Goal: Transaction & Acquisition: Purchase product/service

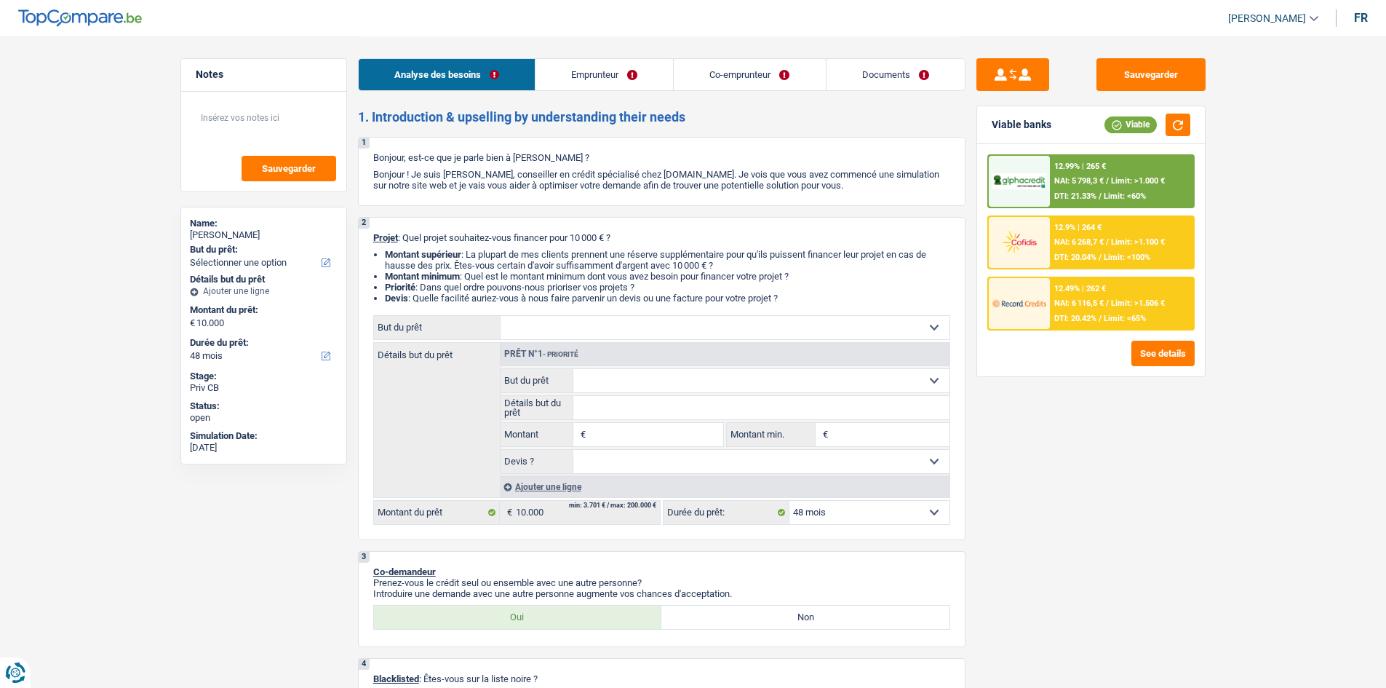
select select "48"
select select "privateEmployee"
select select "familyAllowances"
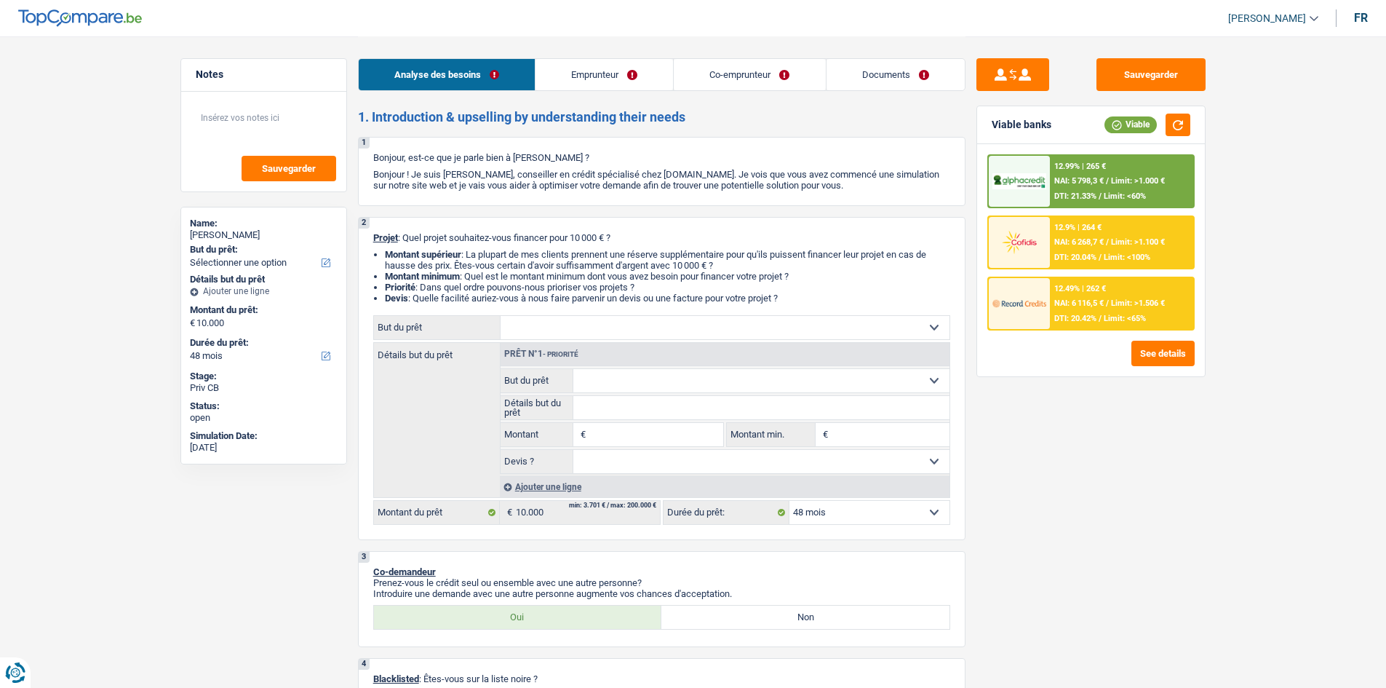
select select "netSalary"
select select "mealVouchers"
select select "netSalary"
select select "mealVouchers"
select select "ownerWithMortgage"
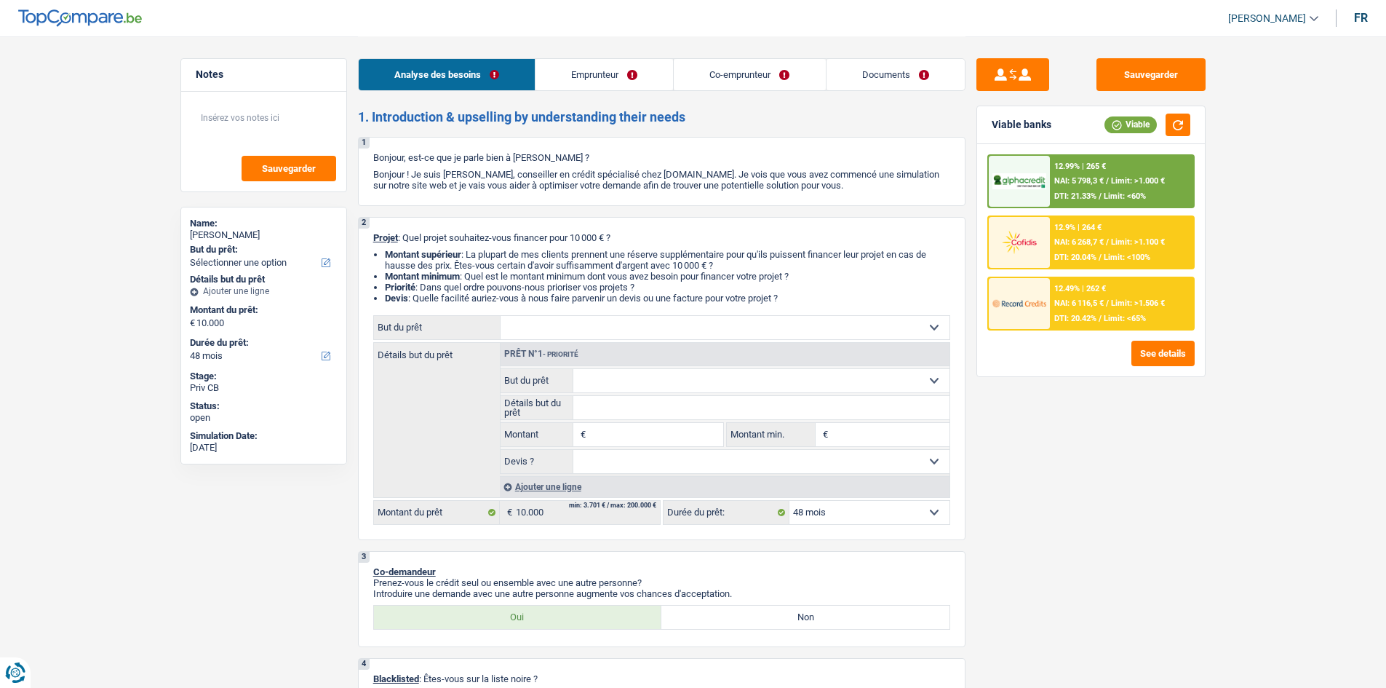
select select "mortgage"
select select "240"
select select "48"
click at [742, 330] on select "Confort maison: meubles, textile, peinture, électroménager, outillage non-profe…" at bounding box center [725, 327] width 449 height 23
select select "houseOrGarden"
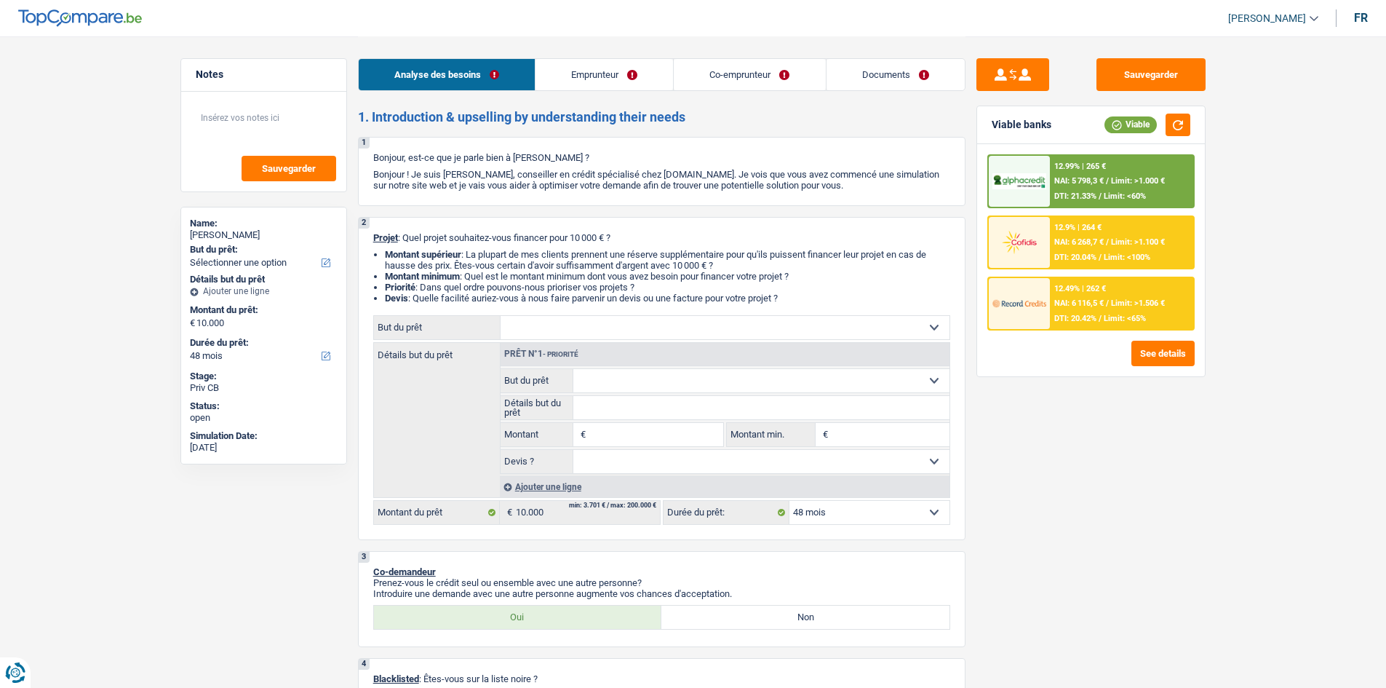
click at [501, 316] on select "Confort maison: meubles, textile, peinture, électroménager, outillage non-profe…" at bounding box center [725, 327] width 449 height 23
select select "houseOrGarden"
type input "10.000"
select select "houseOrGarden"
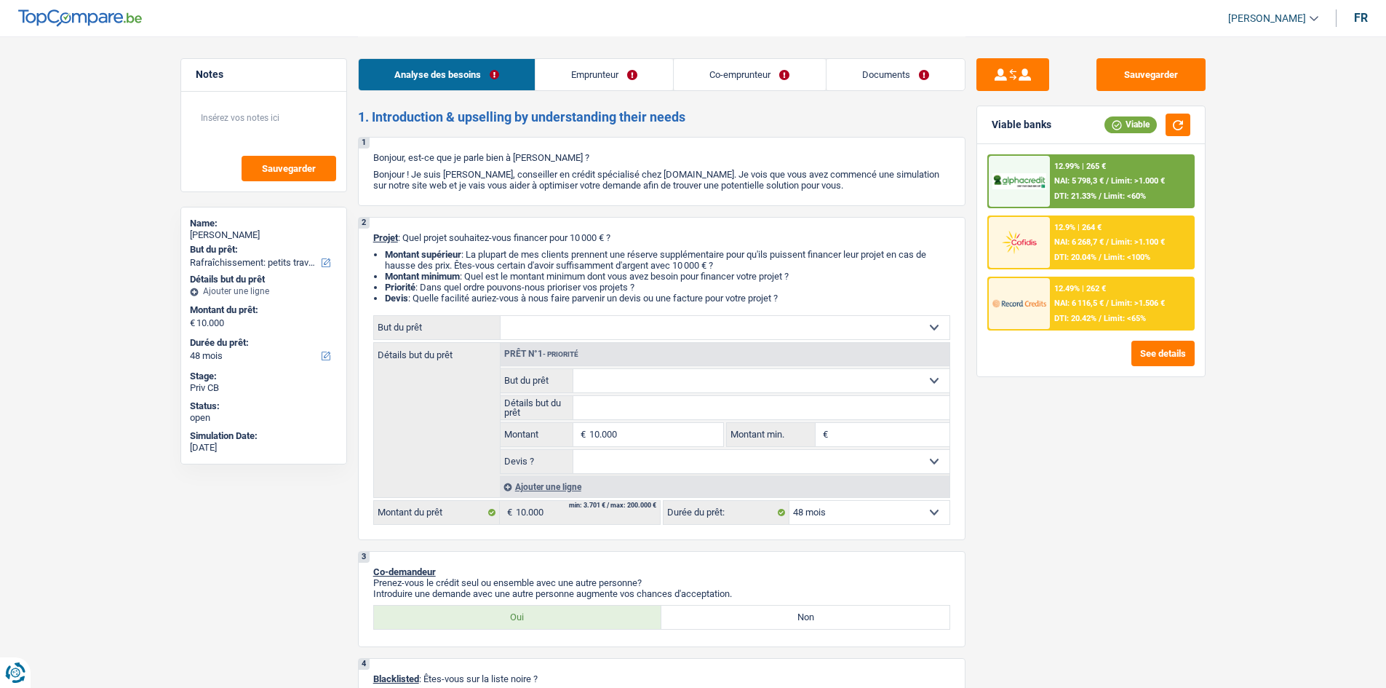
select select "houseOrGarden"
type input "10.000"
select select "houseOrGarden"
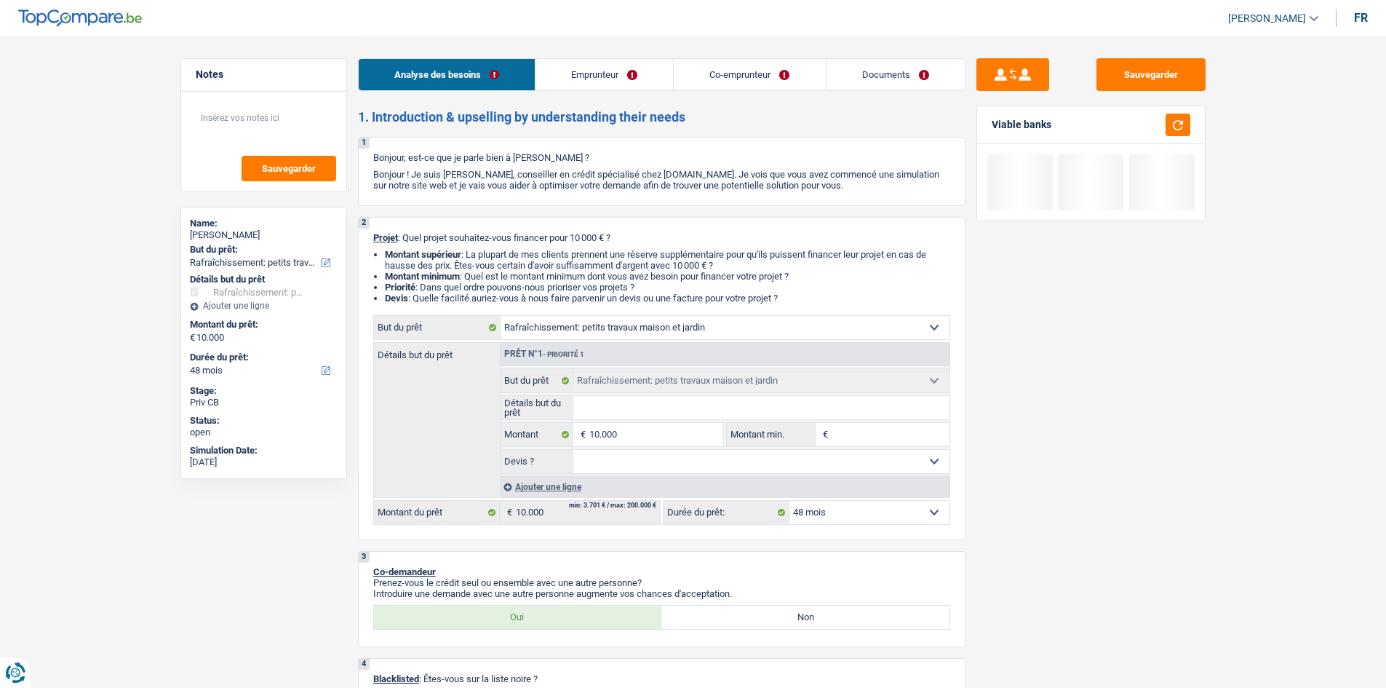
click at [657, 407] on input "Détails but du prêt" at bounding box center [761, 407] width 376 height 23
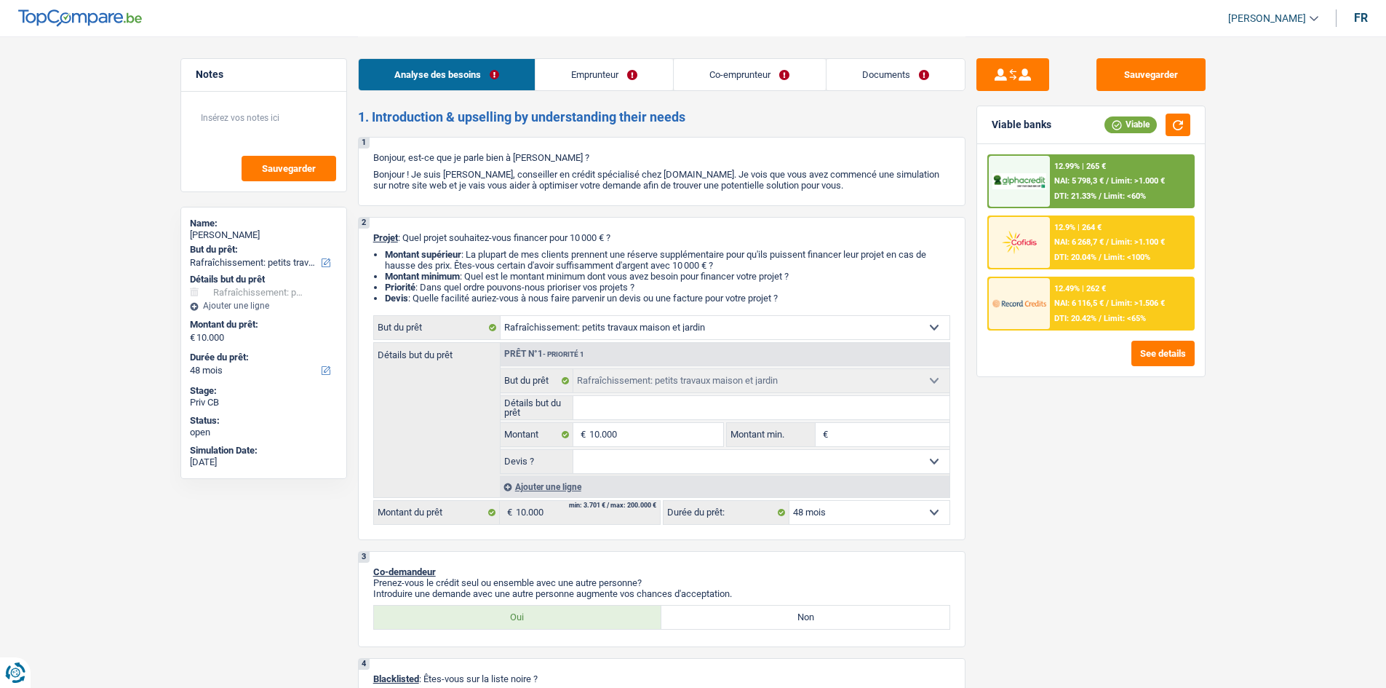
type input "R"
type input "Re"
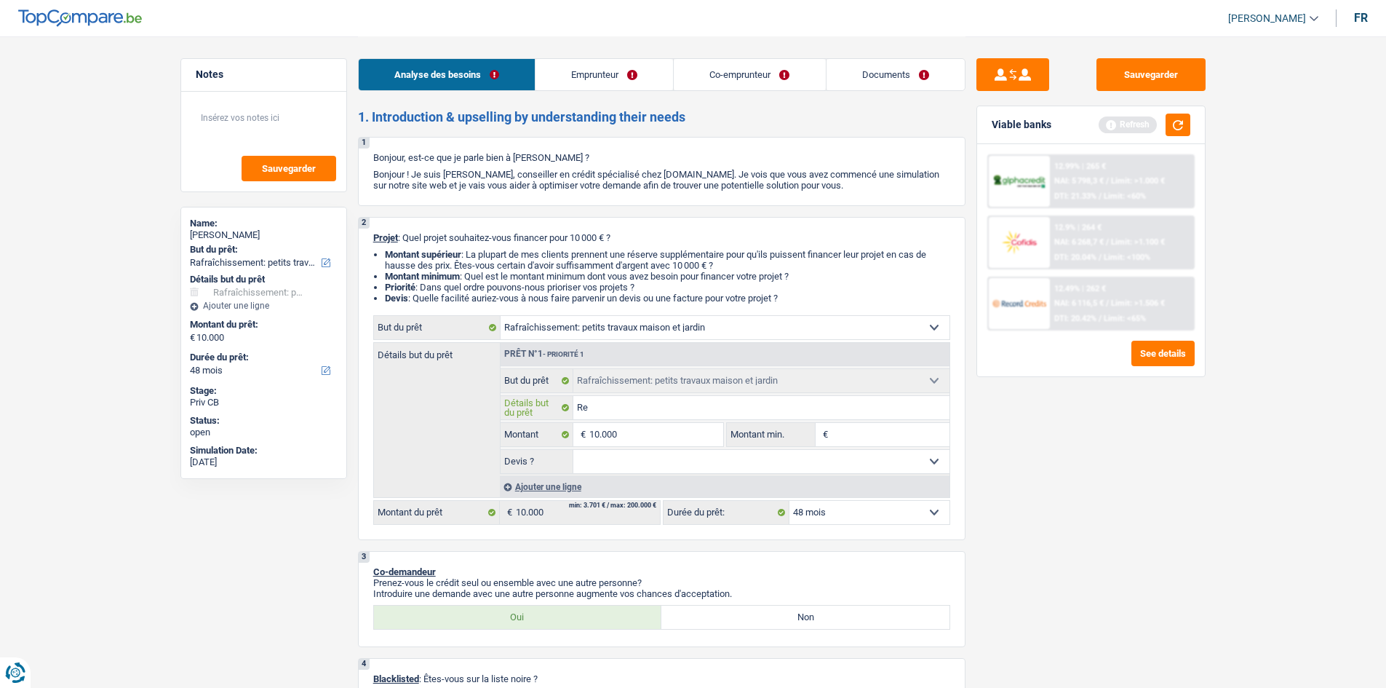
type input "Ref"
type input "Refa"
type input "Refai"
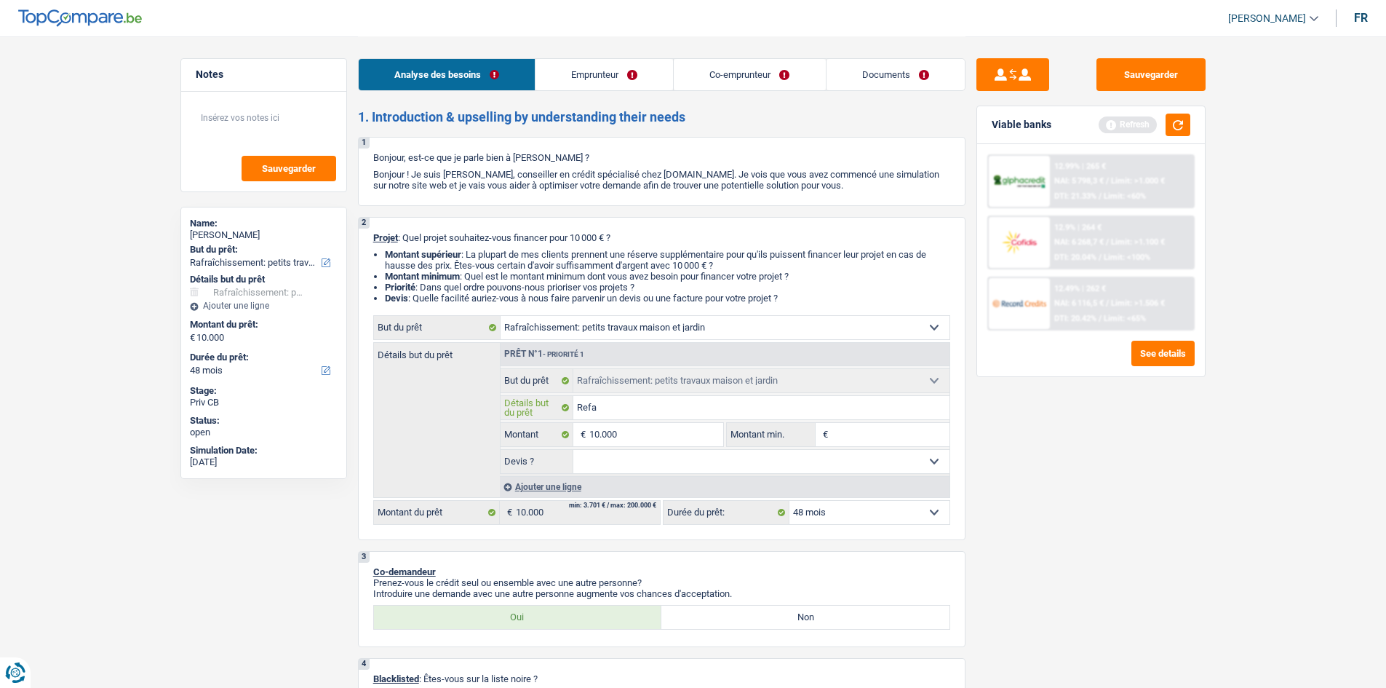
type input "Refai"
type input "Refair"
type input "Refaire"
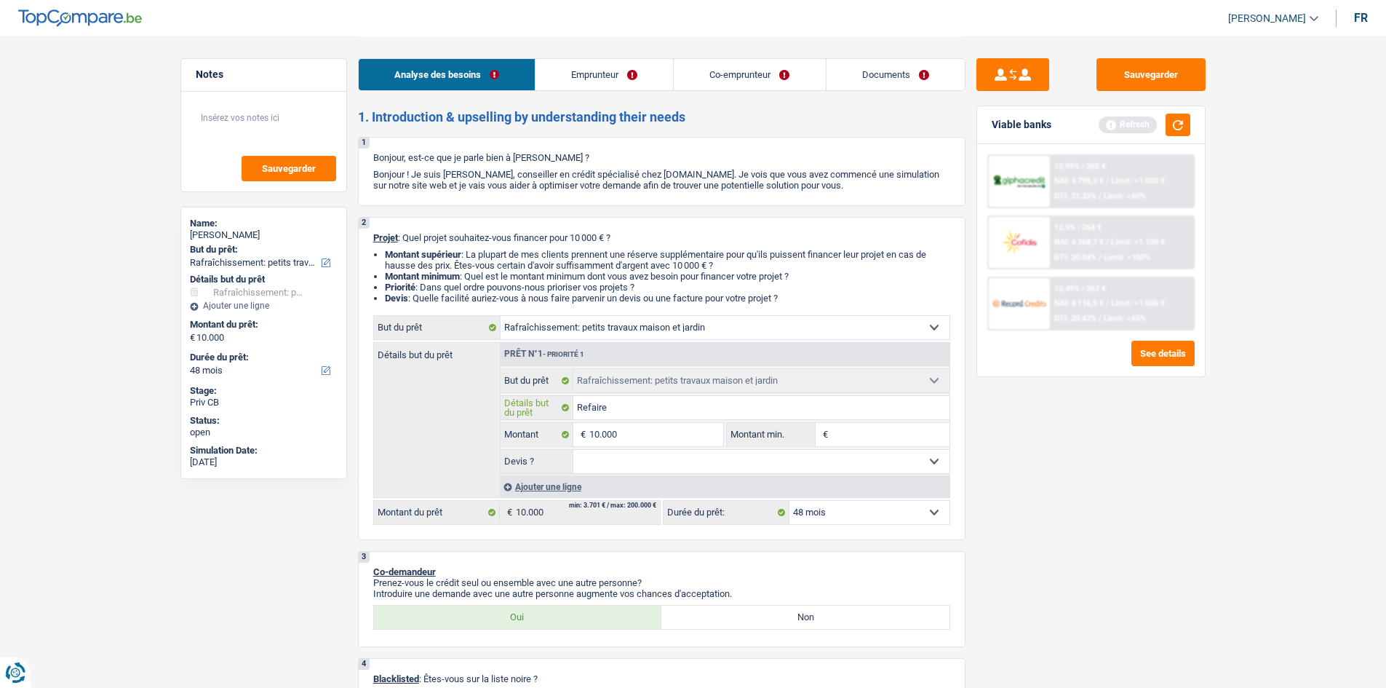
type input "Refaire"
type input "Refaire l"
type input "Refaire la"
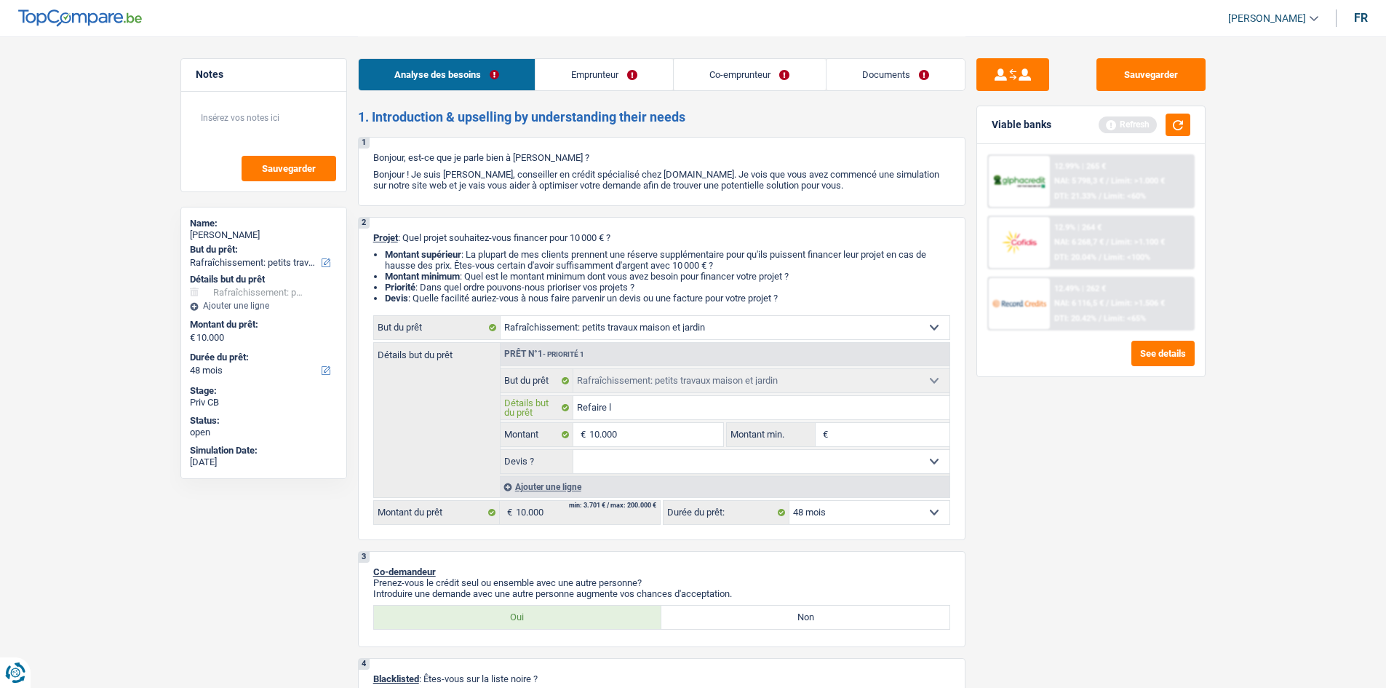
type input "Refaire la"
type input "Refaire la t"
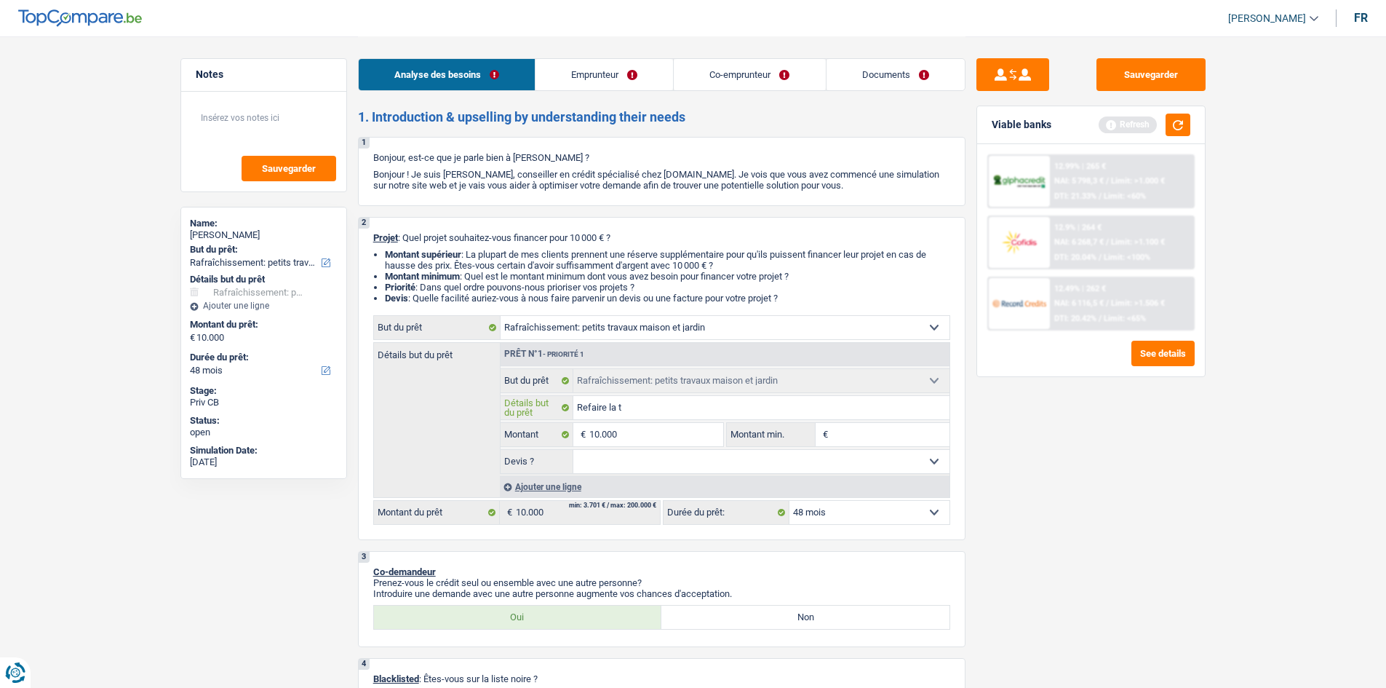
type input "Refaire la te"
type input "Refaire la ter"
type input "Refaire la terr"
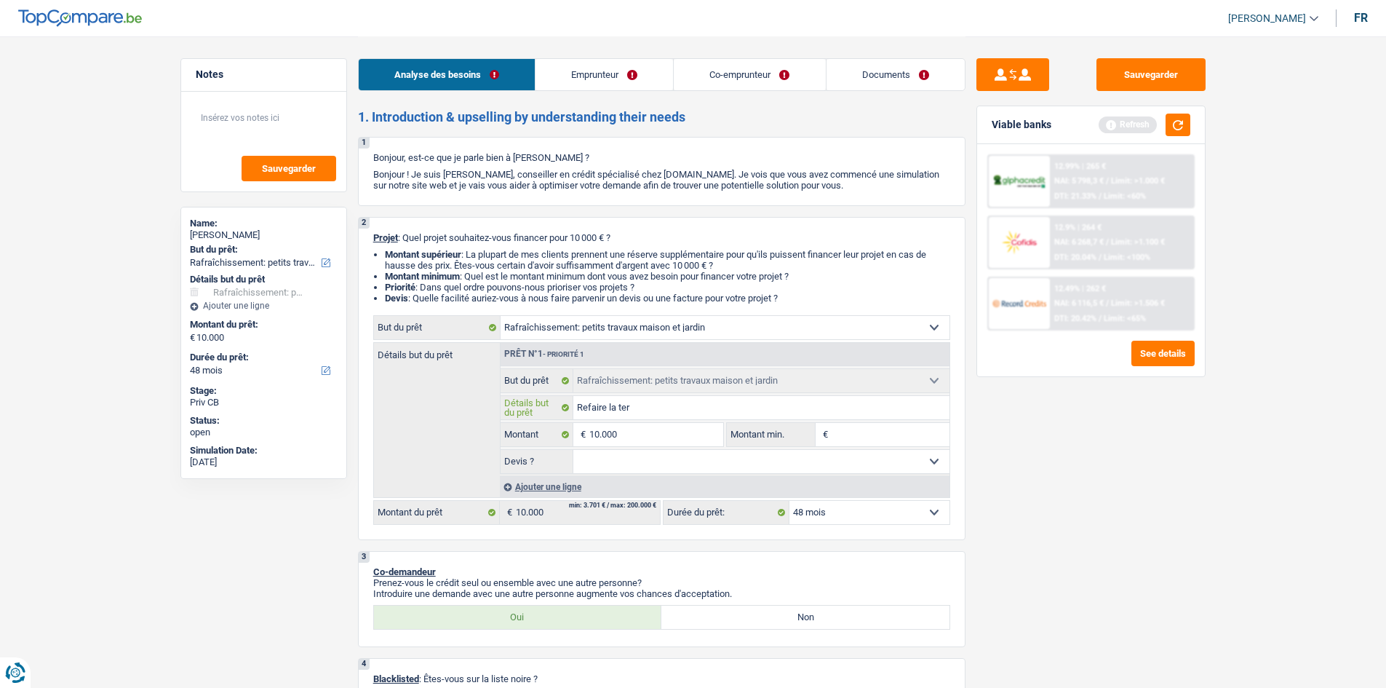
type input "Refaire la terr"
type input "Refaire la terra"
type input "Refaire la terras"
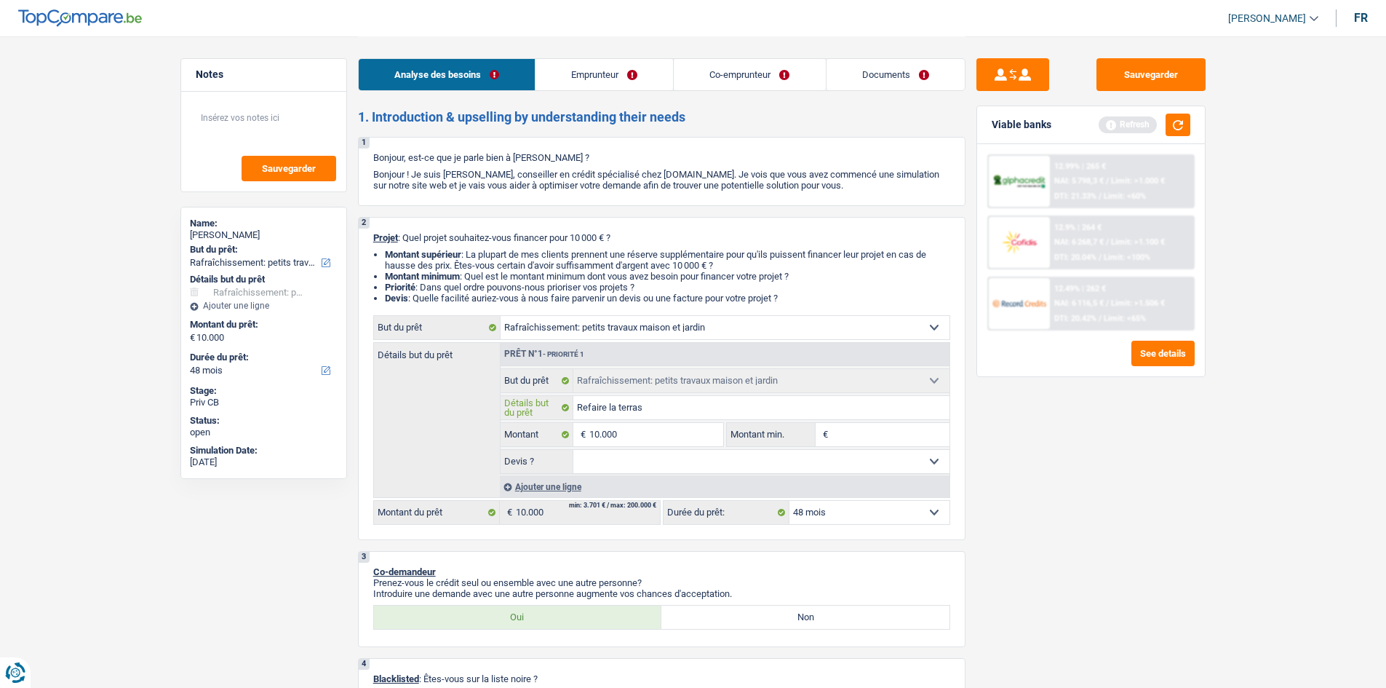
type input "Refaire la terrass"
type input "Refaire la terrasse"
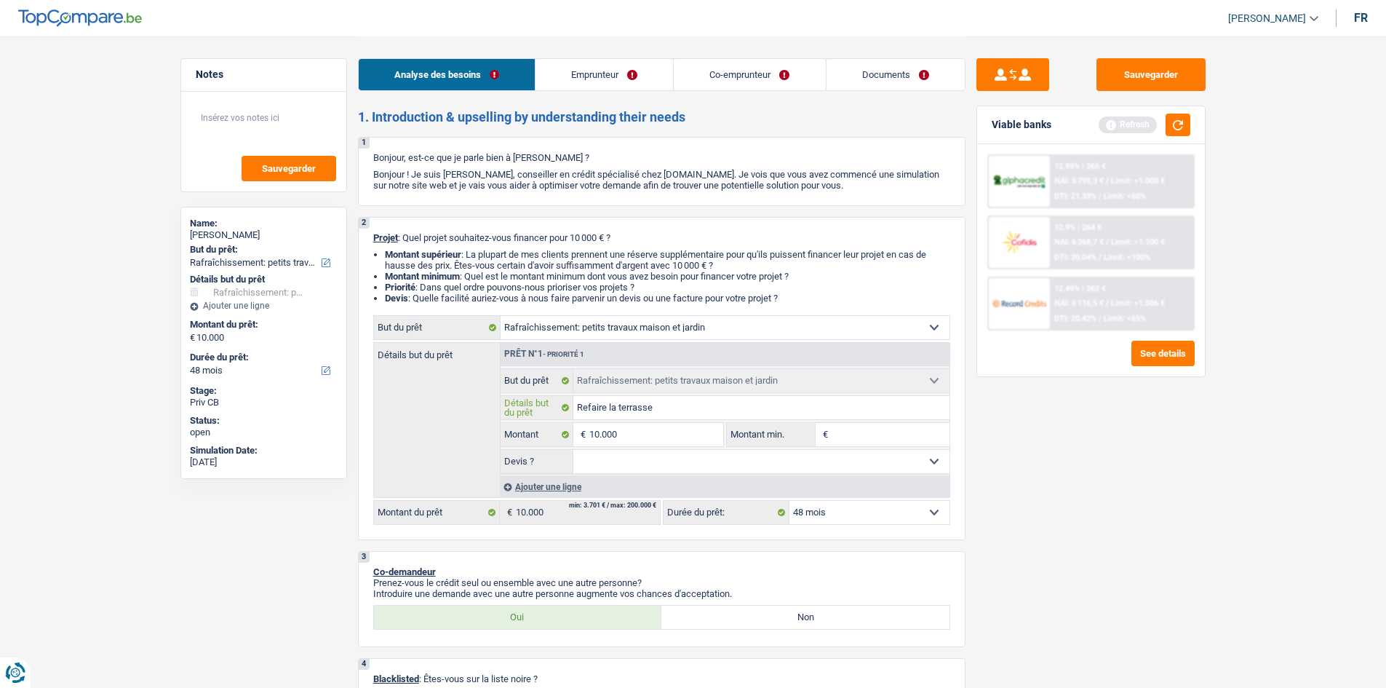
type input "Refaire la terrasse"
click at [674, 428] on input "10.000" at bounding box center [655, 434] width 133 height 23
type input "1.000"
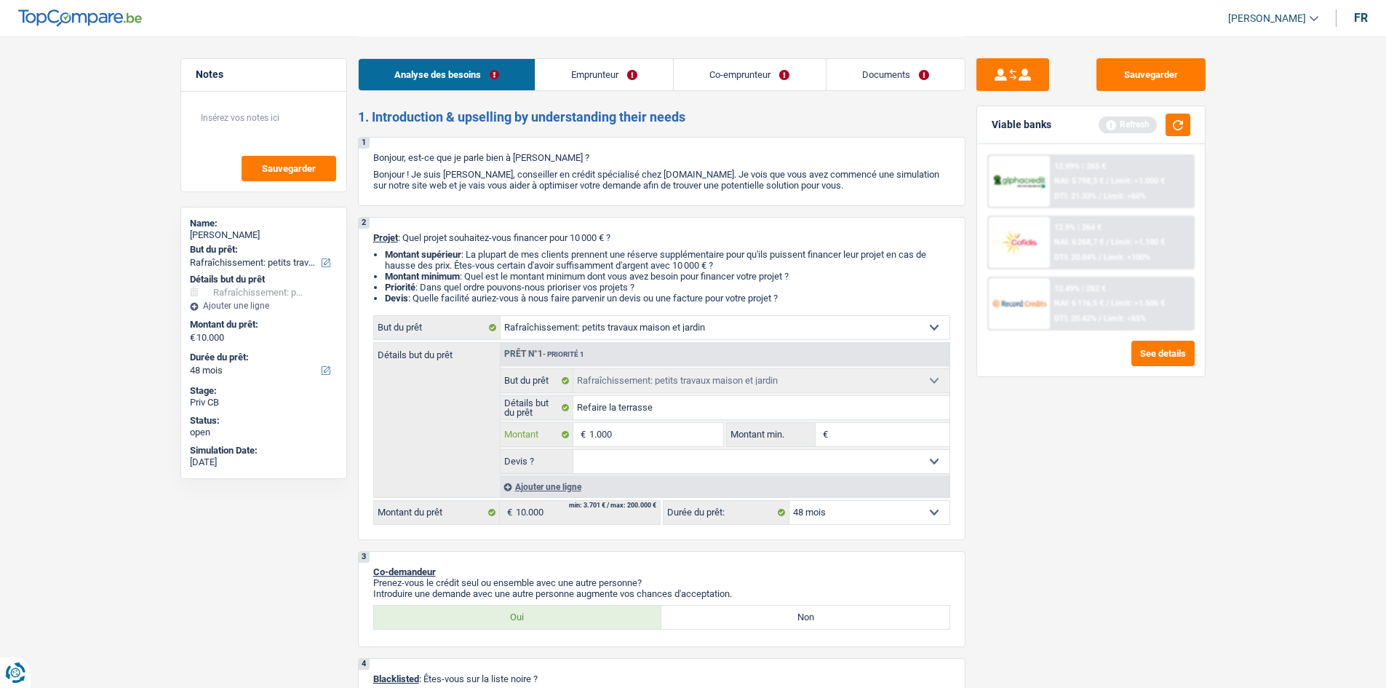
type input "10.001"
click at [661, 434] on input "10.001" at bounding box center [655, 434] width 133 height 23
type input "1.000"
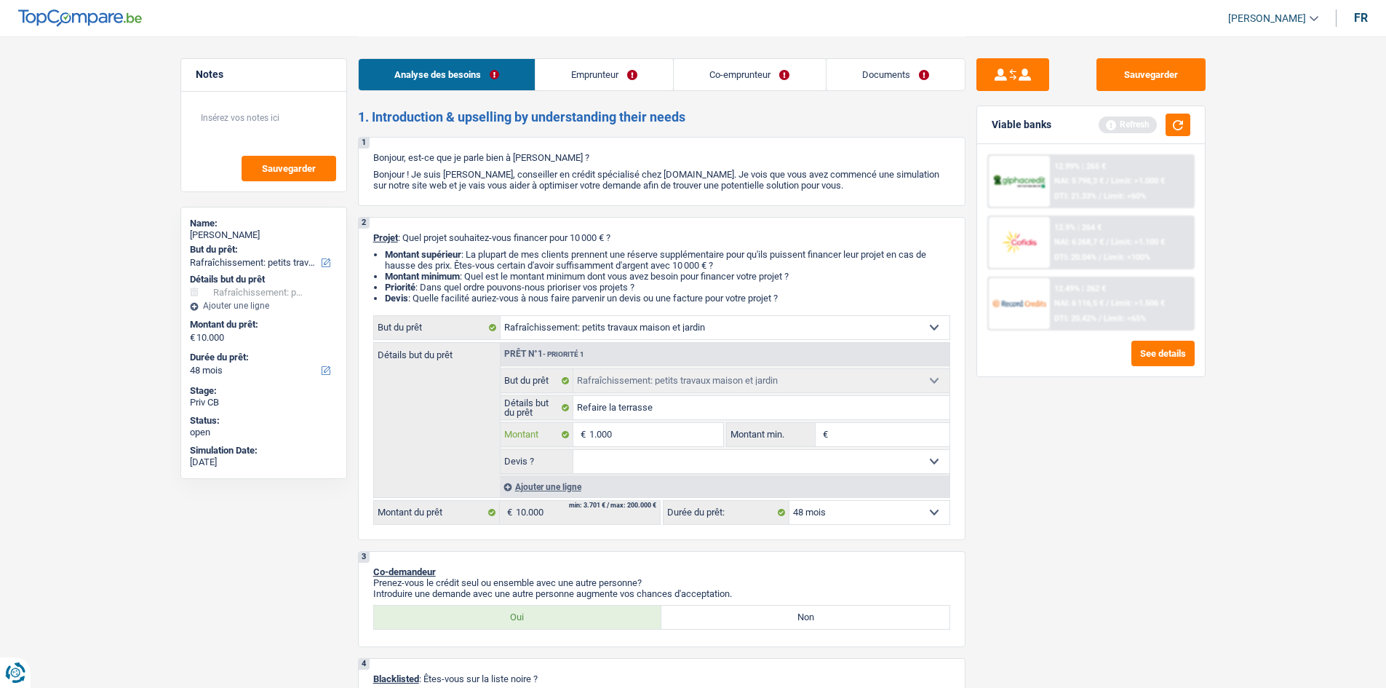
type input "100"
type input "10"
type input "1"
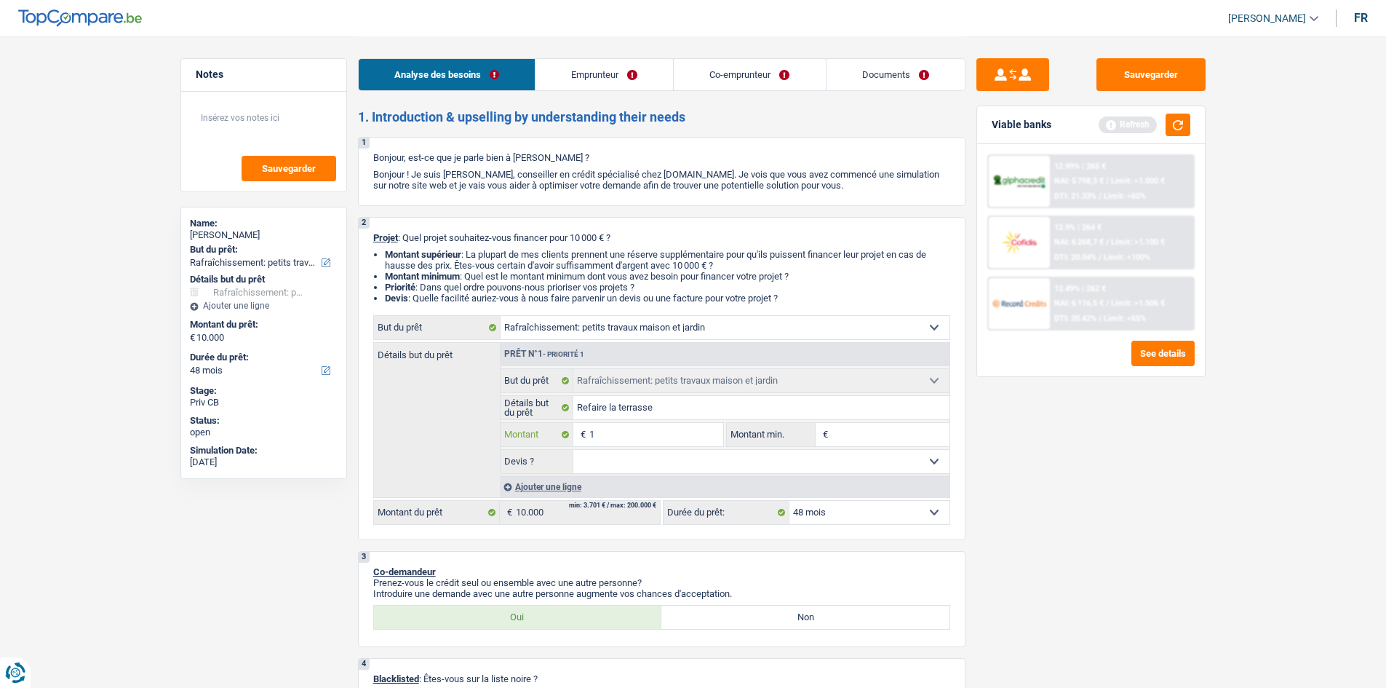
type input "1"
type input "3"
type input "30"
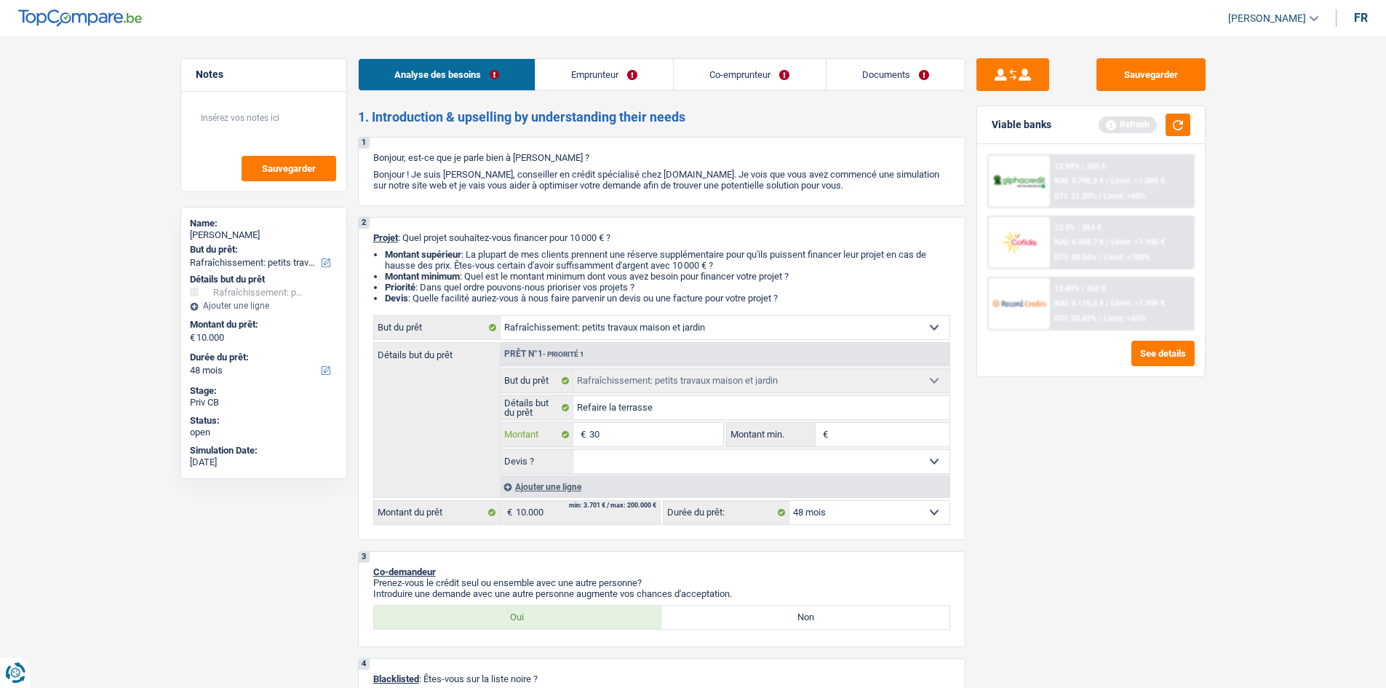
type input "300"
type input "3.000"
type input "30.000"
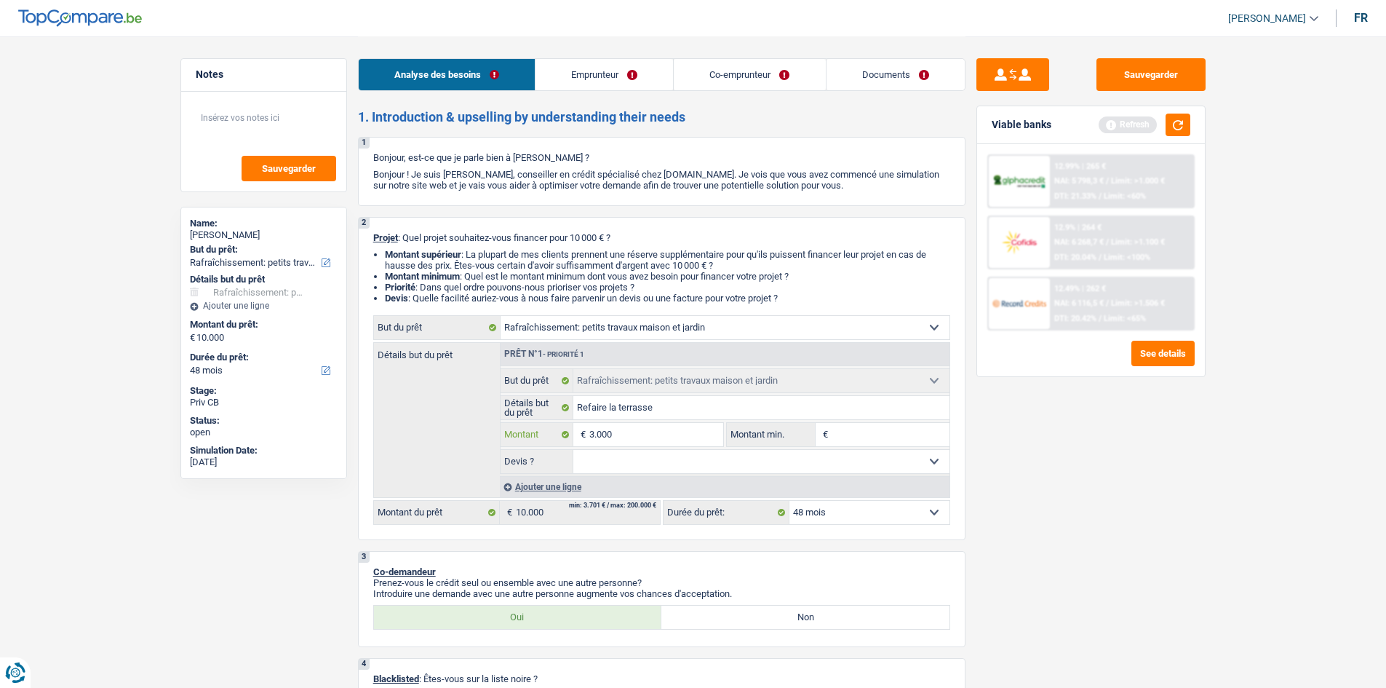
type input "30.000"
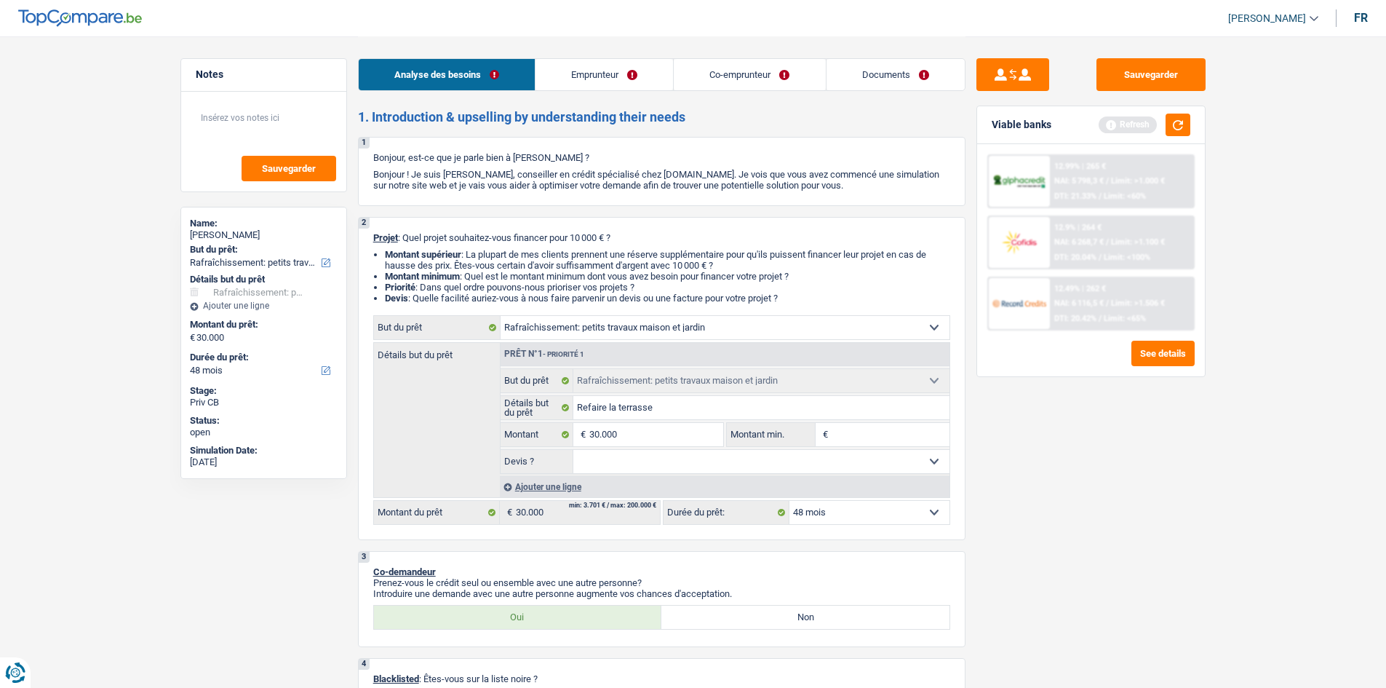
drag, startPoint x: 768, startPoint y: 459, endPoint x: 759, endPoint y: 461, distance: 9.0
click at [767, 459] on select "Oui Non Non répondu Sélectionner une option" at bounding box center [761, 461] width 376 height 23
select select "120"
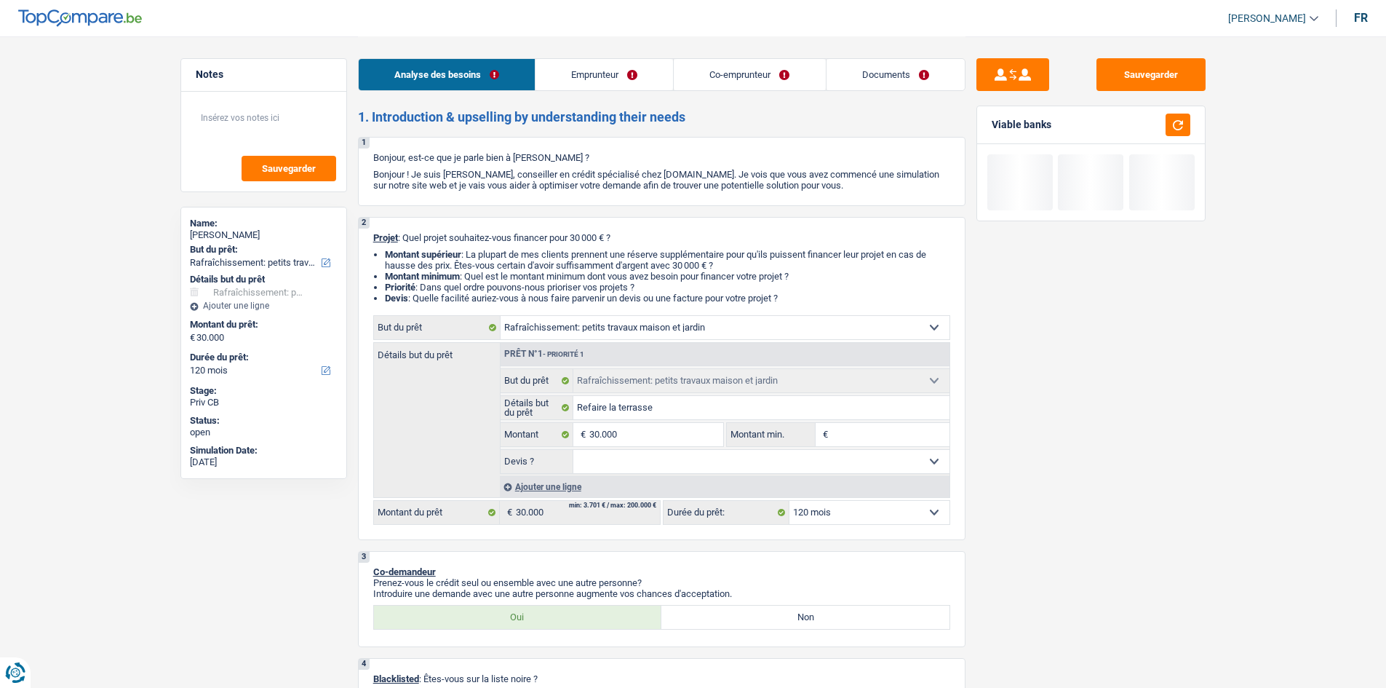
select select "yes"
click at [573, 450] on select "Oui Non Non répondu Sélectionner une option" at bounding box center [761, 461] width 376 height 23
select select "yes"
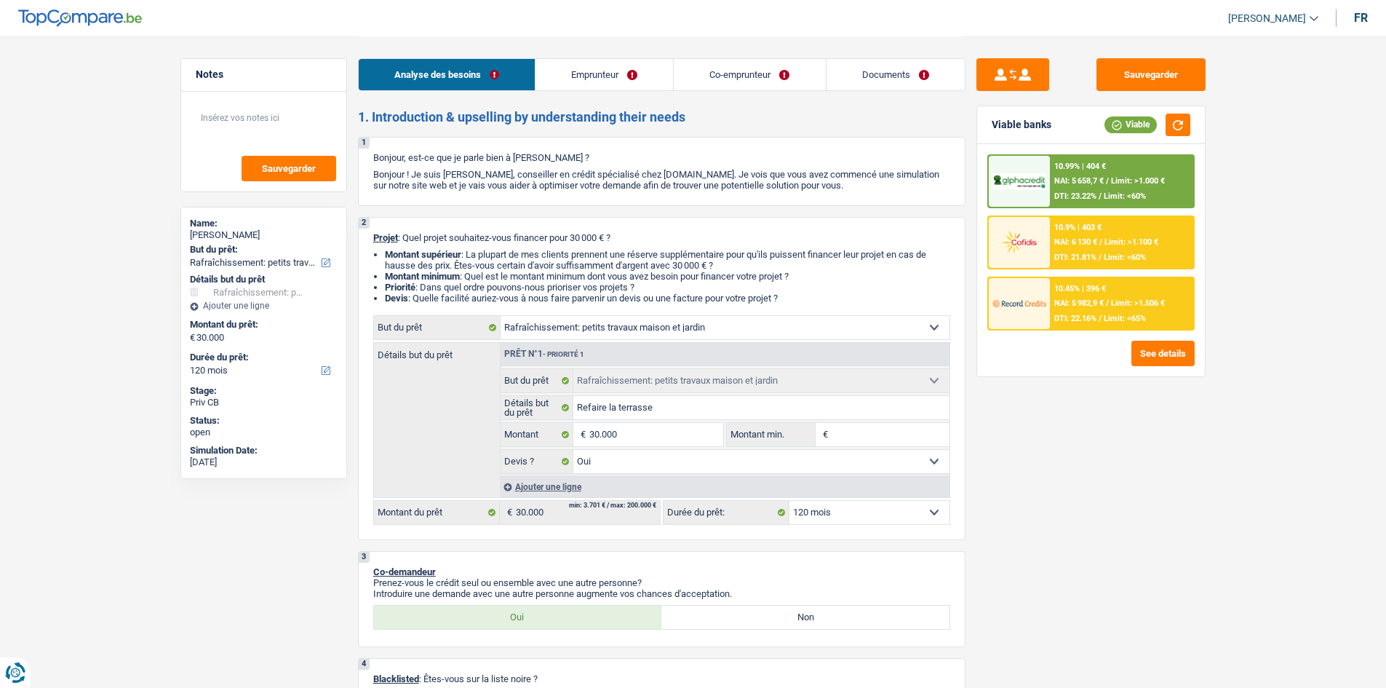
click at [870, 434] on input "Montant min." at bounding box center [891, 434] width 118 height 23
type input "3"
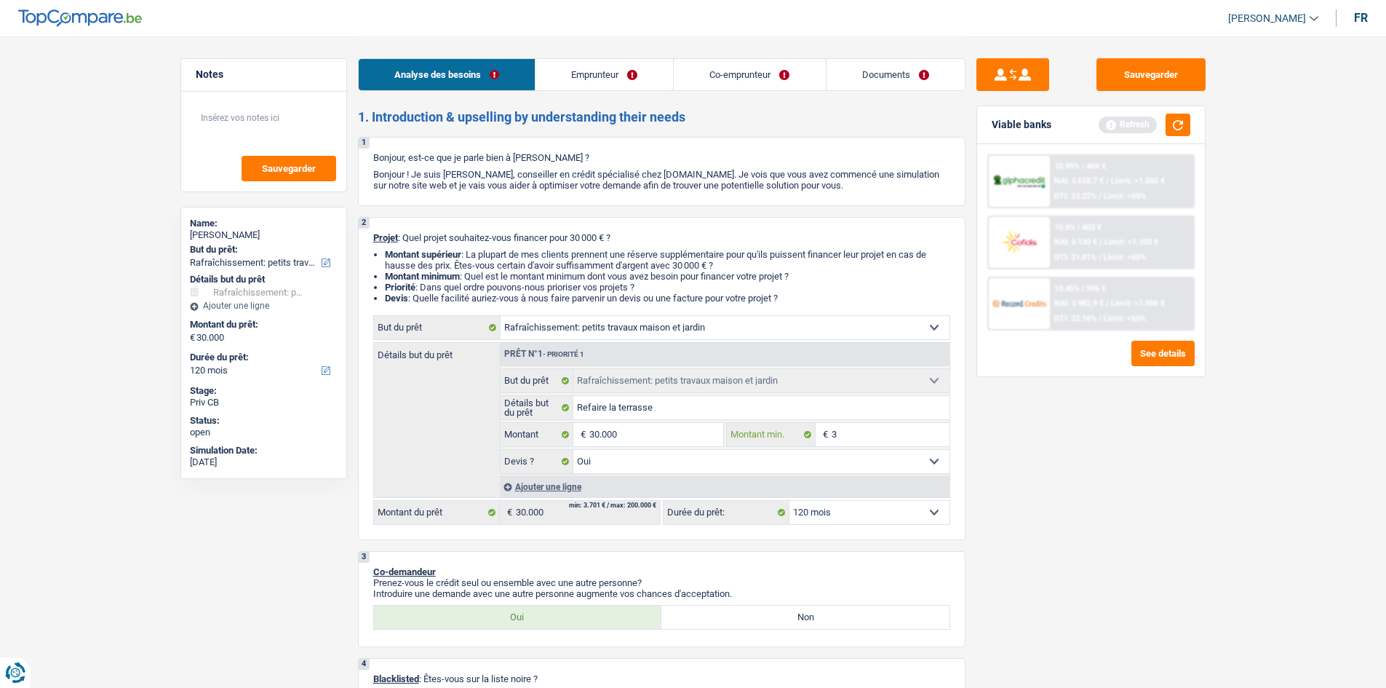
type input "30"
type input "300"
type input "3.000"
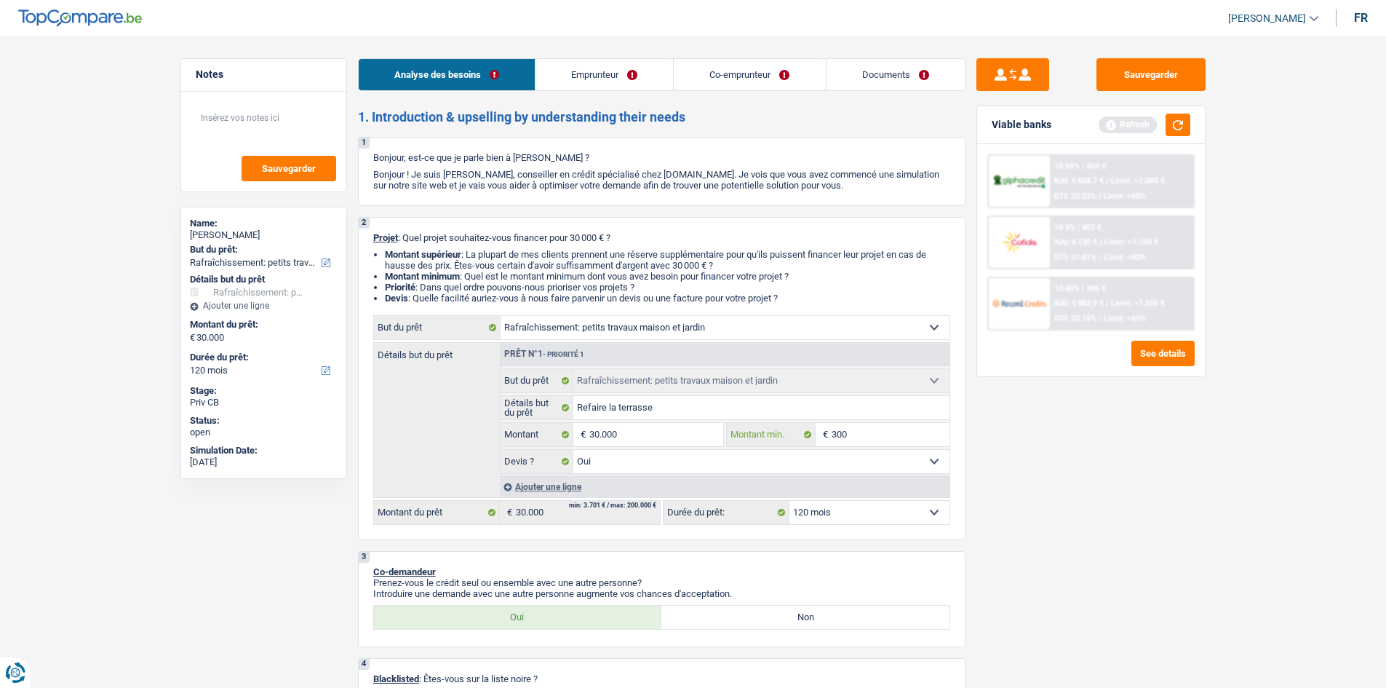
type input "3.000"
type input "30.000"
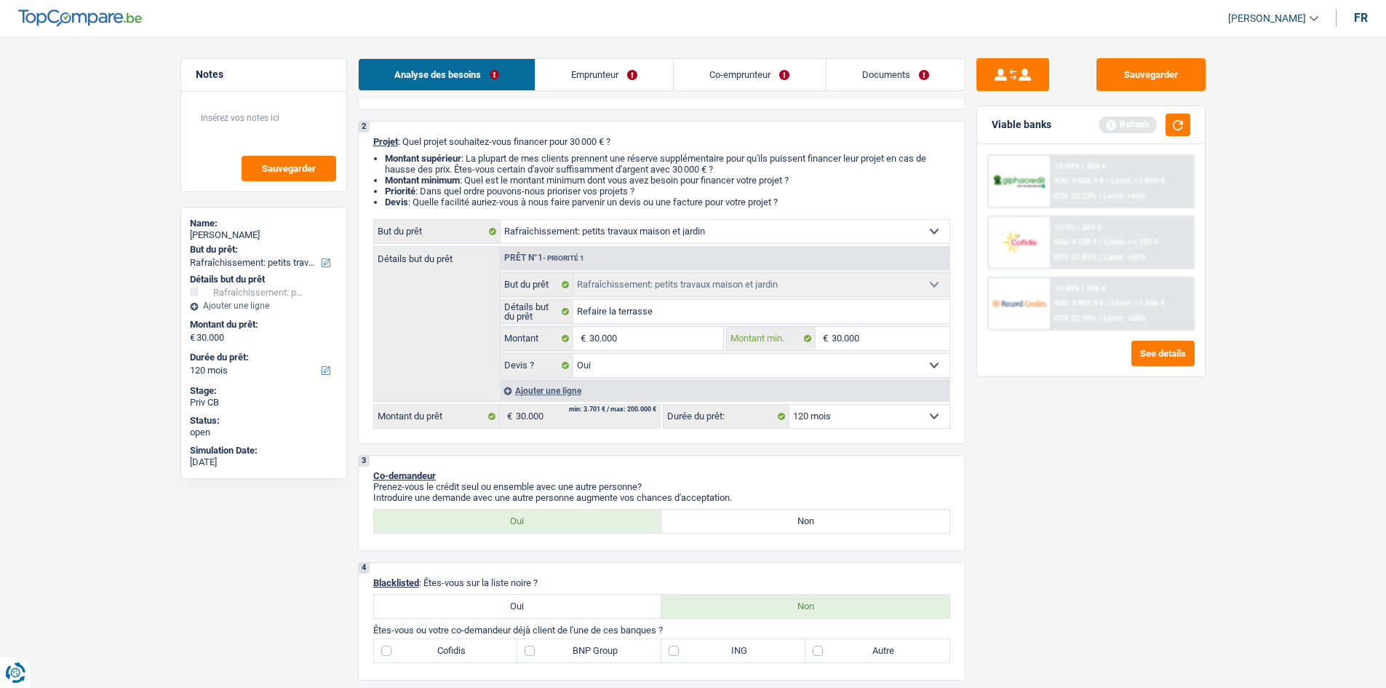
scroll to position [218, 0]
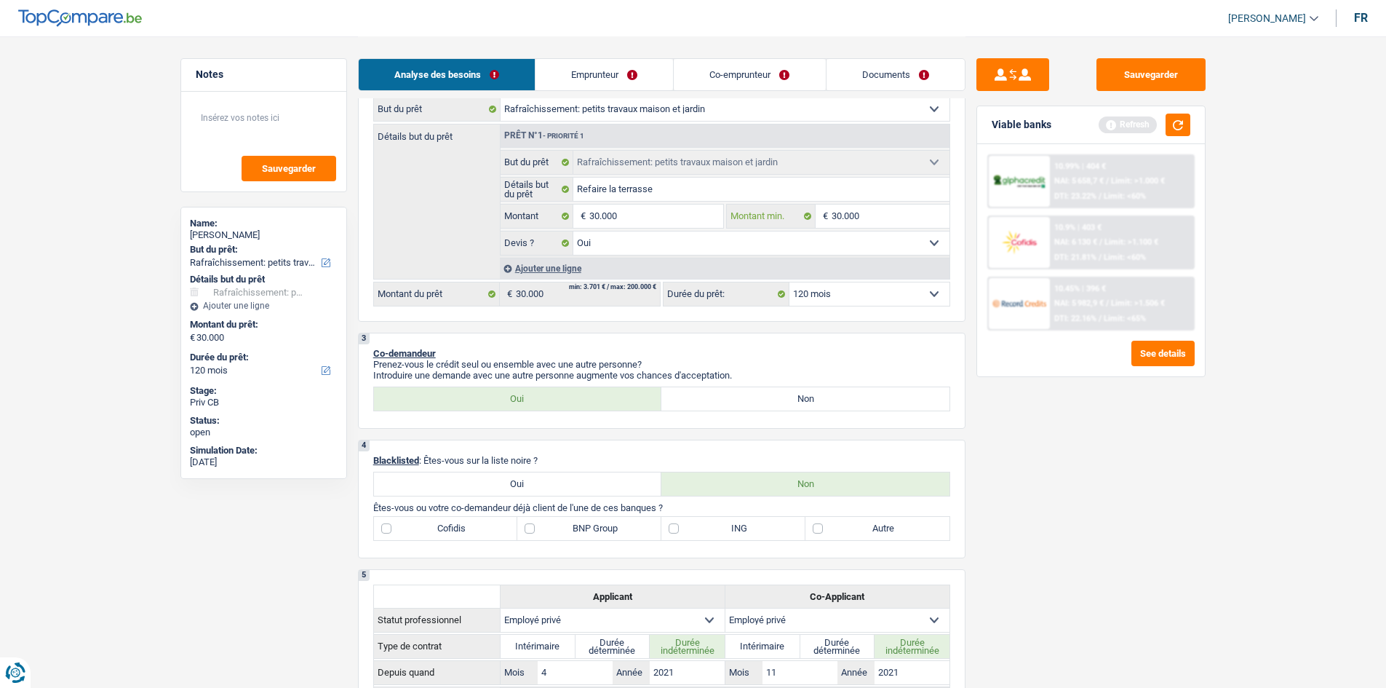
type input "30.000"
click at [868, 290] on select "12 mois 18 mois 24 mois 30 mois 36 mois 42 mois 48 mois 60 mois 72 mois 84 mois…" at bounding box center [869, 293] width 160 height 23
select select "60"
click at [789, 282] on select "12 mois 18 mois 24 mois 30 mois 36 mois 42 mois 48 mois 60 mois 72 mois 84 mois…" at bounding box center [869, 293] width 160 height 23
select select "60"
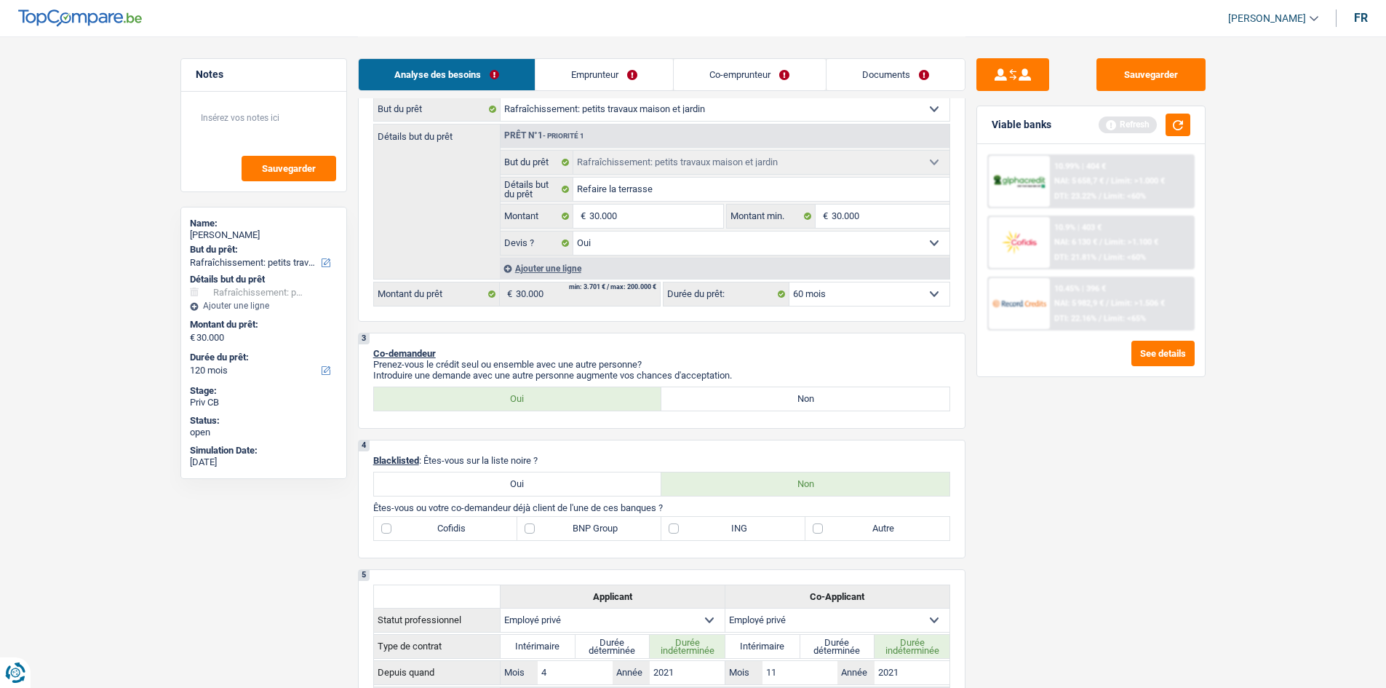
select select "60"
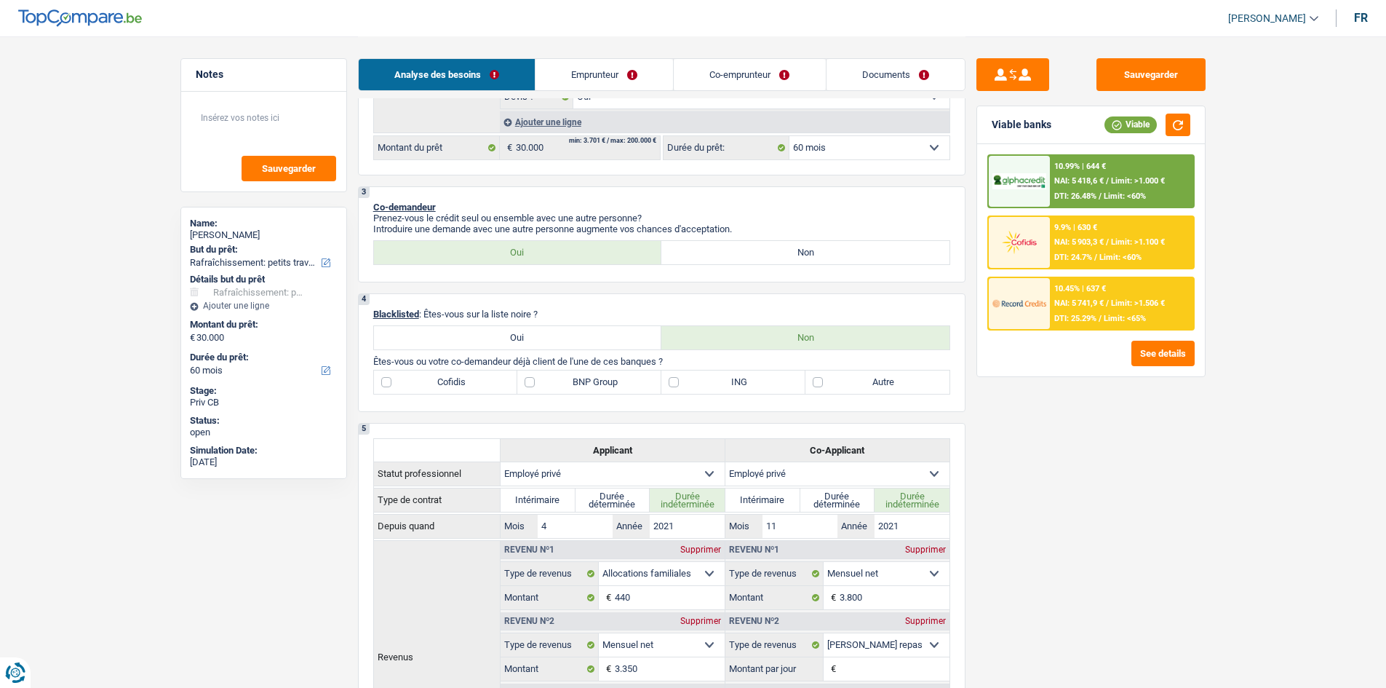
scroll to position [364, 0]
click at [819, 383] on label "Autre" at bounding box center [877, 382] width 144 height 23
click at [819, 383] on input "Autre" at bounding box center [877, 382] width 144 height 23
checkbox input "true"
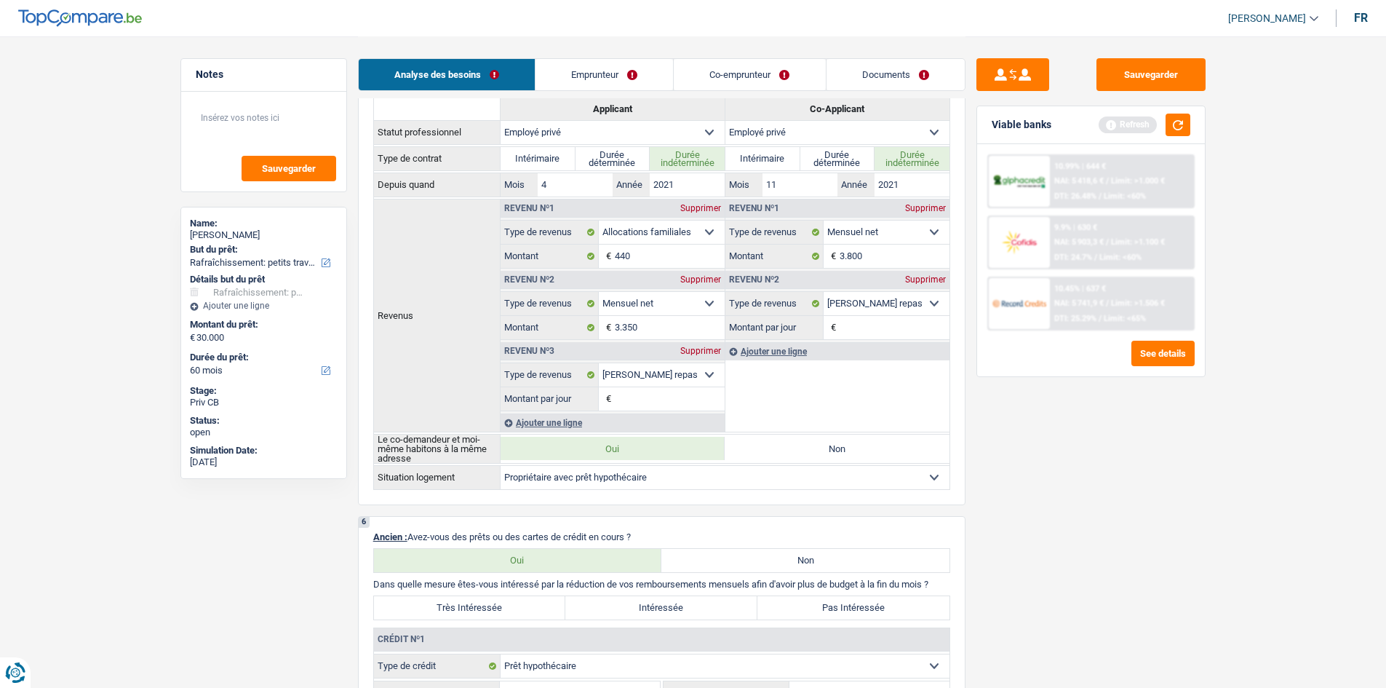
scroll to position [582, 0]
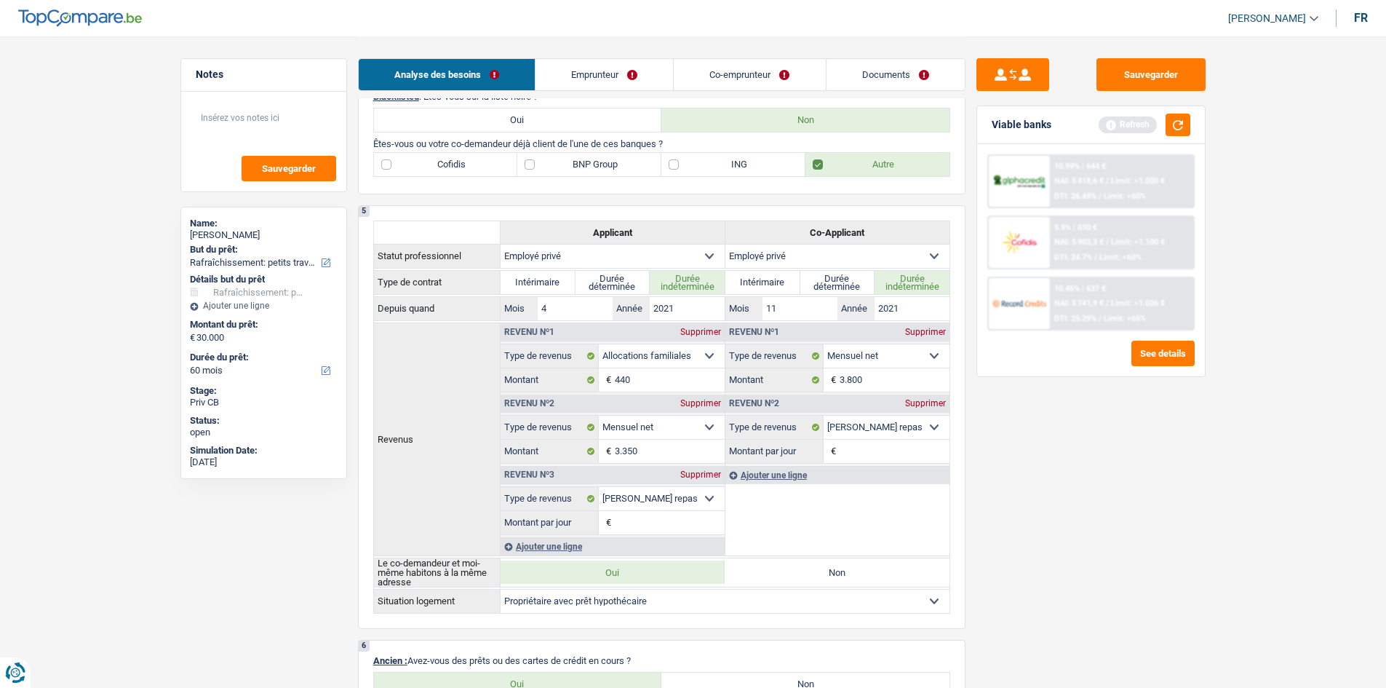
click at [596, 71] on link "Emprunteur" at bounding box center [605, 74] width 138 height 31
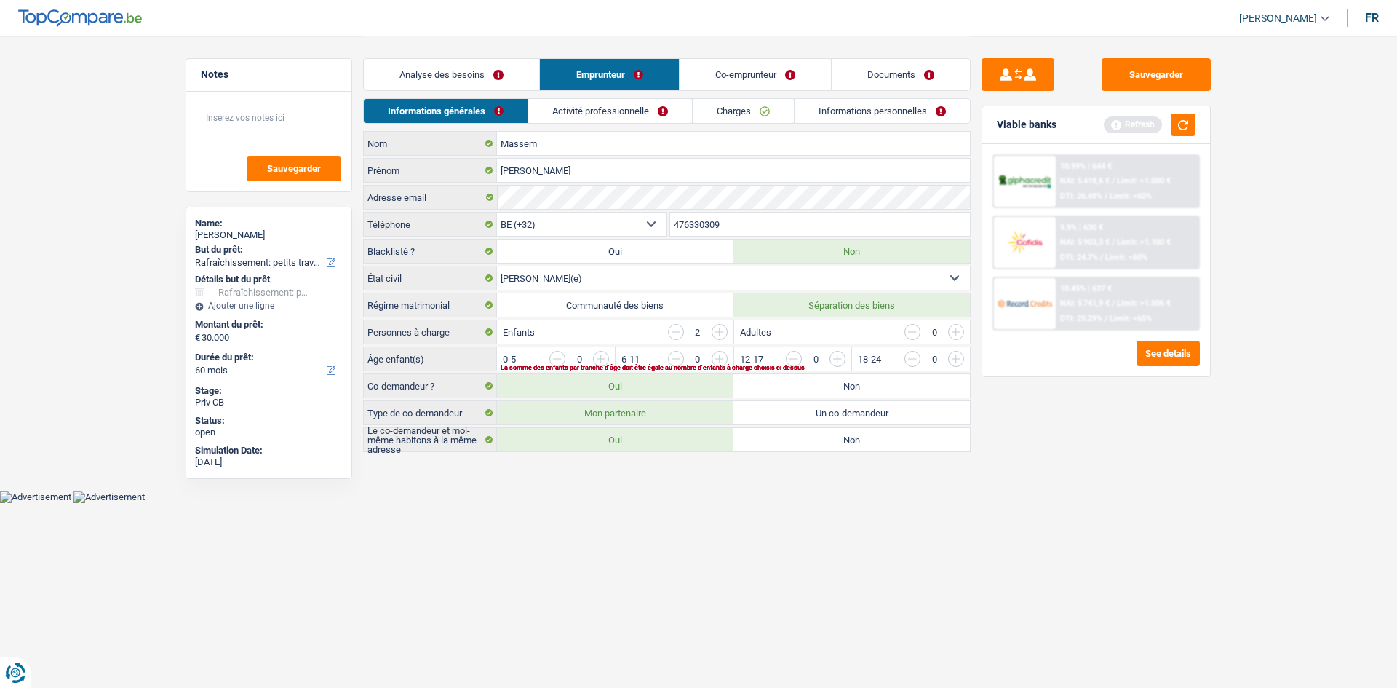
click at [962, 357] on input "button" at bounding box center [1251, 362] width 606 height 23
click at [841, 357] on input "button" at bounding box center [1132, 362] width 606 height 23
click at [633, 115] on link "Activité professionnelle" at bounding box center [611, 111] width 164 height 24
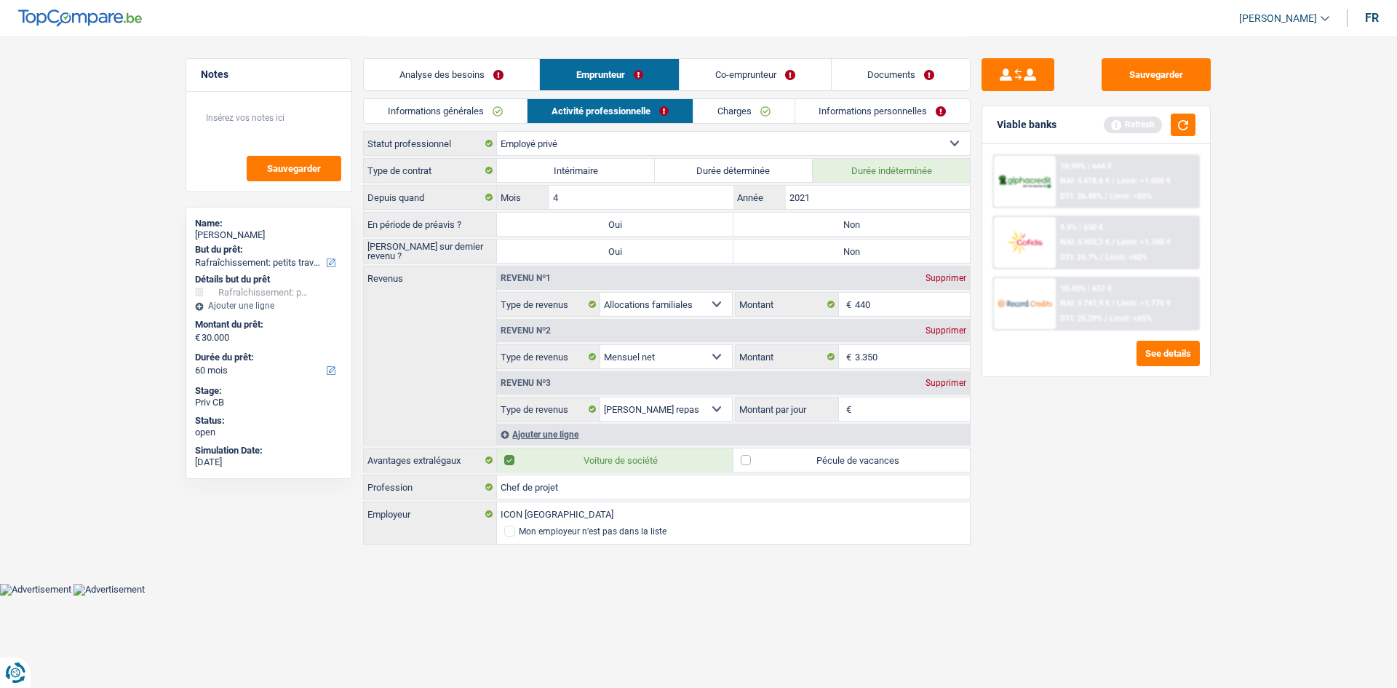
click at [825, 223] on label "Non" at bounding box center [851, 223] width 236 height 23
click at [825, 223] on input "Non" at bounding box center [851, 223] width 236 height 23
radio input "true"
click at [823, 249] on label "Non" at bounding box center [851, 250] width 236 height 23
click at [823, 249] on input "Non" at bounding box center [851, 250] width 236 height 23
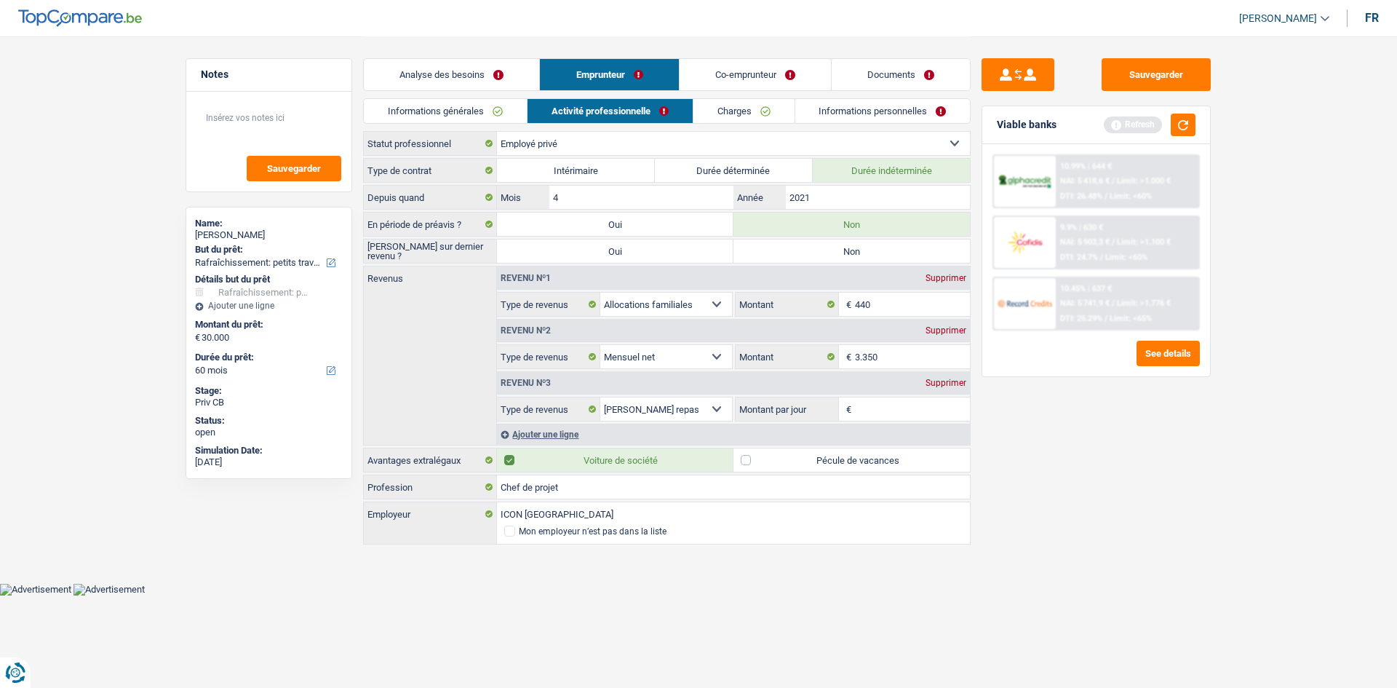
radio input "true"
click at [874, 414] on input "Montant par jour" at bounding box center [913, 408] width 116 height 23
type input "8,0"
click at [748, 458] on label "Pécule de vacances" at bounding box center [851, 459] width 236 height 23
click at [748, 458] on input "Pécule de vacances" at bounding box center [851, 459] width 236 height 23
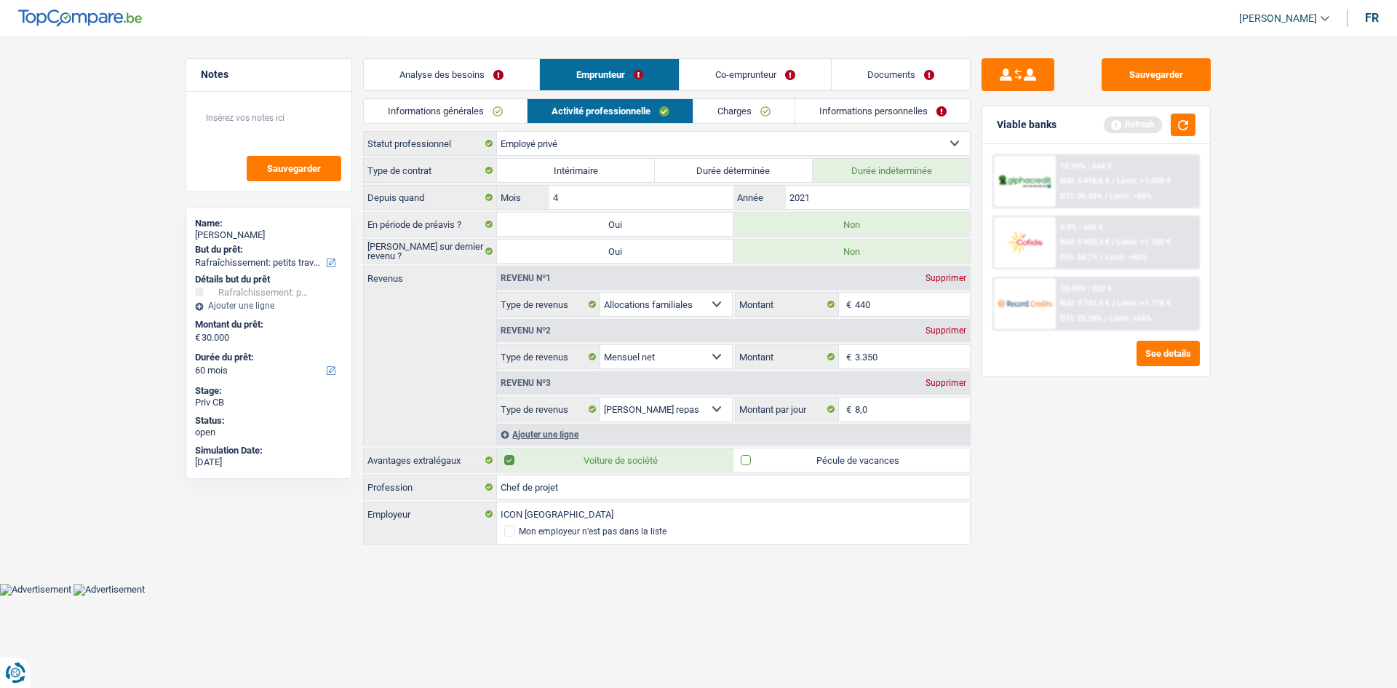
checkbox input "true"
click at [739, 114] on link "Charges" at bounding box center [743, 111] width 101 height 24
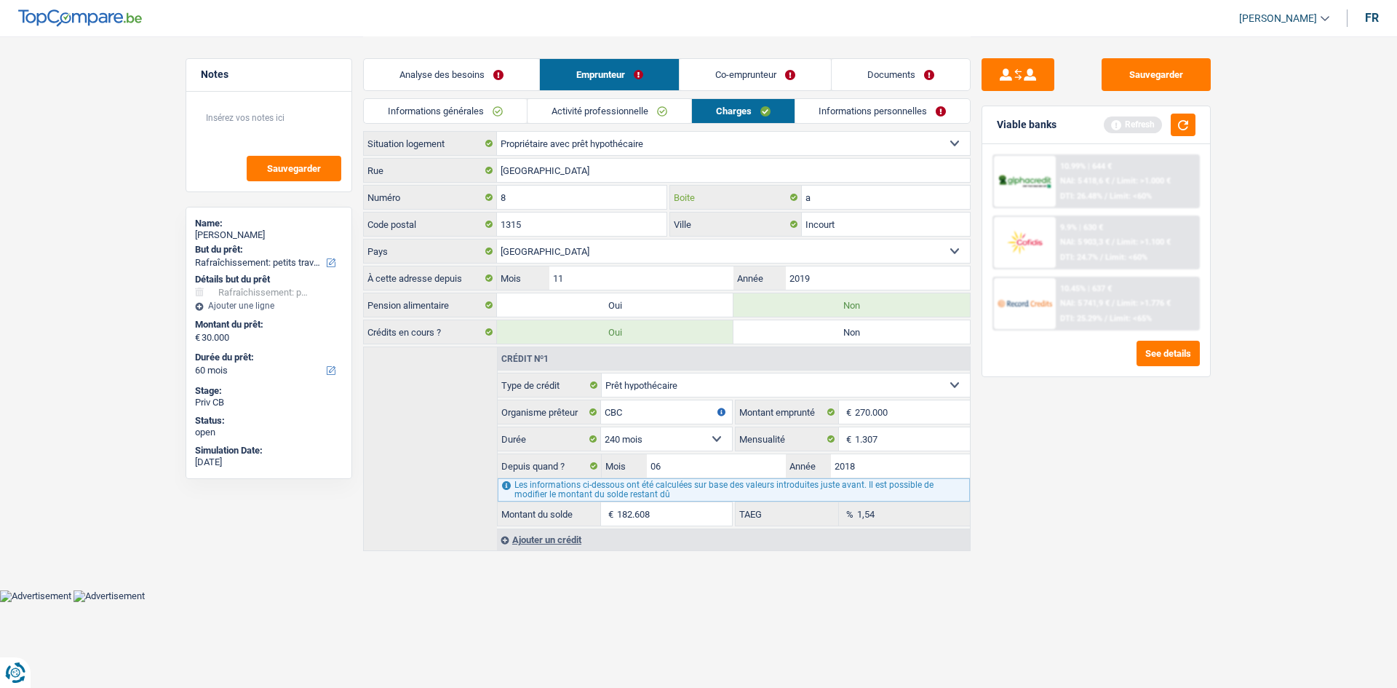
click at [848, 202] on input "a" at bounding box center [886, 197] width 168 height 23
click at [621, 196] on input "8" at bounding box center [582, 197] width 170 height 23
type input "8a"
click at [852, 217] on input "Incourt" at bounding box center [886, 223] width 168 height 23
type input "I"
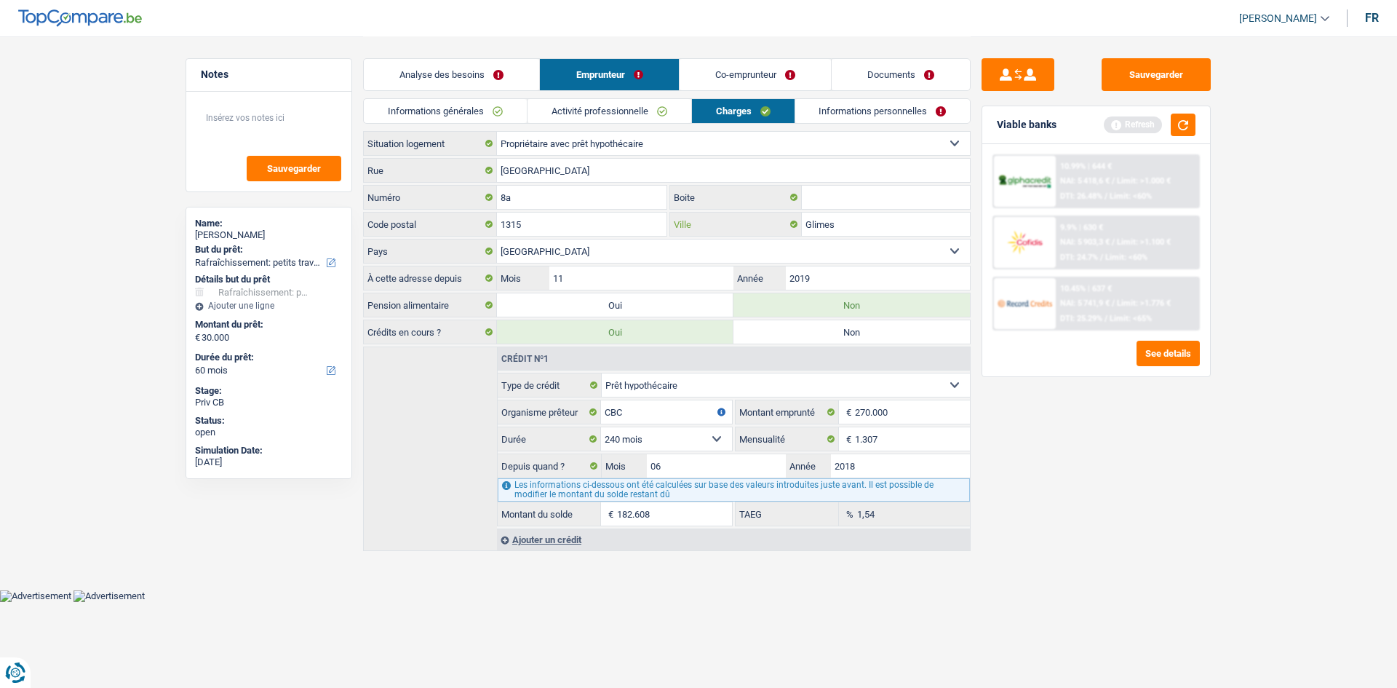
type input "Glimes"
click at [855, 113] on link "Informations personnelles" at bounding box center [882, 111] width 175 height 24
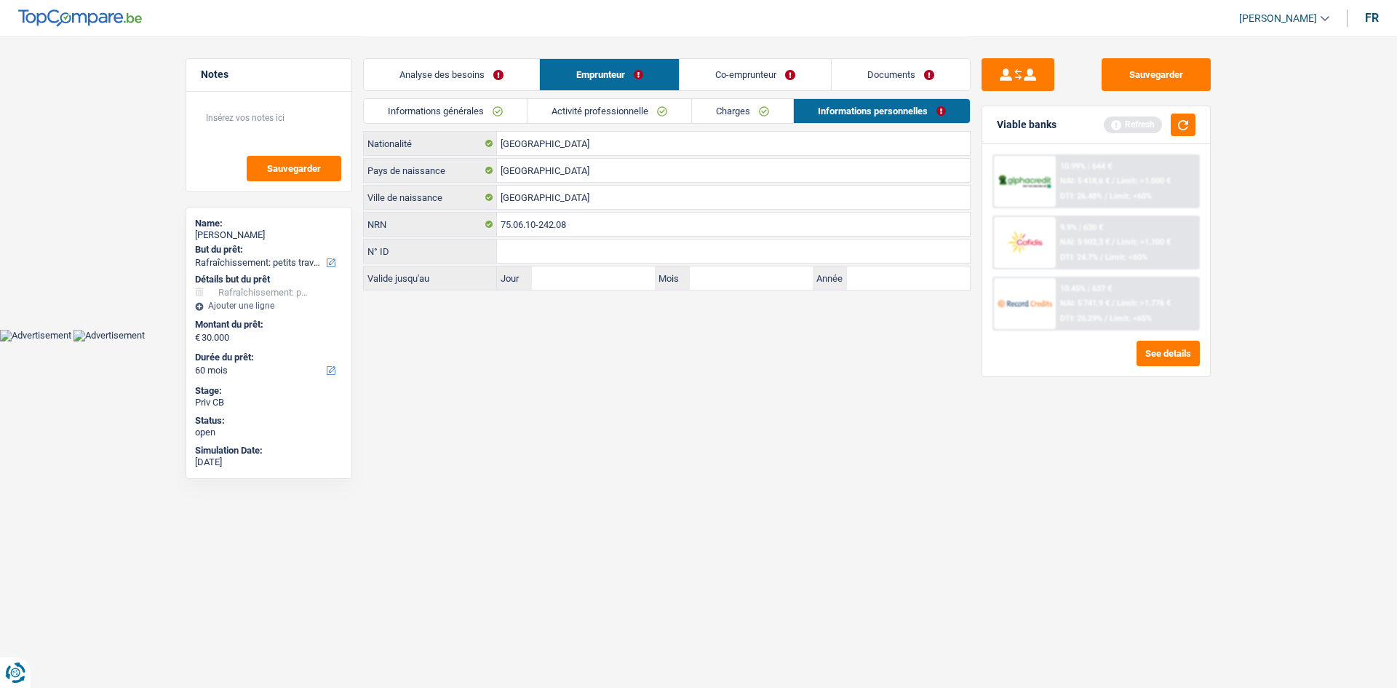
click at [722, 71] on link "Co-emprunteur" at bounding box center [755, 74] width 151 height 31
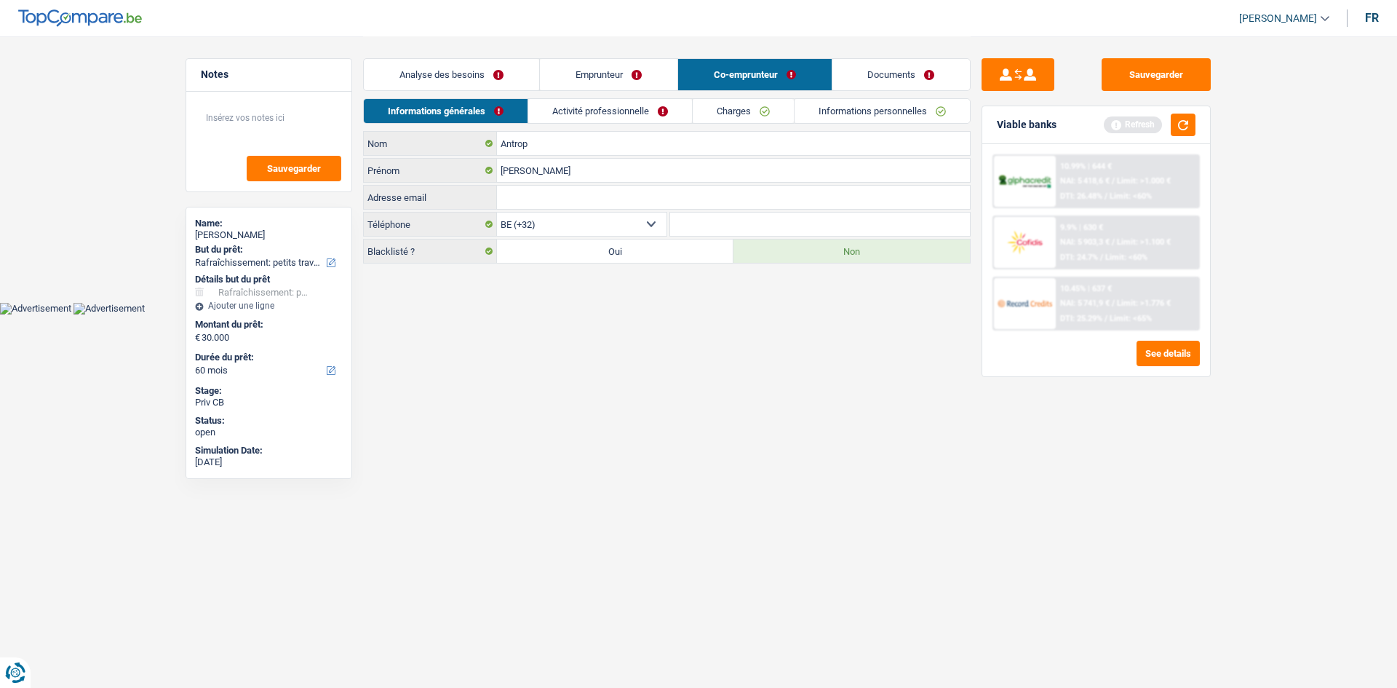
click at [613, 119] on link "Activité professionnelle" at bounding box center [610, 111] width 164 height 24
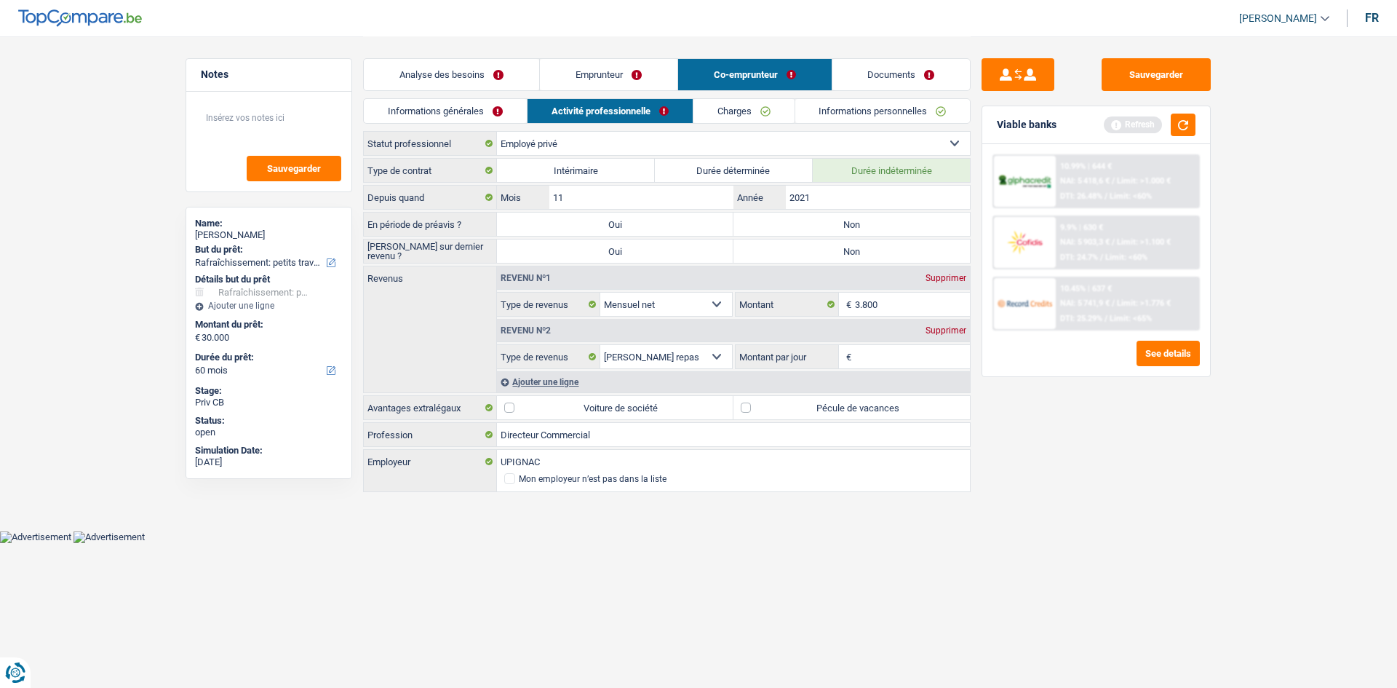
click at [818, 222] on label "Non" at bounding box center [851, 223] width 236 height 23
click at [818, 222] on input "Non" at bounding box center [851, 223] width 236 height 23
radio input "true"
click at [840, 254] on label "Non" at bounding box center [851, 250] width 236 height 23
click at [840, 254] on input "Non" at bounding box center [851, 250] width 236 height 23
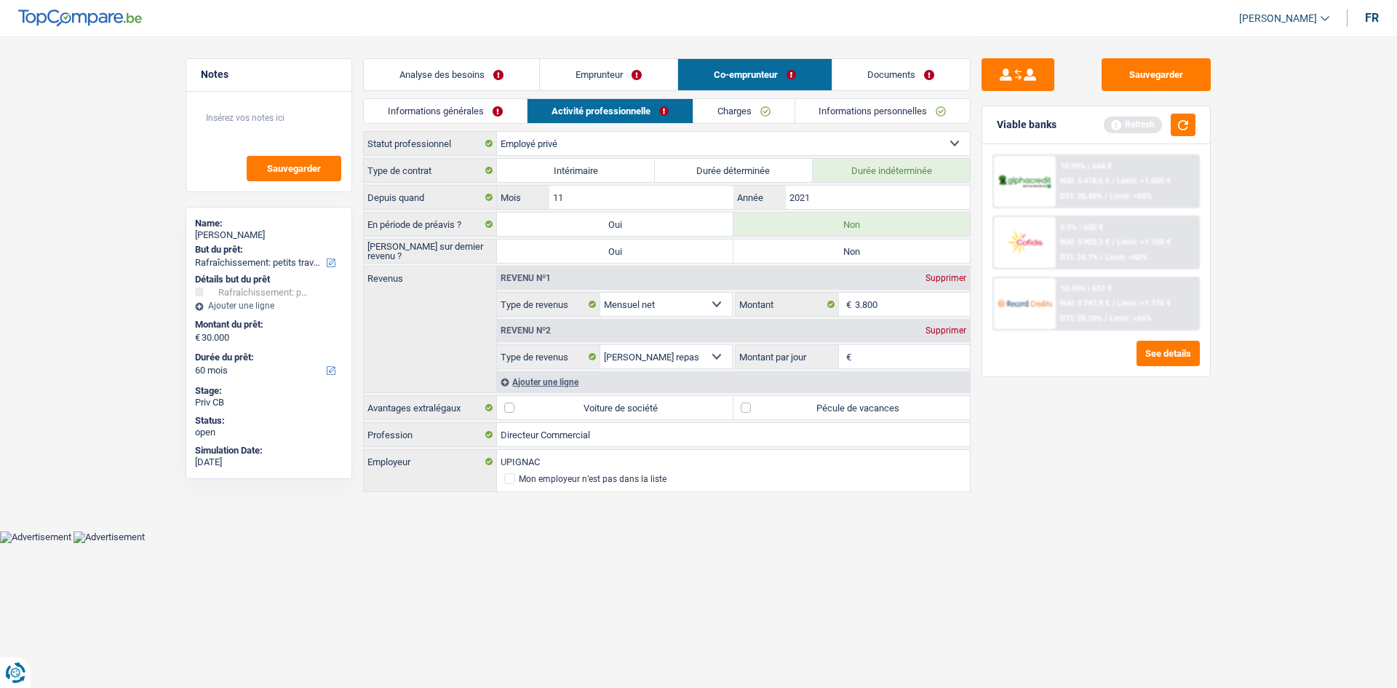
radio input "true"
click at [875, 357] on input "Montant par jour" at bounding box center [913, 356] width 116 height 23
type input "8,0"
click at [509, 407] on label "Voiture de société" at bounding box center [615, 407] width 236 height 23
click at [509, 407] on input "Voiture de société" at bounding box center [615, 407] width 236 height 23
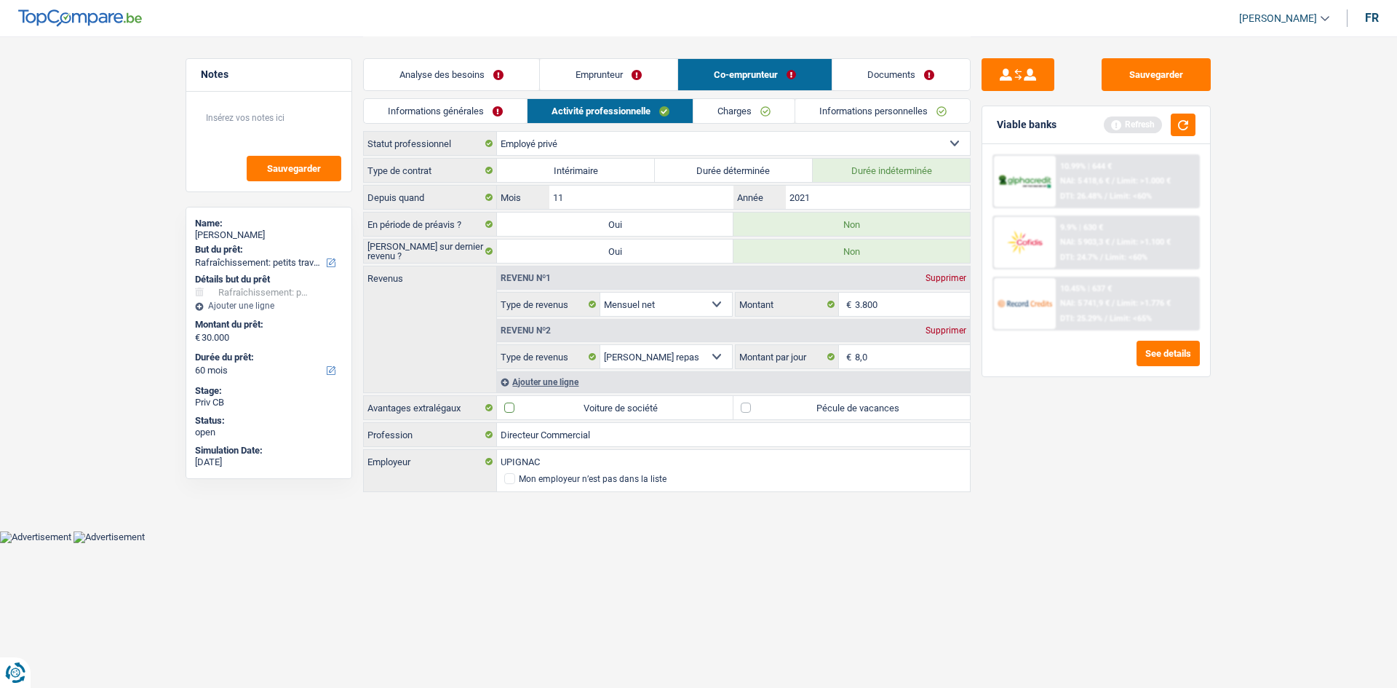
checkbox input "true"
click at [747, 407] on label "Pécule de vacances" at bounding box center [851, 407] width 236 height 23
click at [747, 407] on input "Pécule de vacances" at bounding box center [851, 407] width 236 height 23
checkbox input "true"
click at [744, 103] on link "Charges" at bounding box center [743, 111] width 101 height 24
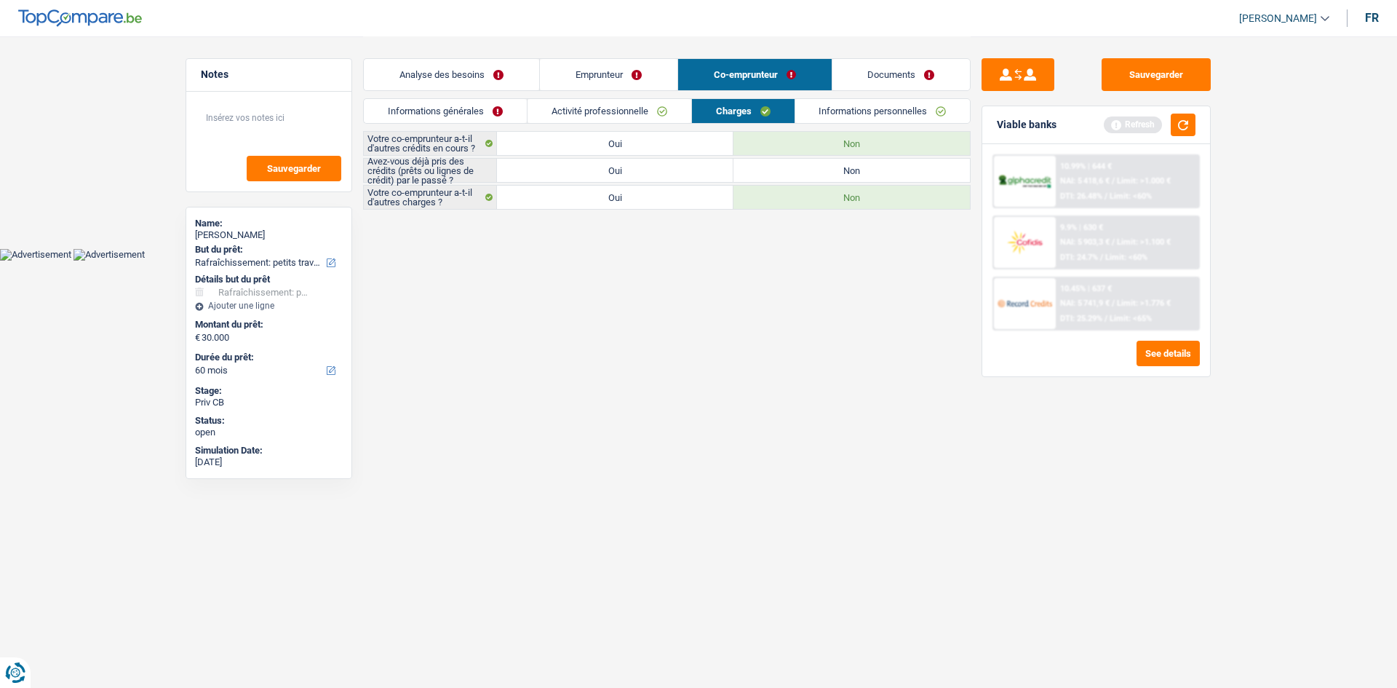
click at [686, 170] on label "Oui" at bounding box center [615, 170] width 236 height 23
click at [686, 170] on input "Oui" at bounding box center [615, 170] width 236 height 23
radio input "true"
click at [669, 199] on label "Oui" at bounding box center [615, 197] width 236 height 23
click at [669, 199] on input "Oui" at bounding box center [615, 197] width 236 height 23
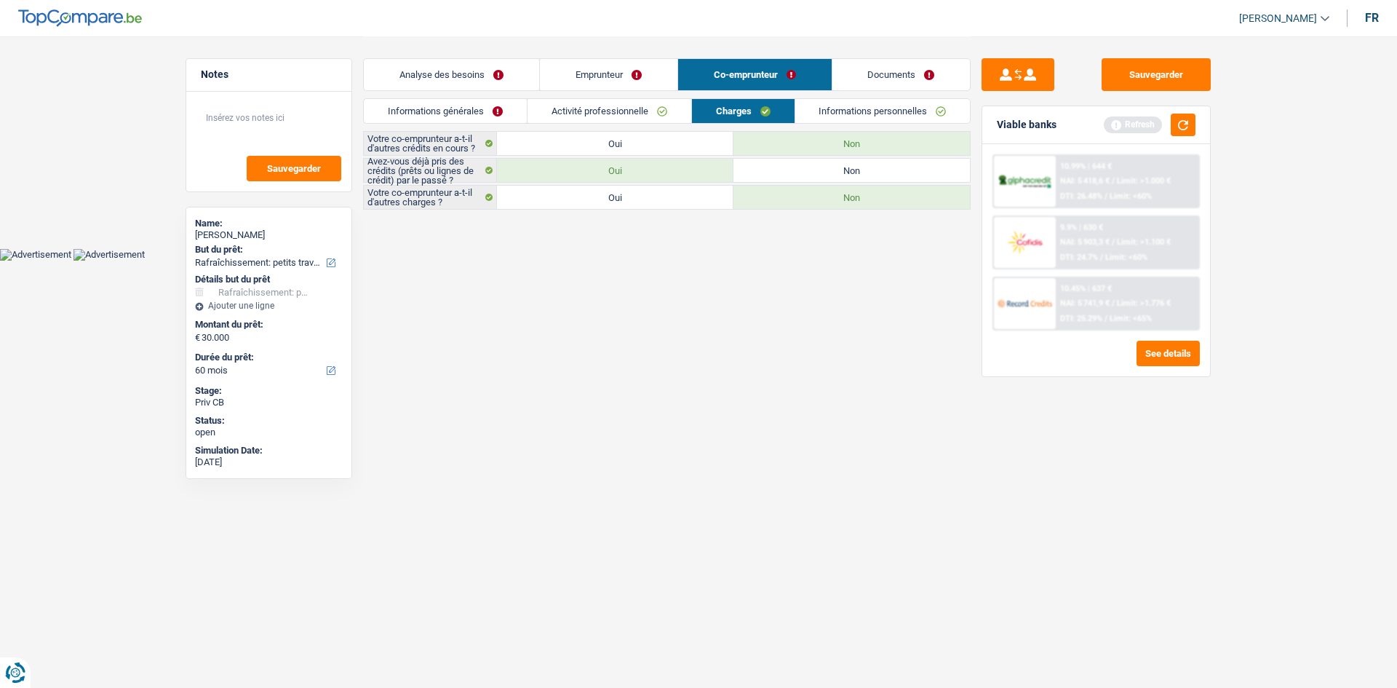
radio input "true"
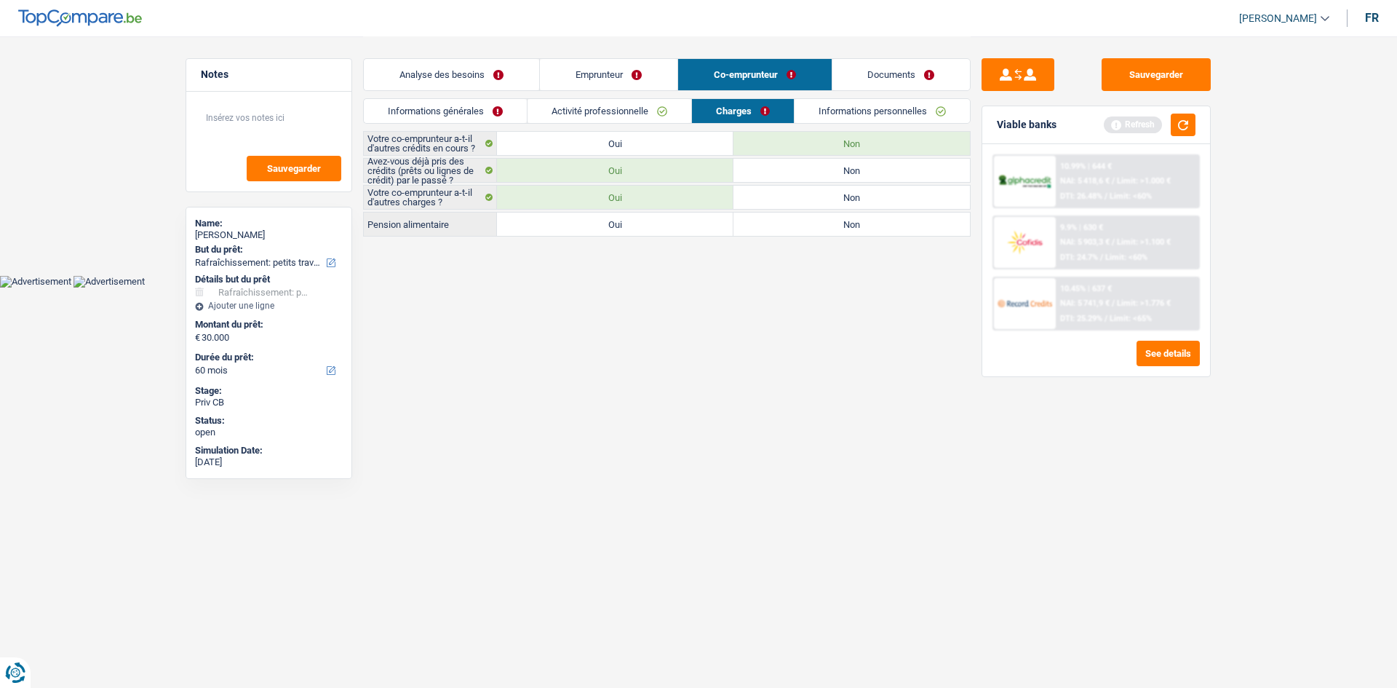
click at [808, 198] on label "Non" at bounding box center [851, 197] width 236 height 23
click at [808, 198] on input "Non" at bounding box center [851, 197] width 236 height 23
radio input "true"
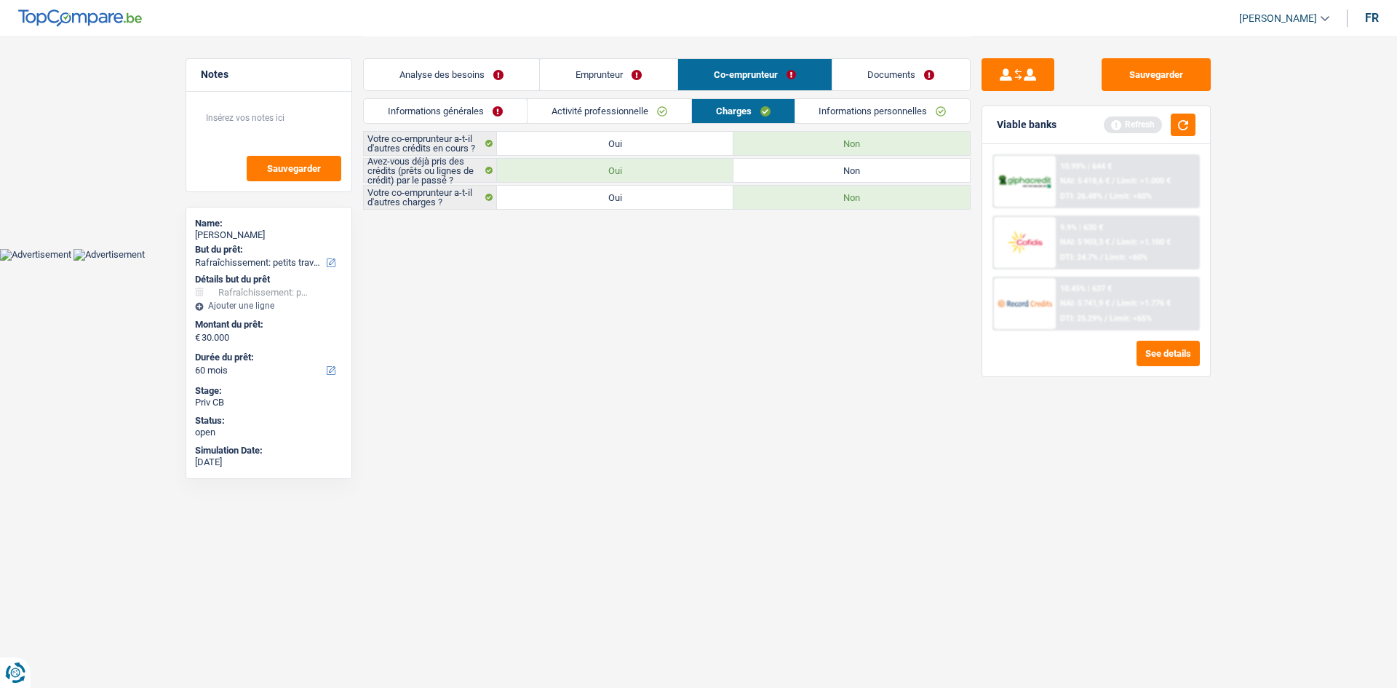
click at [855, 113] on link "Informations personnelles" at bounding box center [882, 111] width 175 height 24
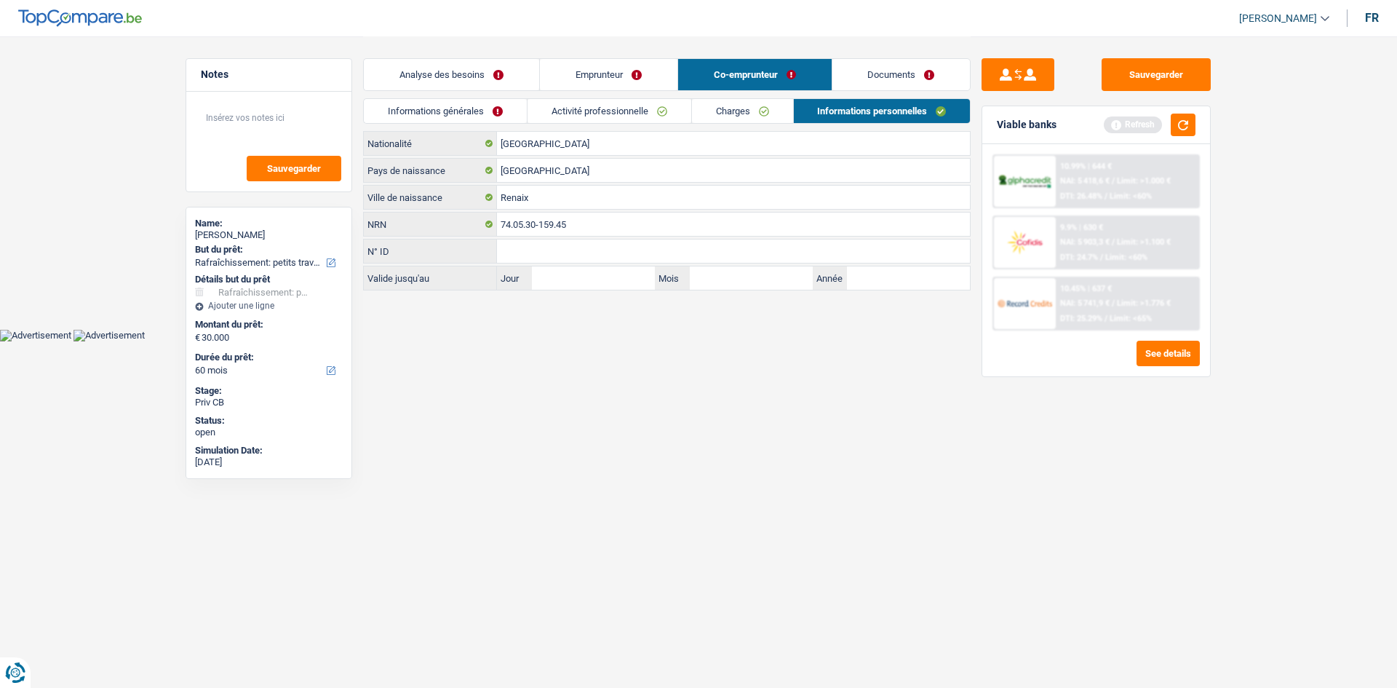
click at [481, 71] on link "Analyse des besoins" at bounding box center [451, 74] width 175 height 31
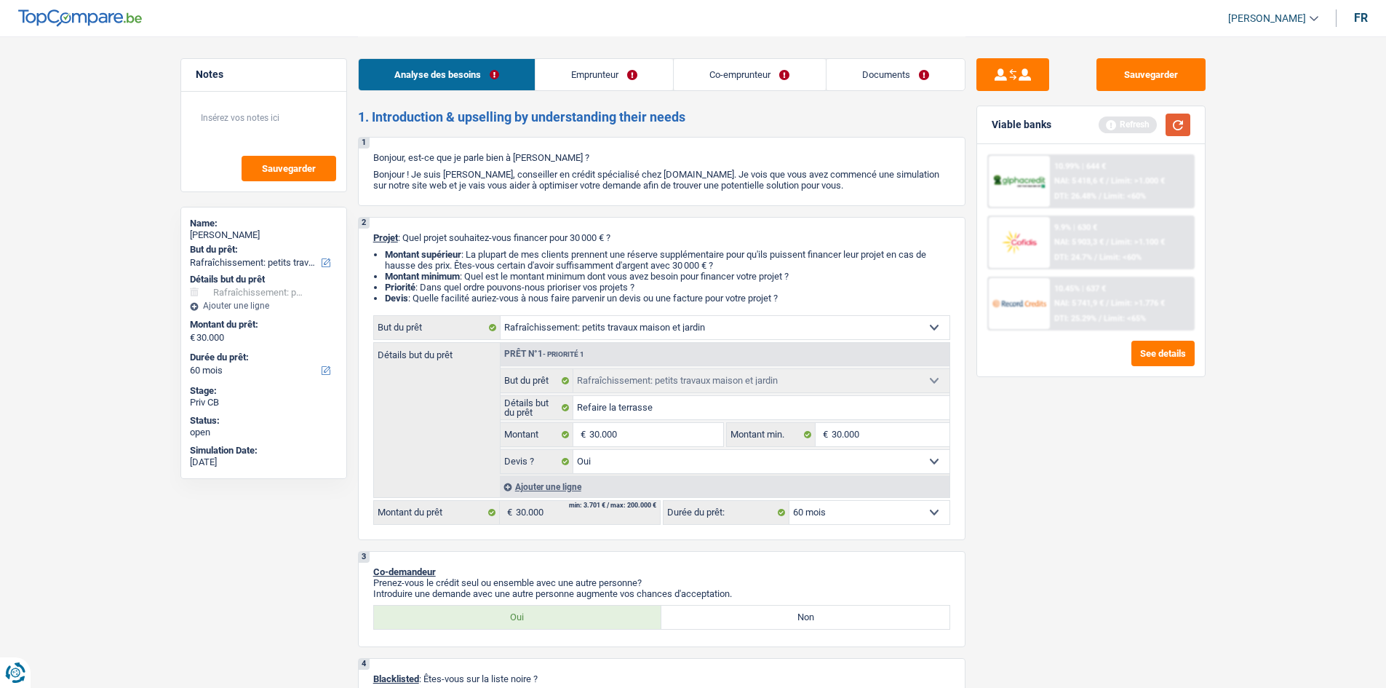
click at [1178, 128] on button "button" at bounding box center [1178, 125] width 25 height 23
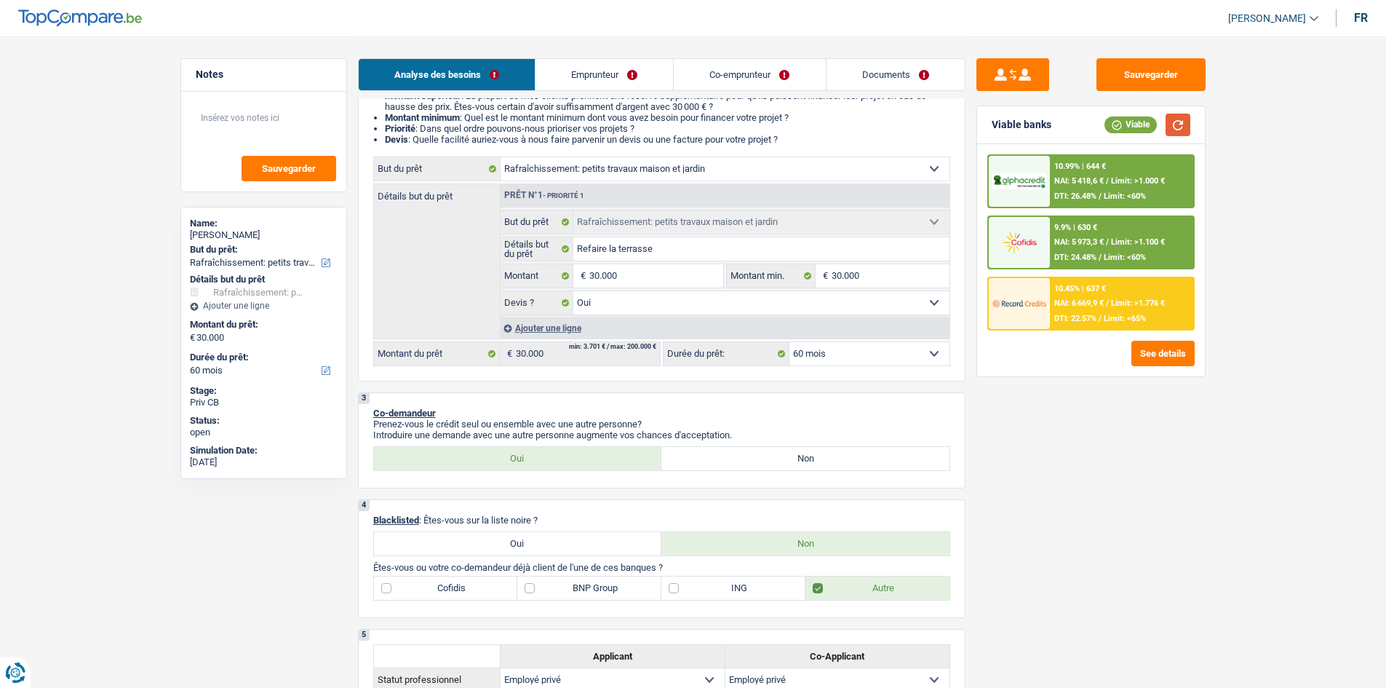
scroll to position [146, 0]
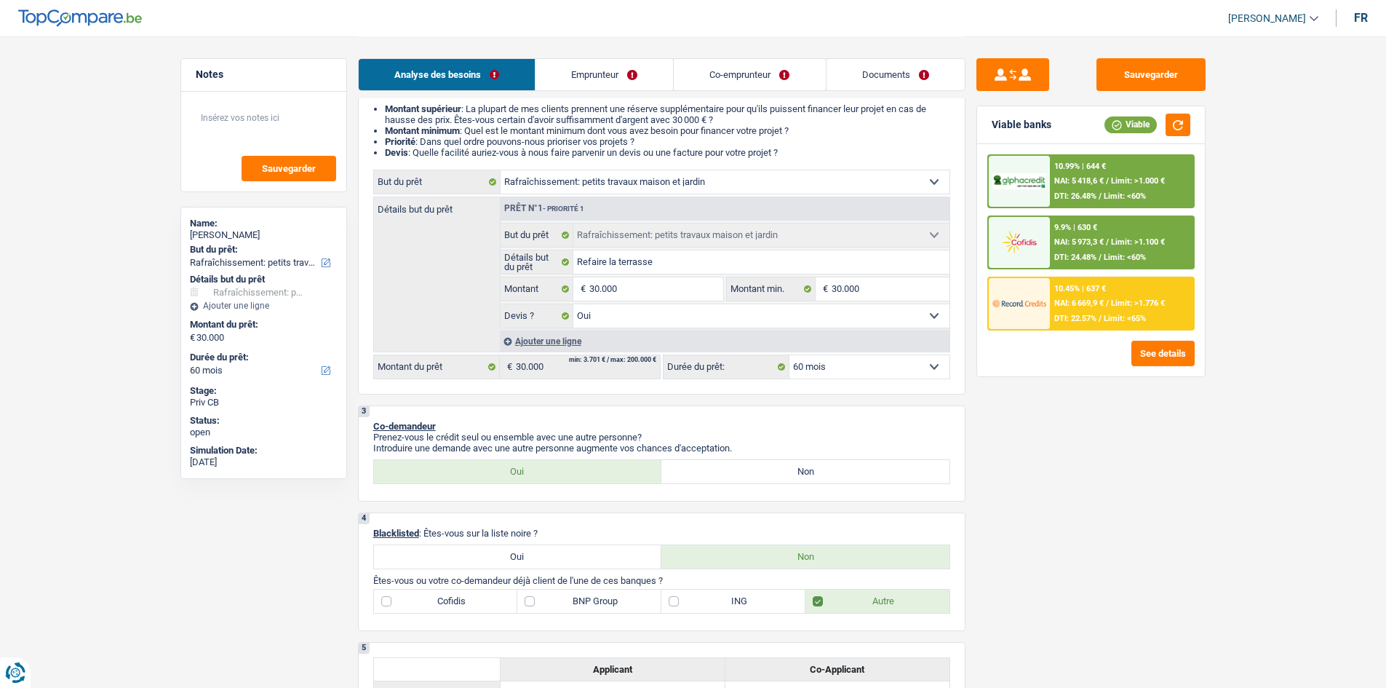
click at [880, 367] on select "12 mois 18 mois 24 mois 30 mois 36 mois 42 mois 48 mois 60 mois 72 mois 84 mois…" at bounding box center [869, 366] width 160 height 23
click at [789, 355] on select "12 mois 18 mois 24 mois 30 mois 36 mois 42 mois 48 mois 60 mois 72 mois 84 mois…" at bounding box center [869, 366] width 160 height 23
click at [1087, 298] on div "10.45% | 637 € NAI: 6 669,9 € / Limit: >1.776 € DTI: 22.57% / Limit: <65%" at bounding box center [1121, 303] width 143 height 51
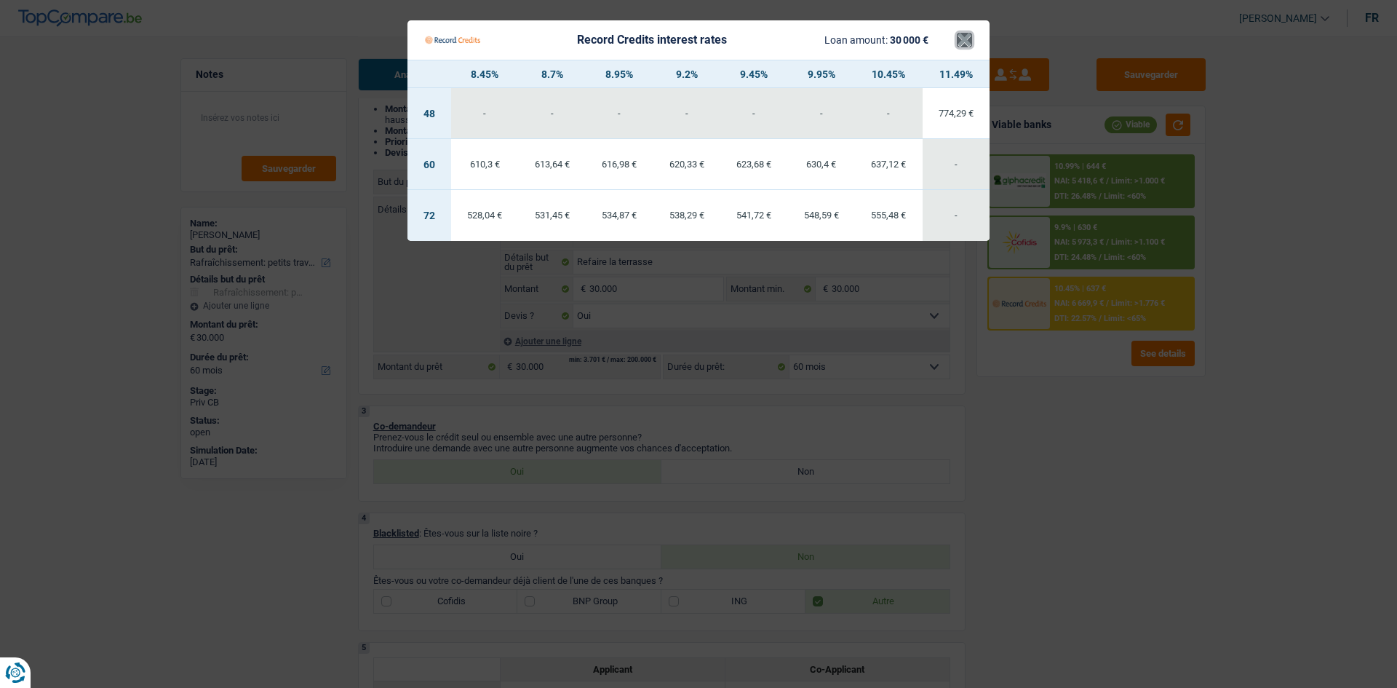
click at [969, 41] on button "×" at bounding box center [964, 40] width 15 height 15
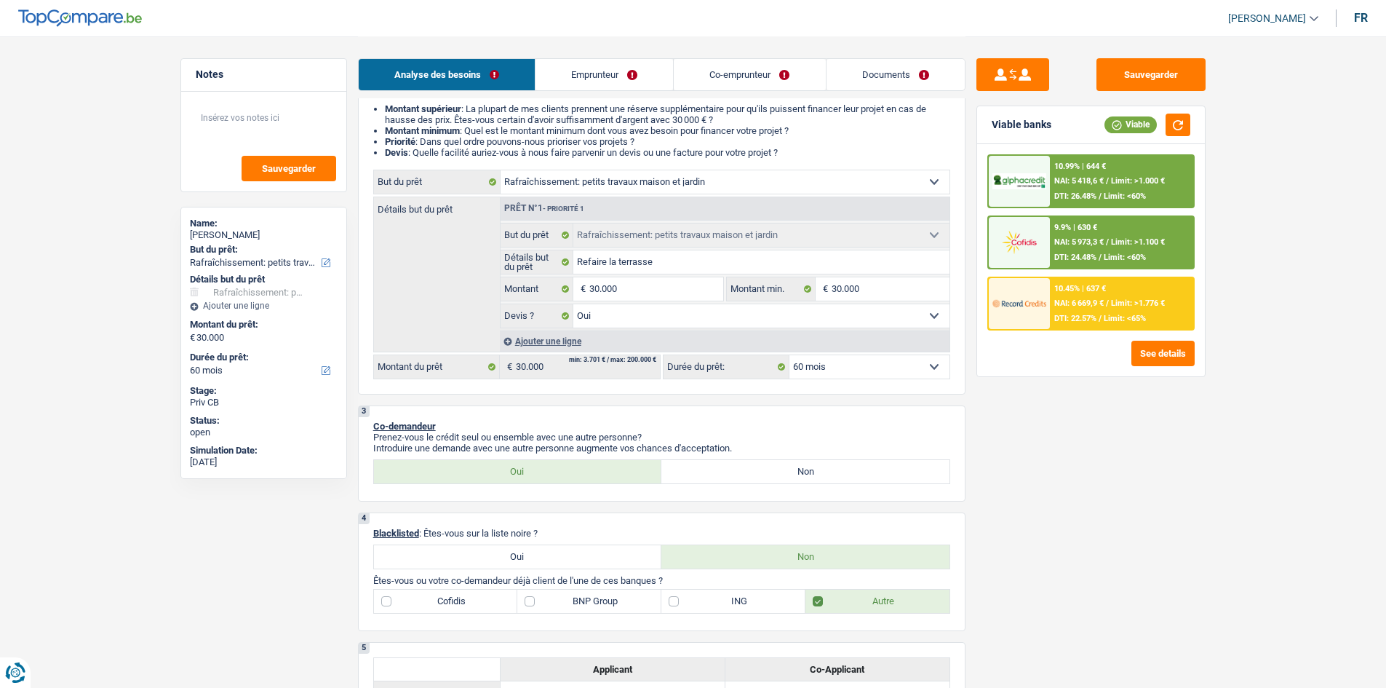
click at [1163, 199] on div "10.99% | 644 € NAI: 5 418,6 € / Limit: >1.000 € DTI: 26.48% / Limit: <60%" at bounding box center [1121, 181] width 143 height 51
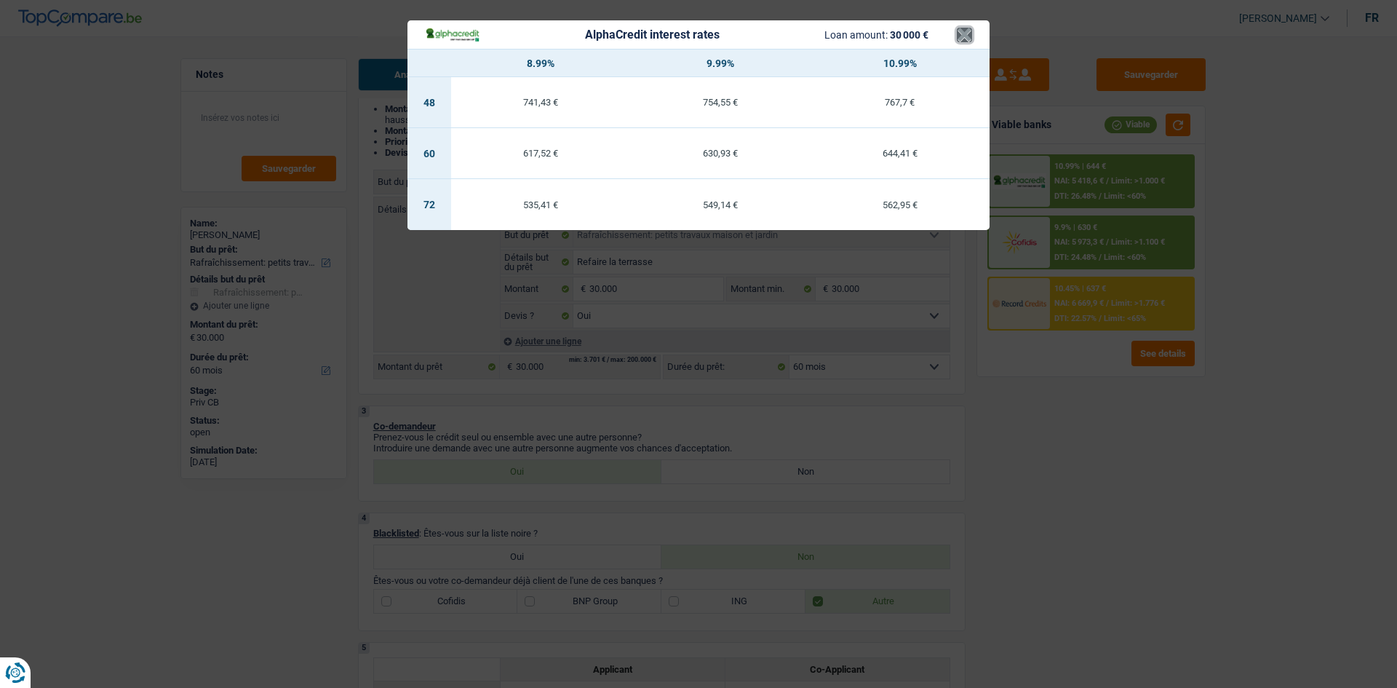
click at [963, 34] on button "×" at bounding box center [964, 35] width 15 height 15
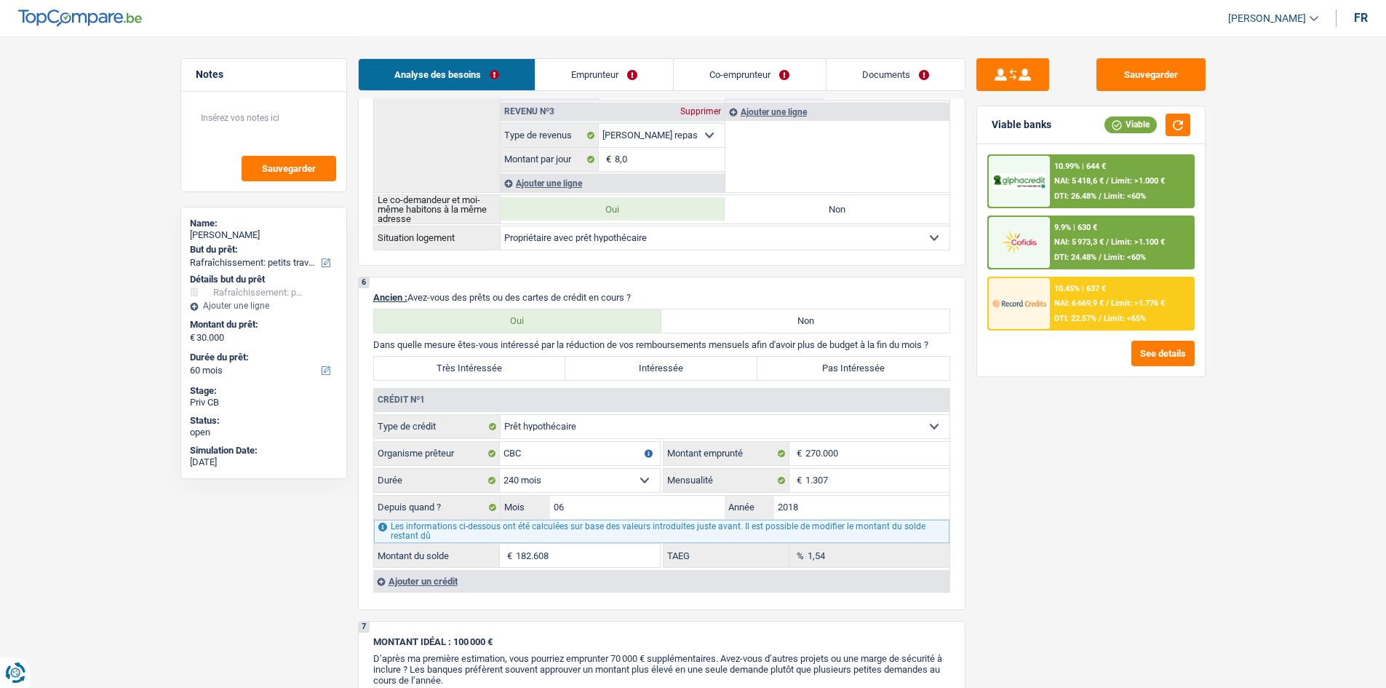
scroll to position [946, 0]
click at [798, 365] on label "Pas Intéressée" at bounding box center [853, 367] width 192 height 23
click at [798, 365] on input "Pas Intéressée" at bounding box center [853, 367] width 192 height 23
radio input "true"
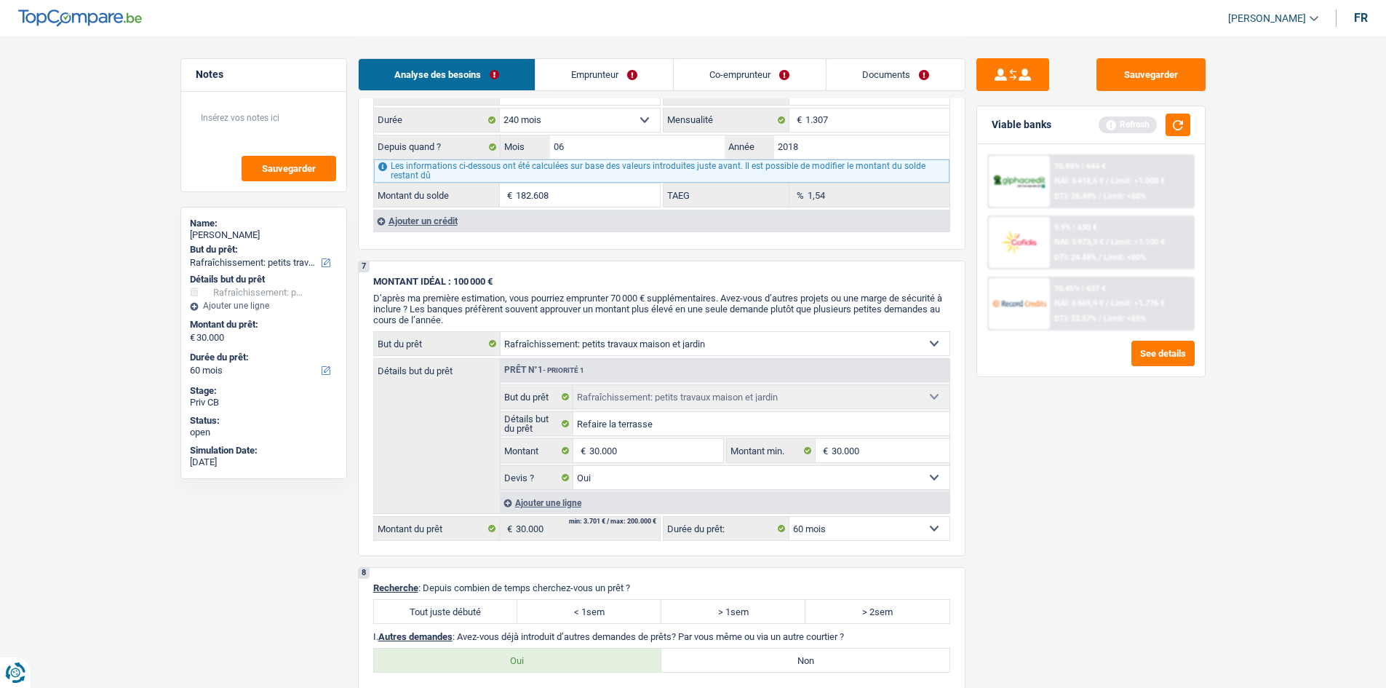
scroll to position [1293, 0]
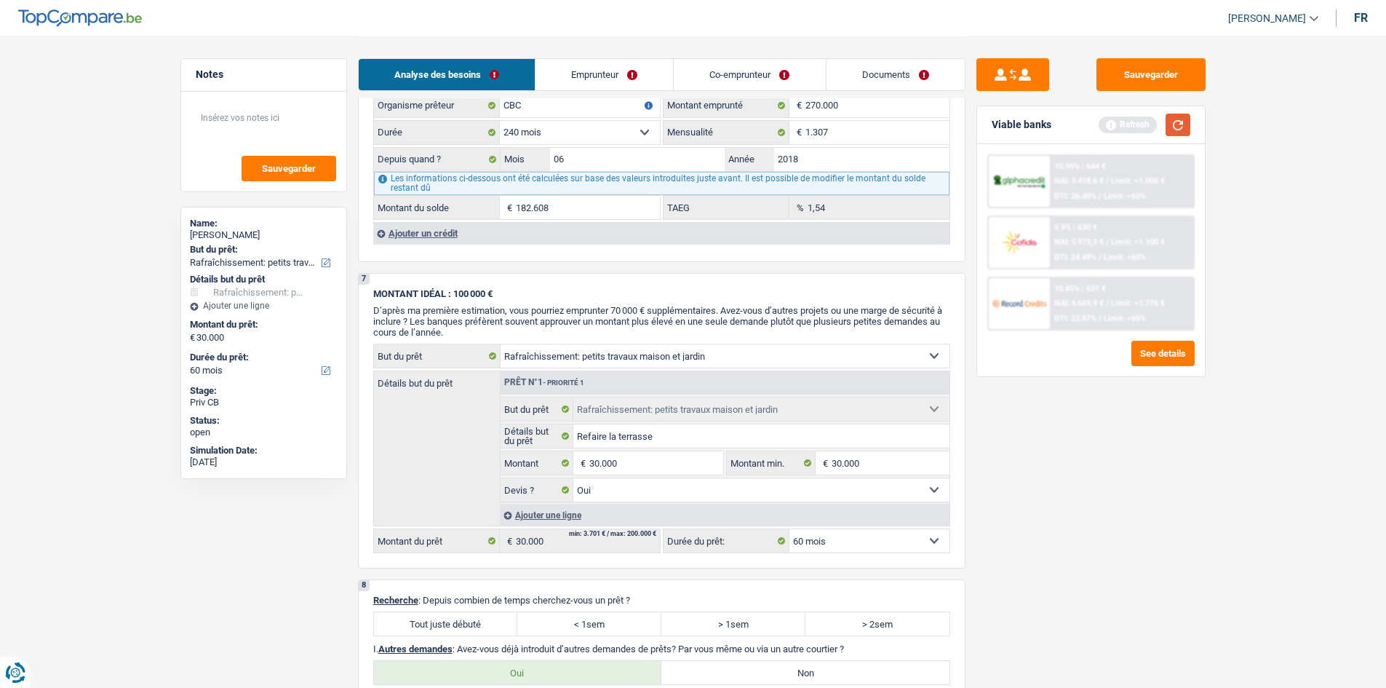
click at [1185, 133] on button "button" at bounding box center [1178, 125] width 25 height 23
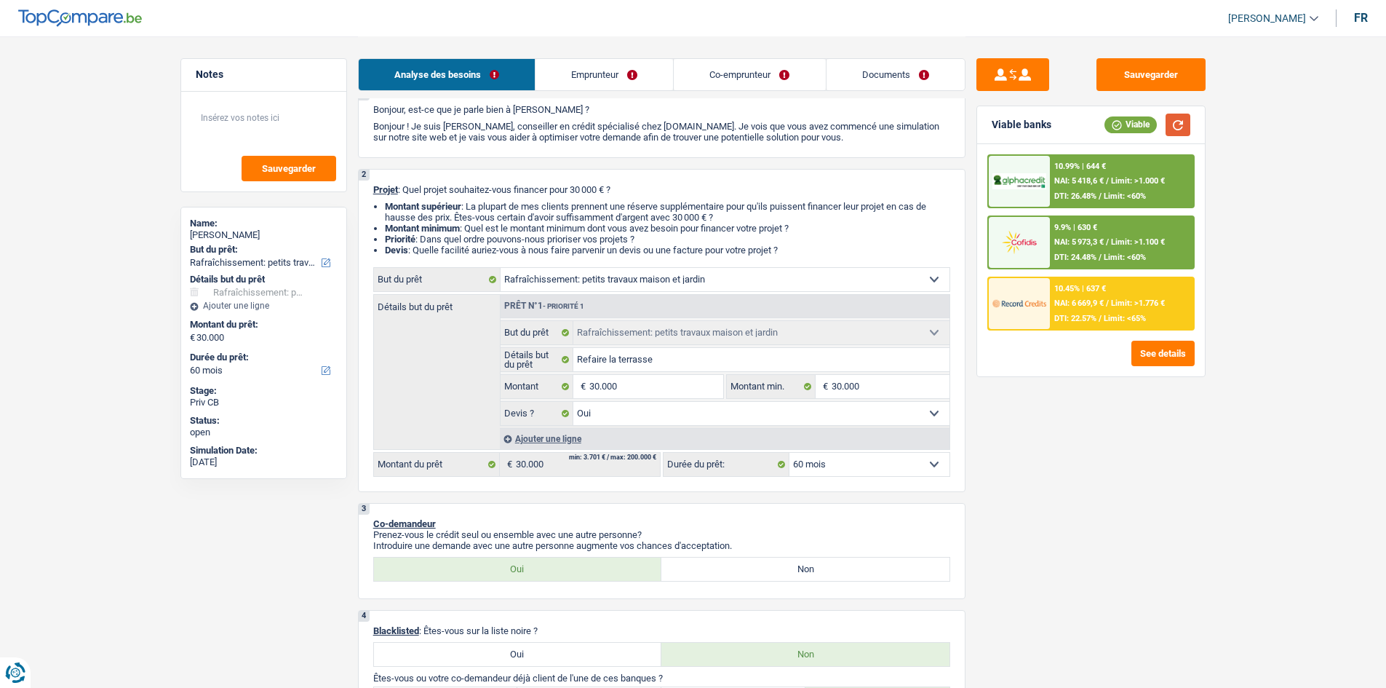
scroll to position [0, 0]
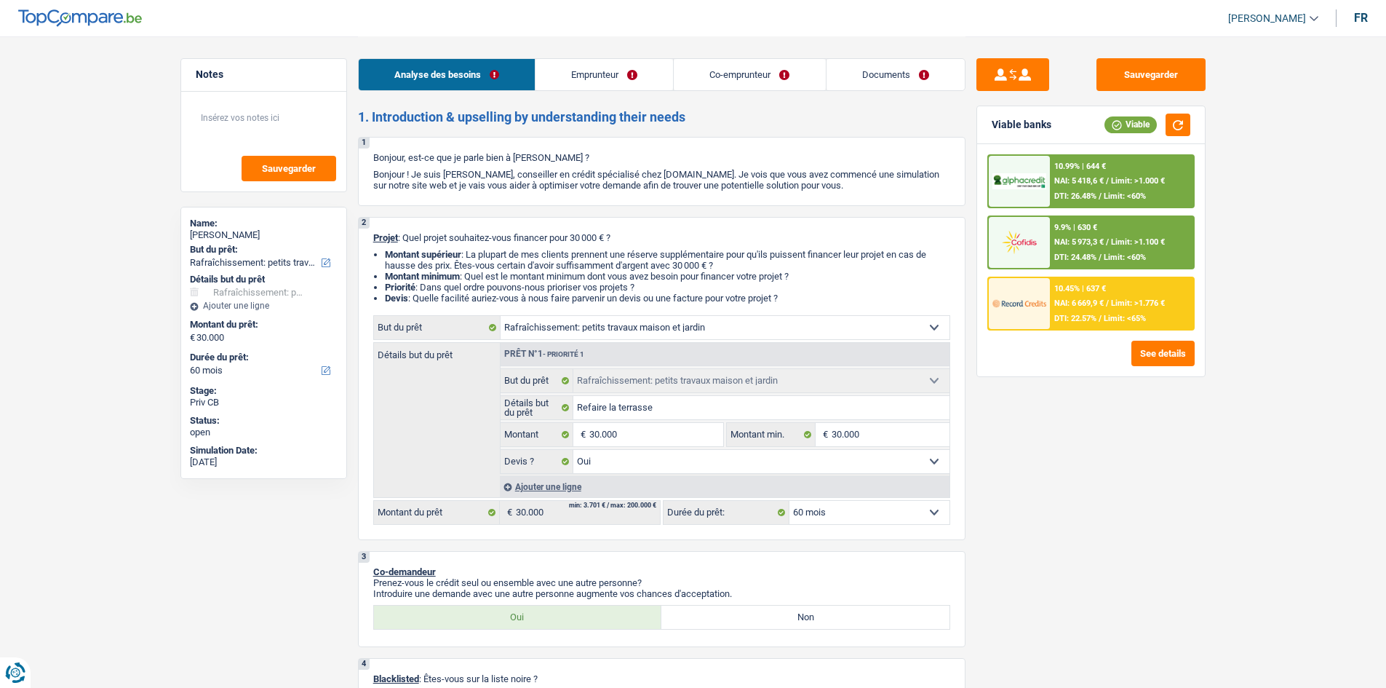
click at [741, 327] on select "Confort maison: meubles, textile, peinture, électroménager, outillage non-profe…" at bounding box center [725, 327] width 449 height 23
select select "renovation"
click at [501, 316] on select "Confort maison: meubles, textile, peinture, électroménager, outillage non-profe…" at bounding box center [725, 327] width 449 height 23
select select "renovation"
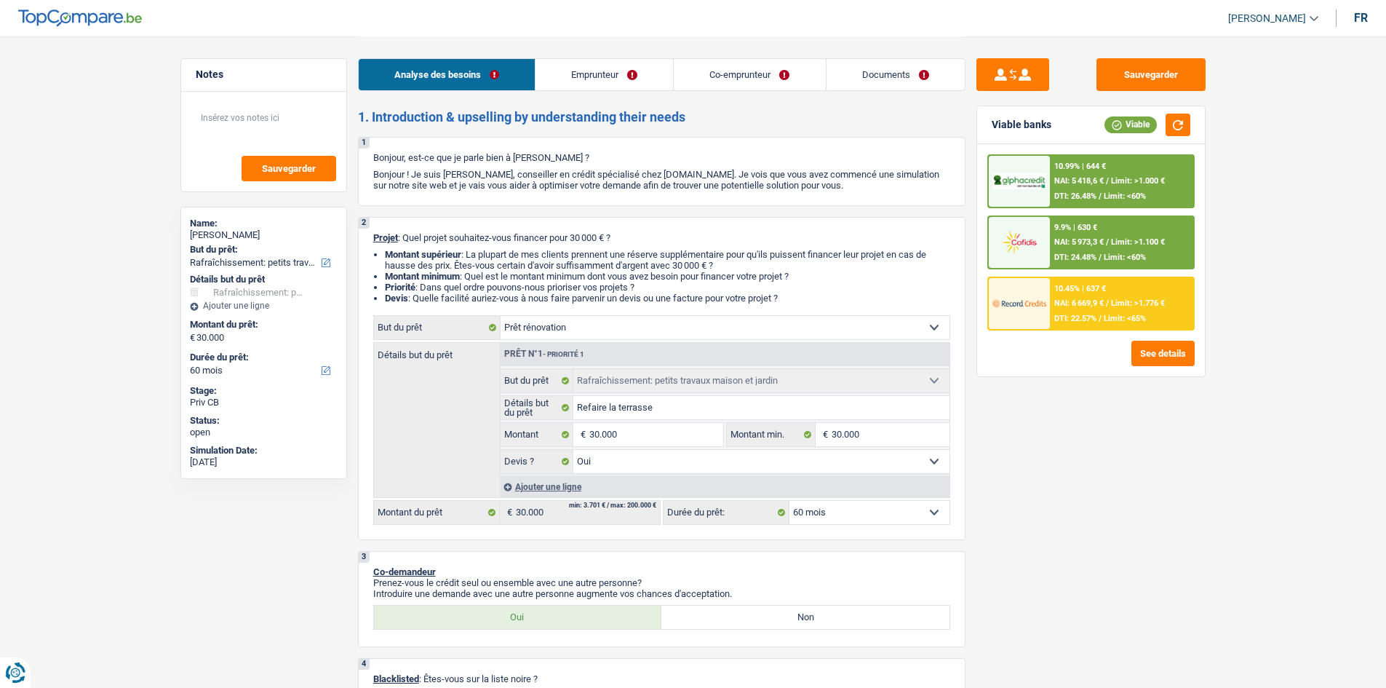
select select
select select "renovation"
select select
select select "renovation"
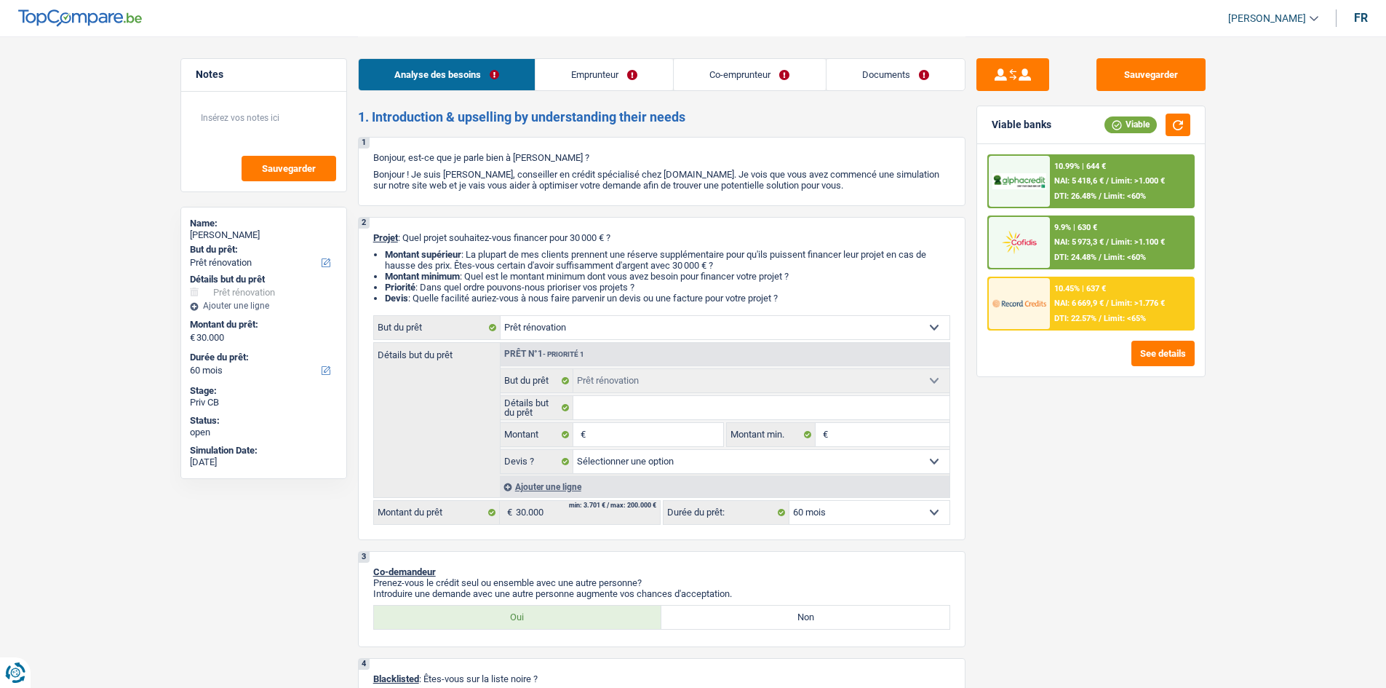
select select "houseOrGarden"
select select "yes"
select select "houseOrGarden"
select select "yes"
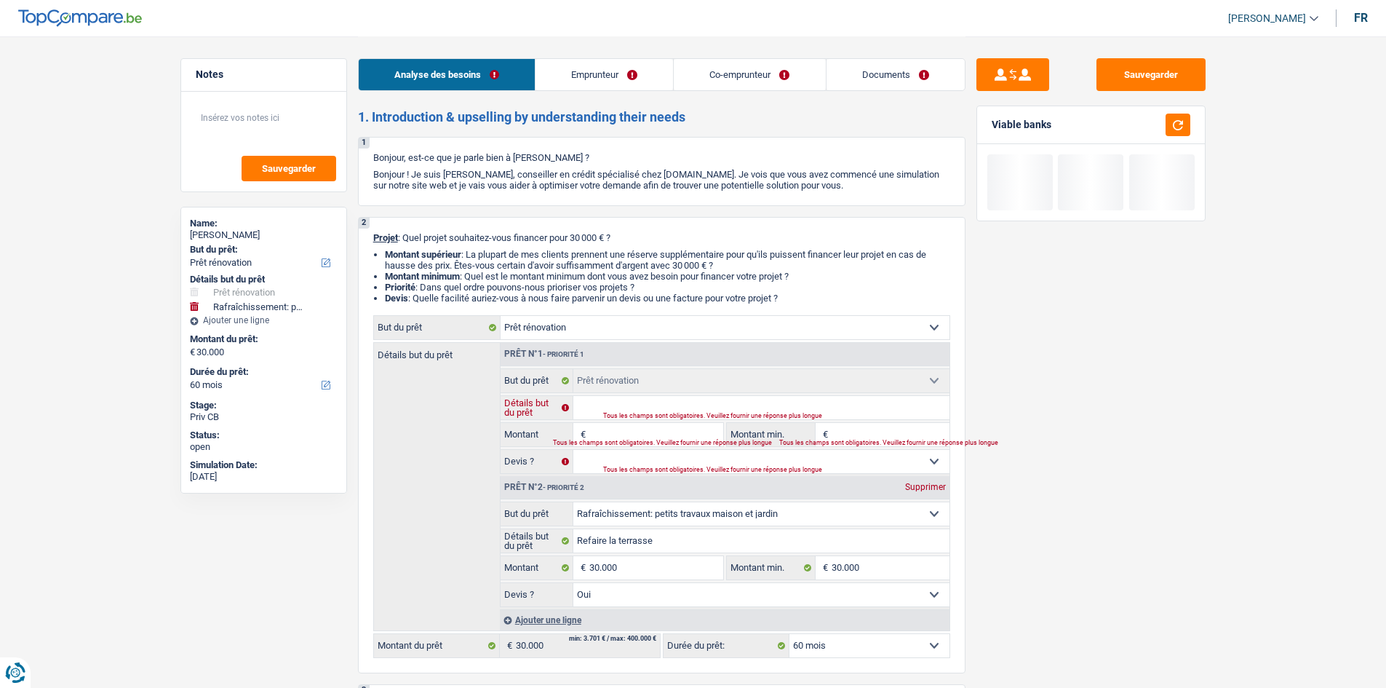
click at [634, 409] on input "Détails but du prêt" at bounding box center [761, 407] width 376 height 23
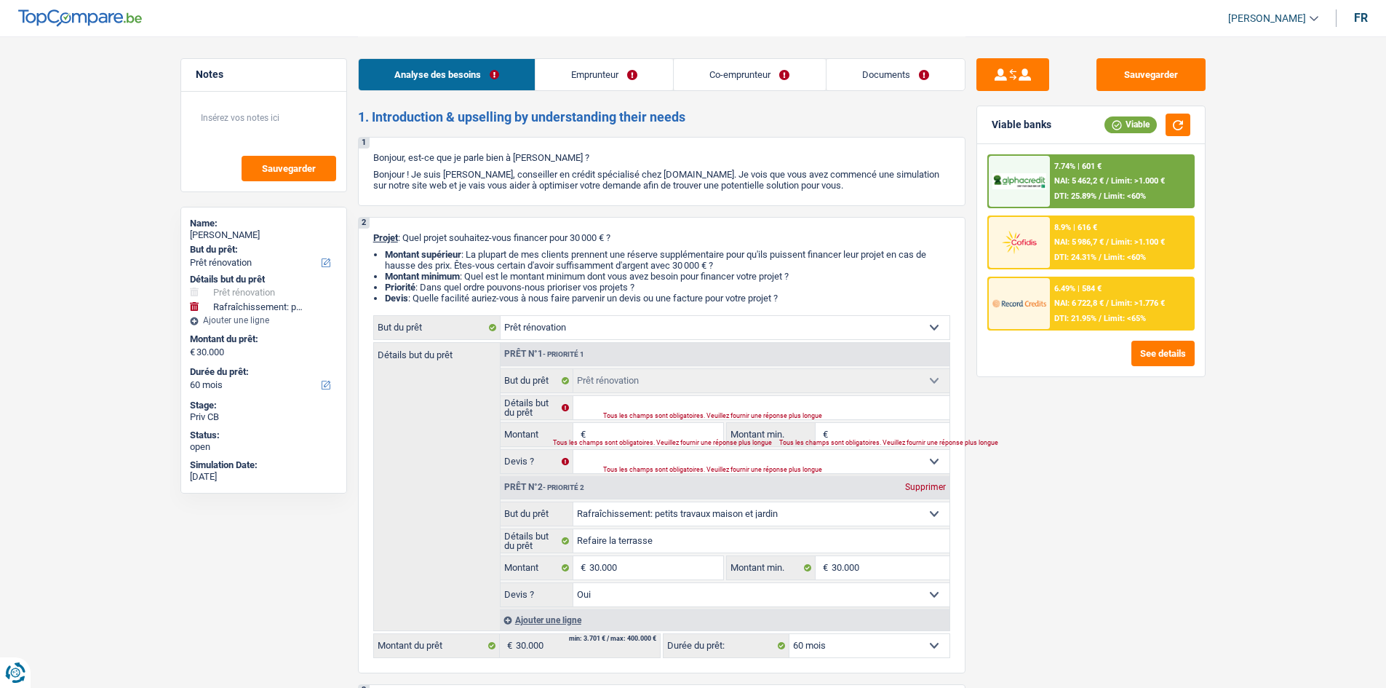
click at [642, 423] on input "Montant" at bounding box center [655, 434] width 133 height 23
type input "3"
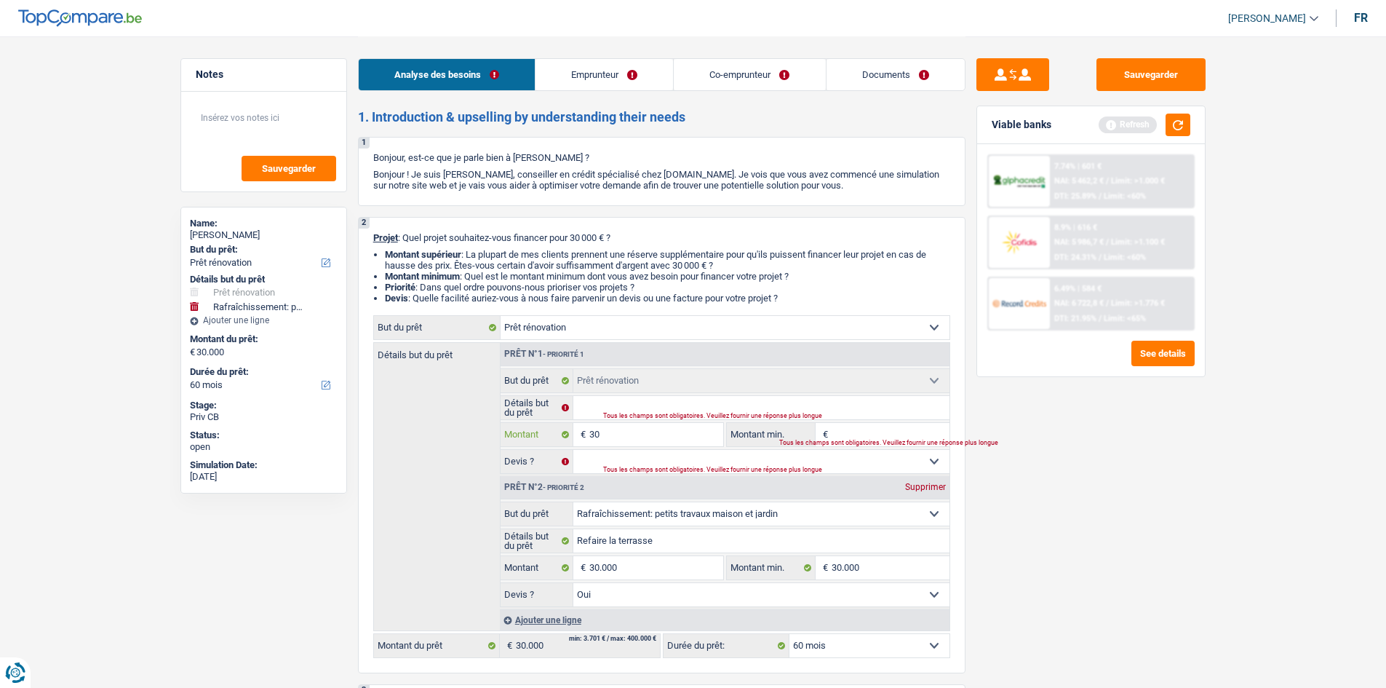
type input "300"
type input "3.000"
type input "30.000"
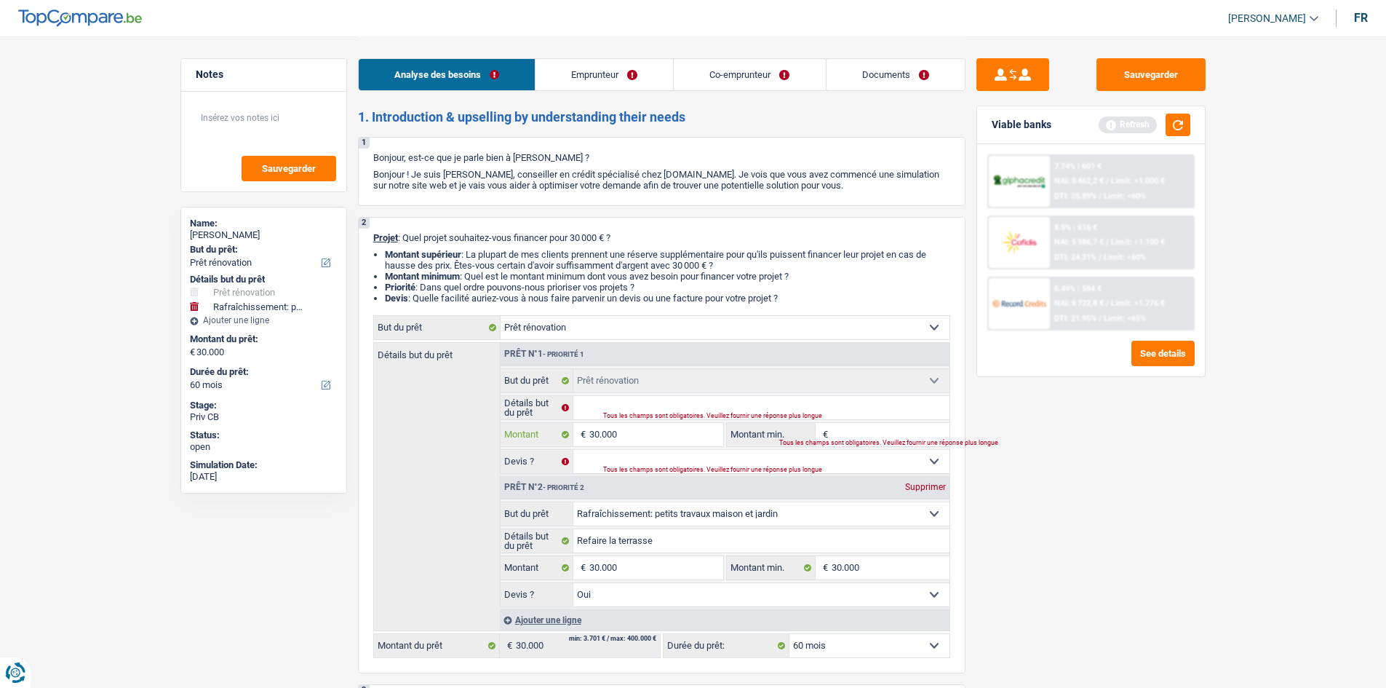
type input "30.000"
type input "60.000"
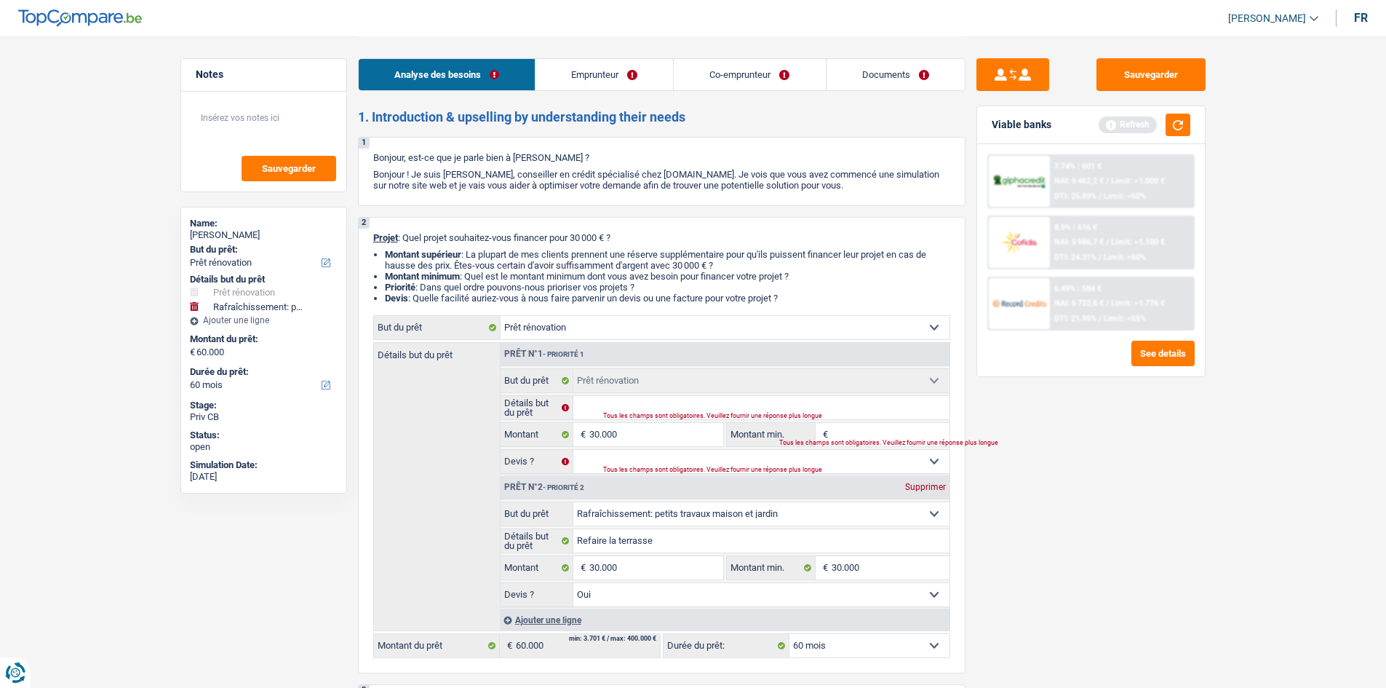
click at [871, 429] on input "Montant min." at bounding box center [891, 434] width 118 height 23
select select "144"
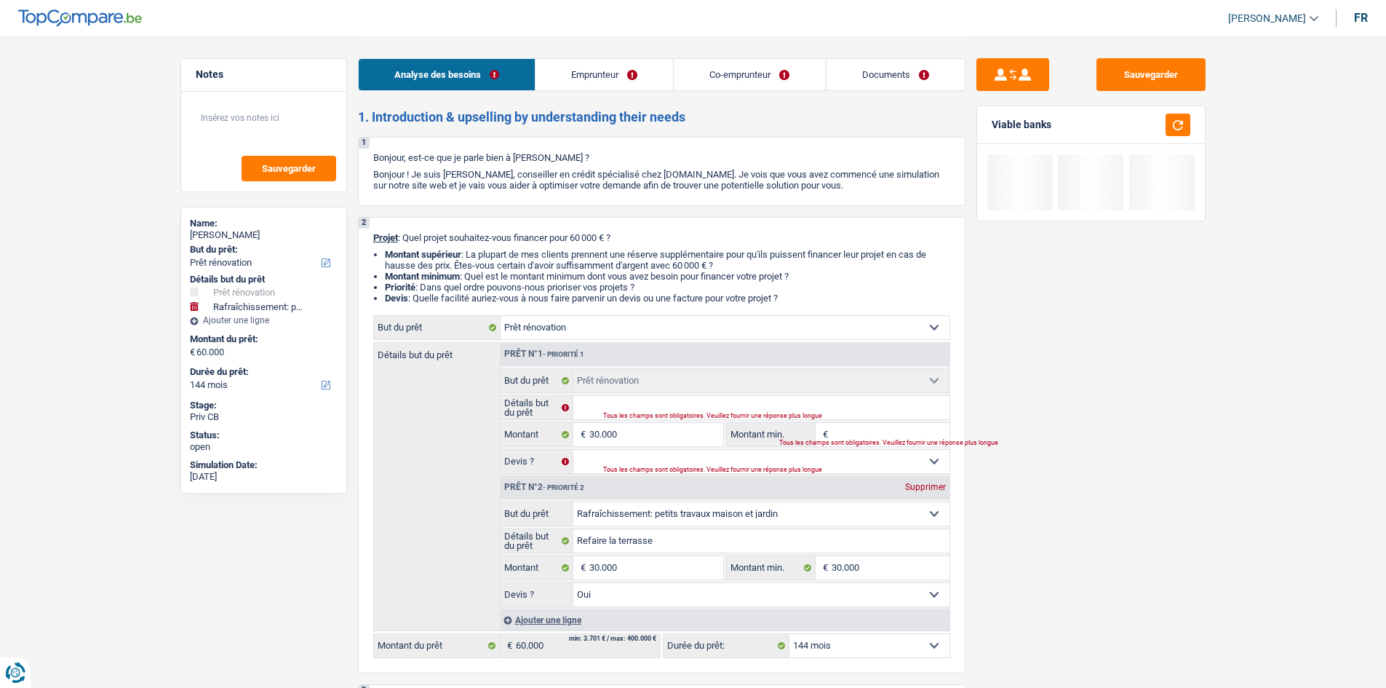
type input "3"
type input "30"
type input "300"
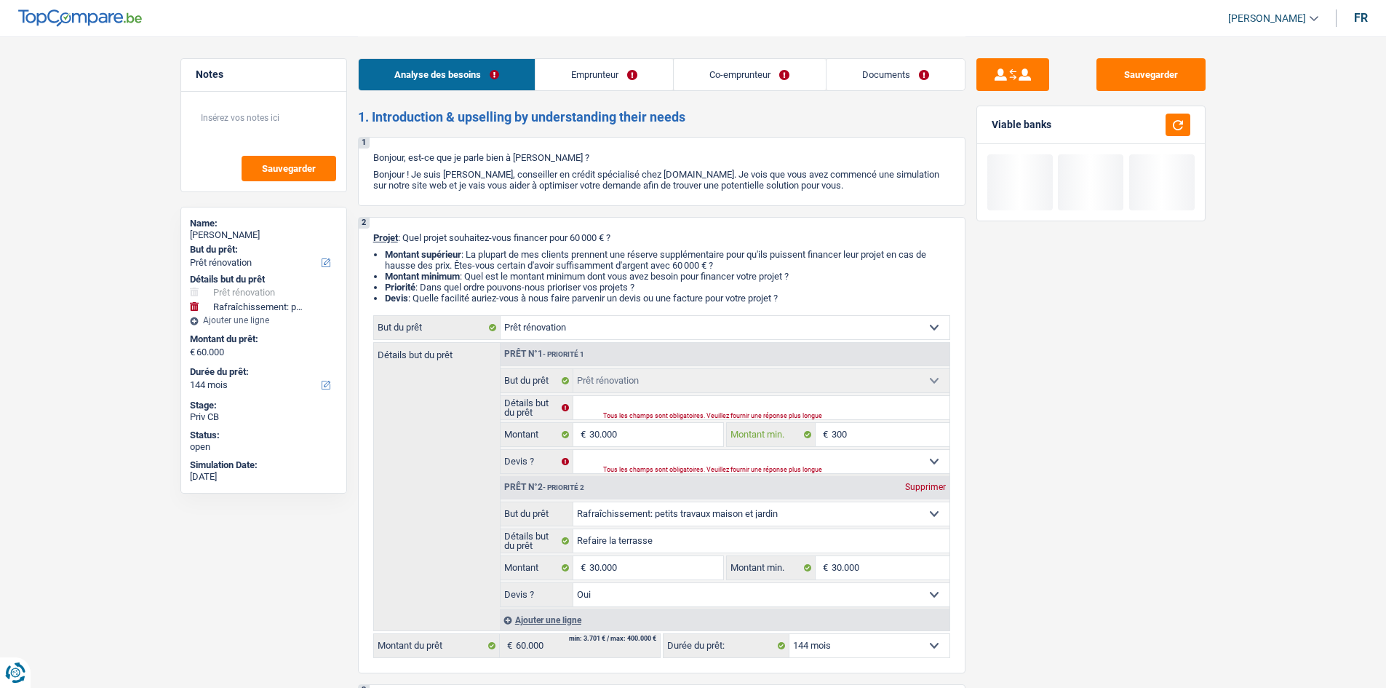
type input "300"
type input "3.000"
type input "30.000"
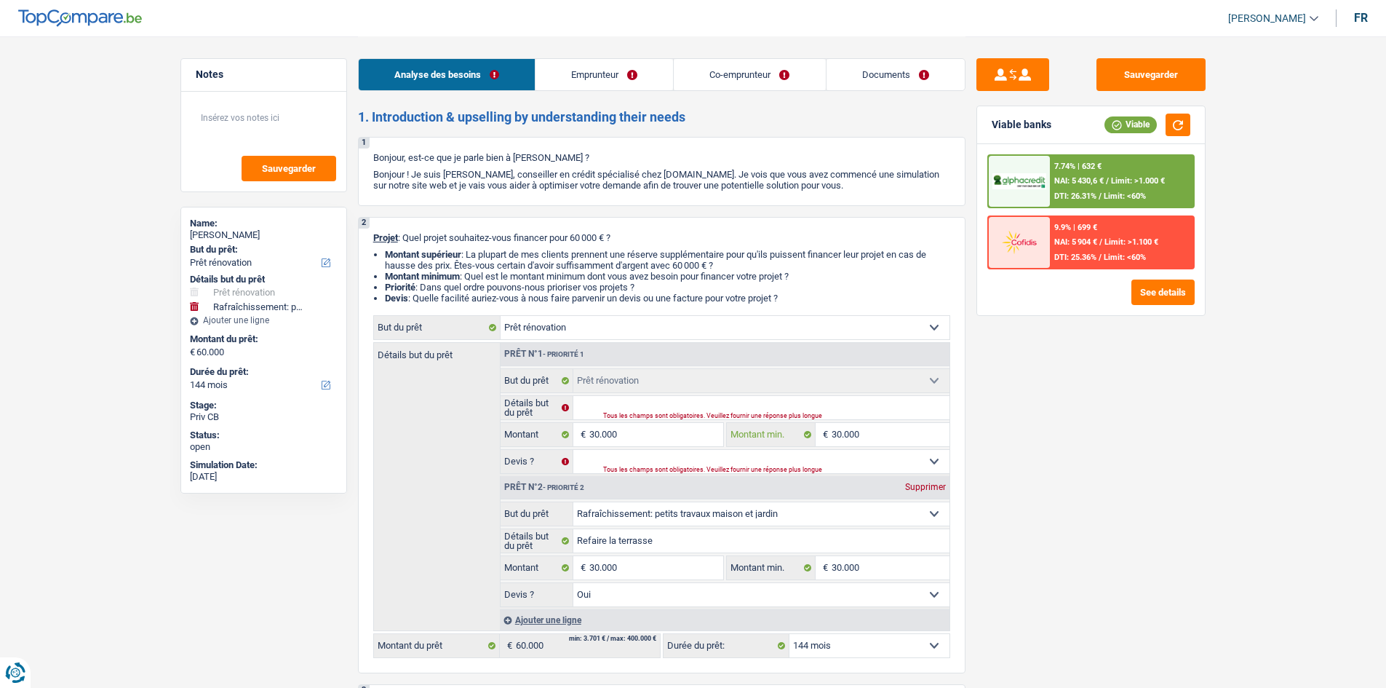
type input "30.000"
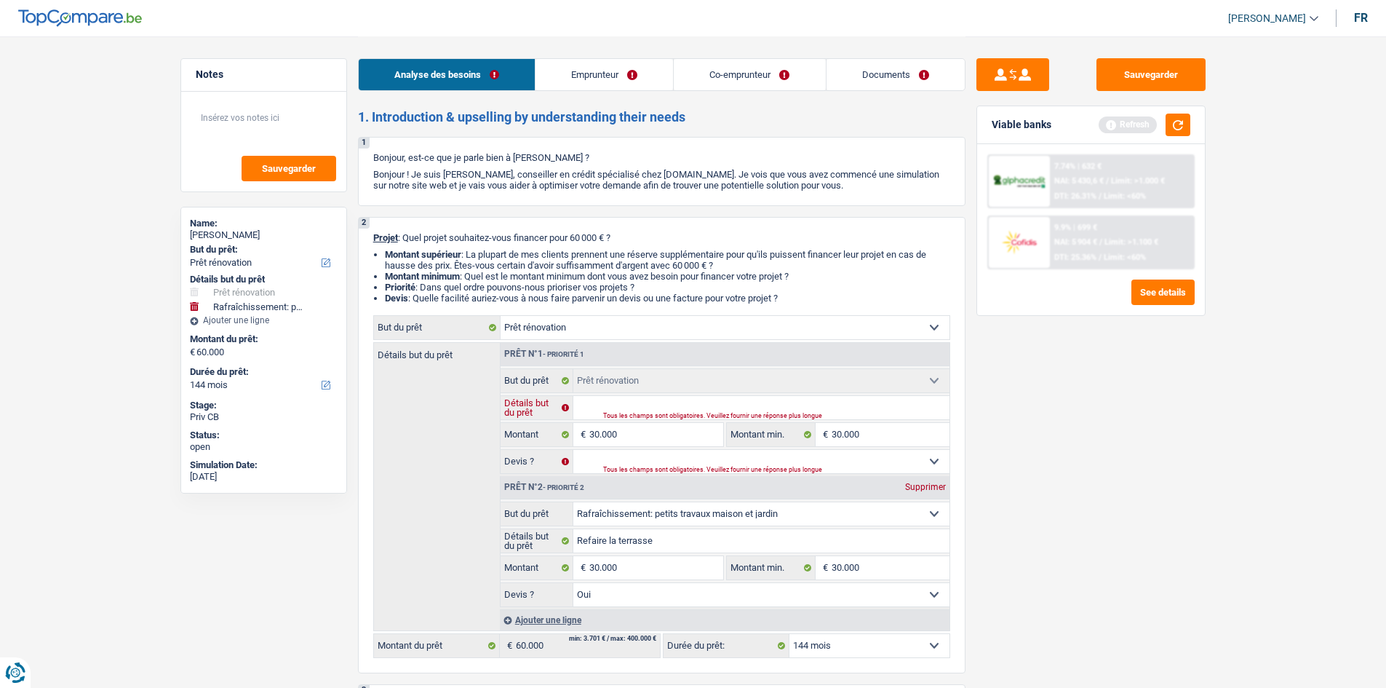
click at [656, 410] on input "Détails but du prêt" at bounding box center [761, 407] width 376 height 23
type input "R"
type input "Ref"
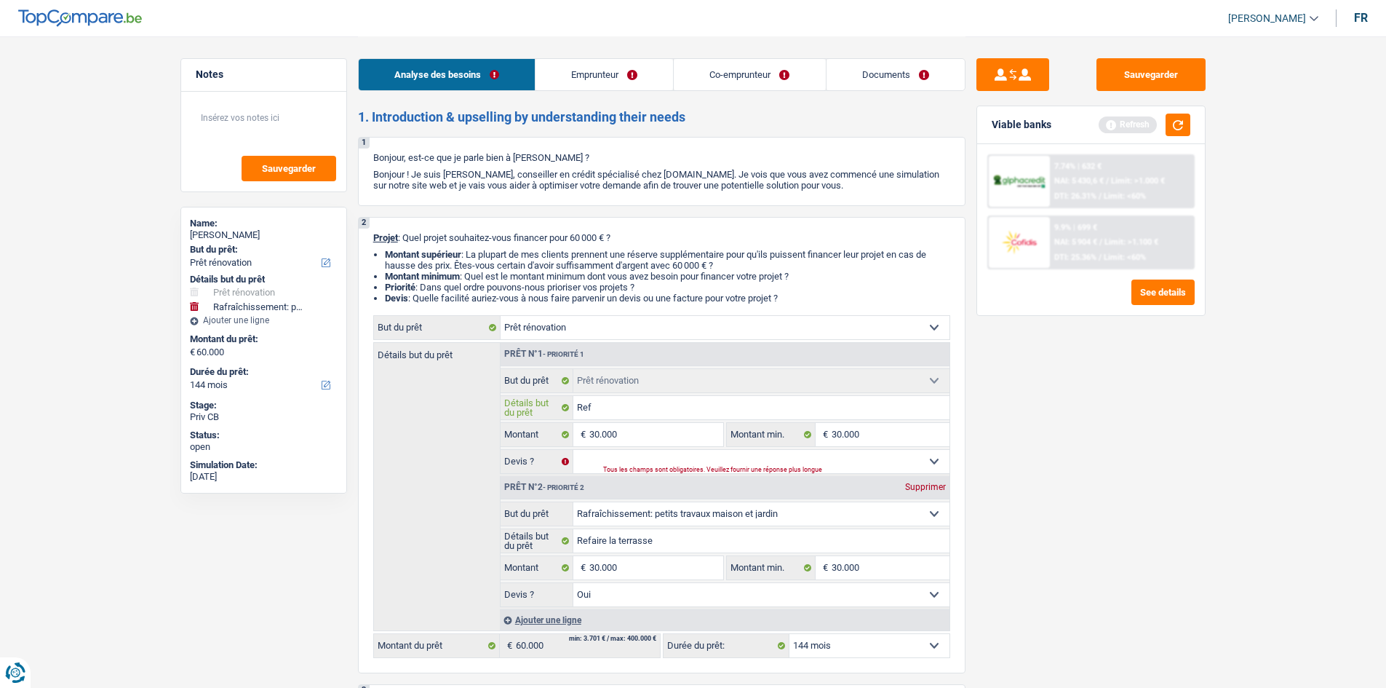
type input "Refa"
type input "Refai"
type input "Refaire l"
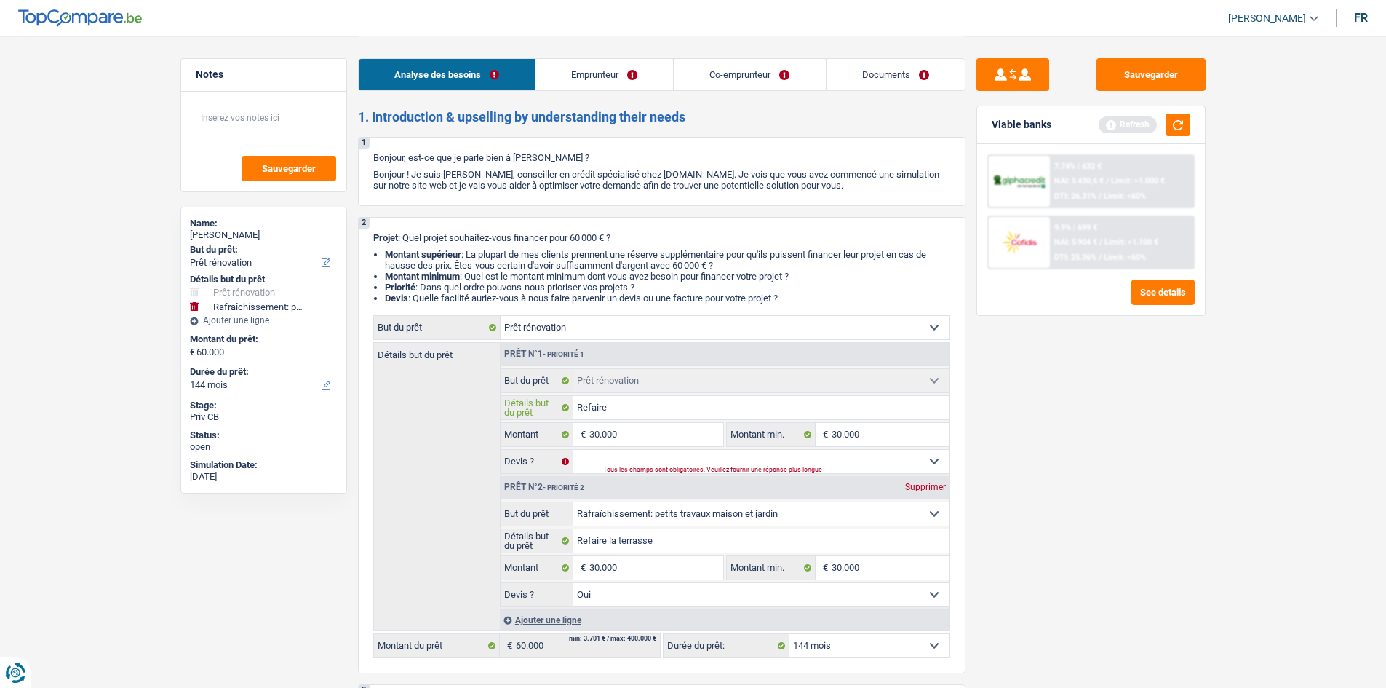
type input "Refaire l"
type input "Refaire la te"
type input "Refaire la terra"
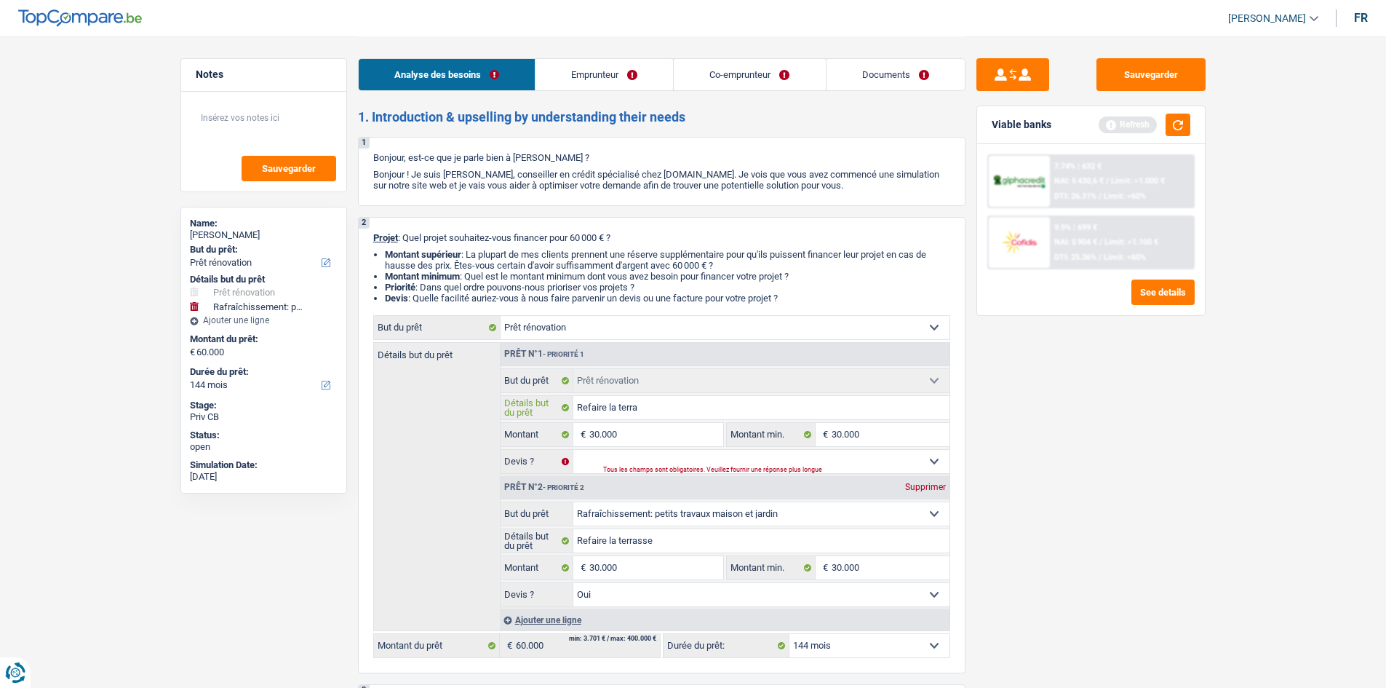
type input "Refaire la terras"
type input "Refaire la terrass"
type input "Refaire la terrasse"
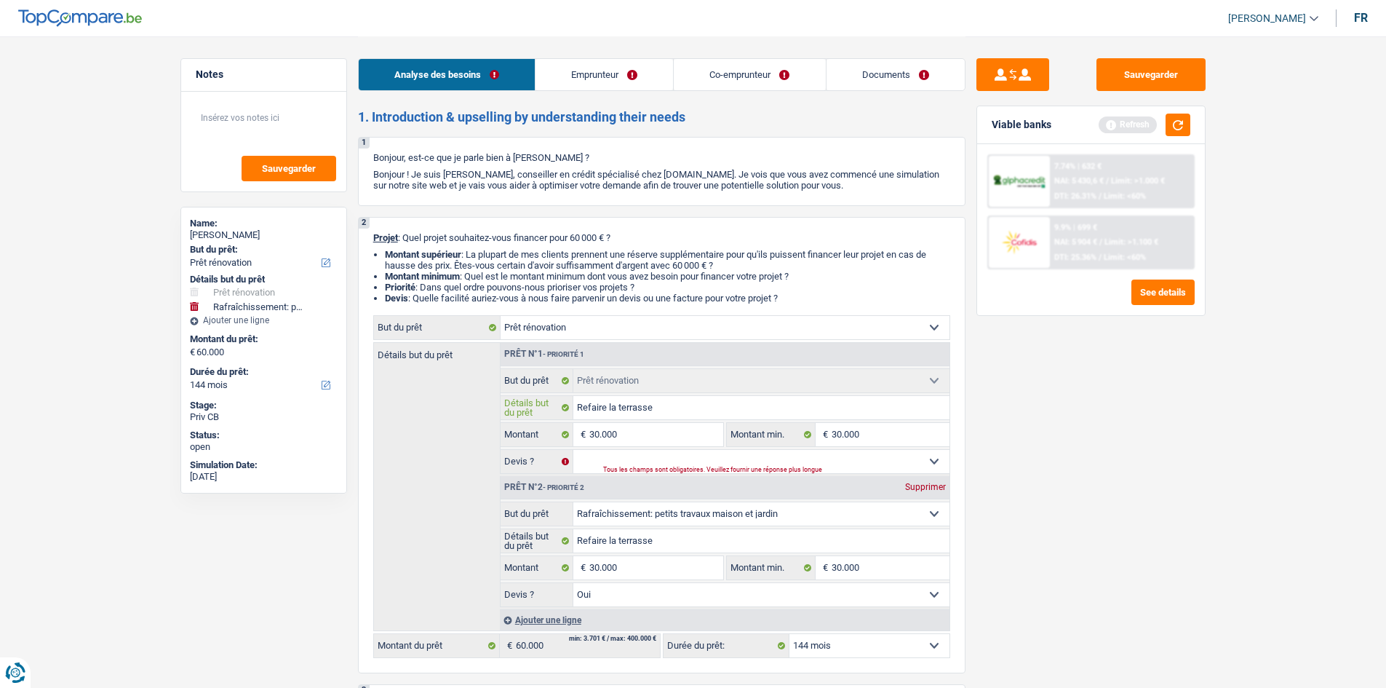
type input "Refaire la terrasse"
click at [877, 461] on select "Oui Non Non répondu Sélectionner une option" at bounding box center [761, 461] width 376 height 23
select select "yes"
click at [573, 450] on select "Oui Non Non répondu Sélectionner une option" at bounding box center [761, 461] width 376 height 23
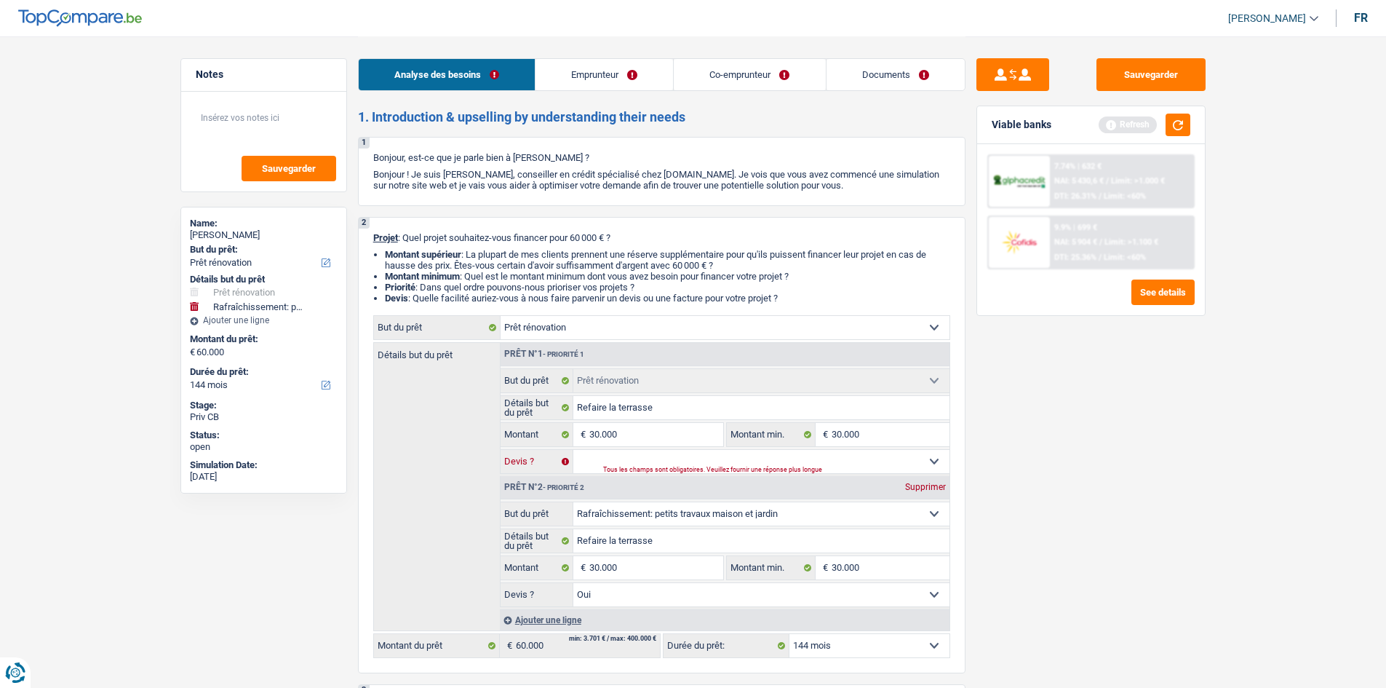
select select "yes"
click at [921, 490] on div "Supprimer" at bounding box center [925, 486] width 48 height 9
type input "30.000"
select select "120"
type input "30.000"
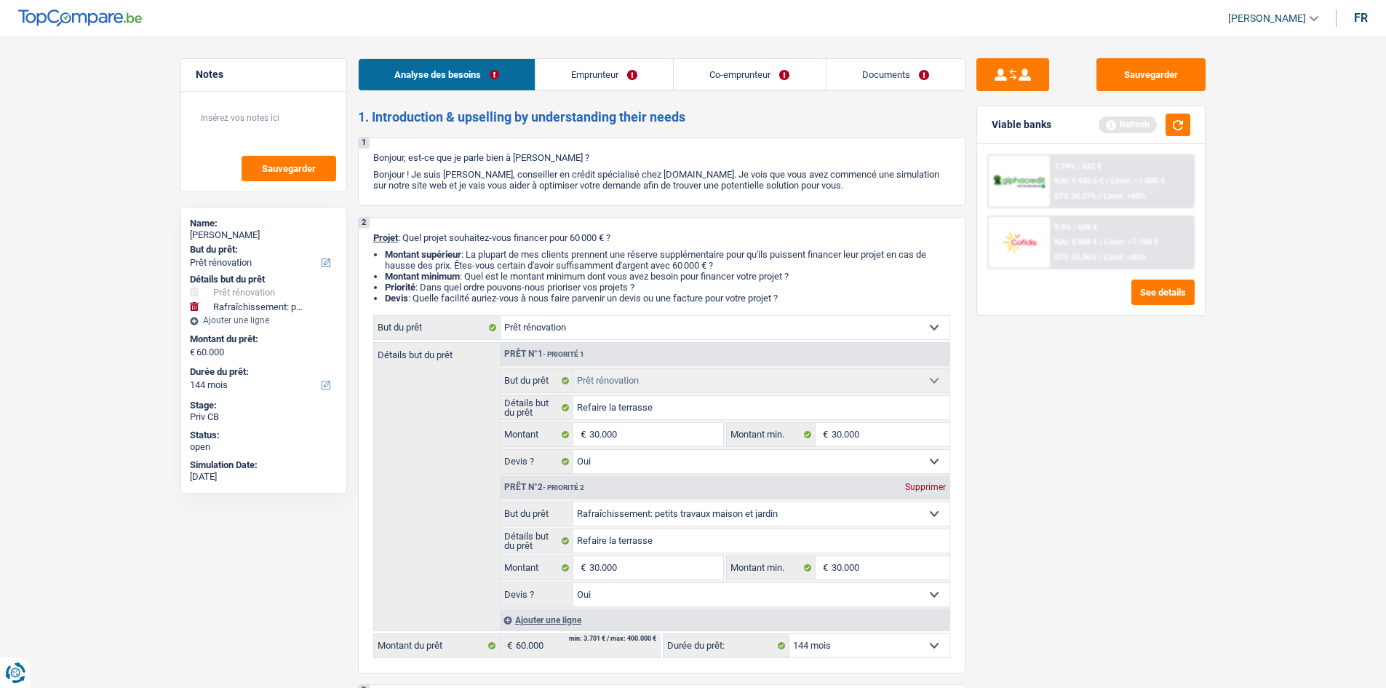
select select "120"
type input "30.000"
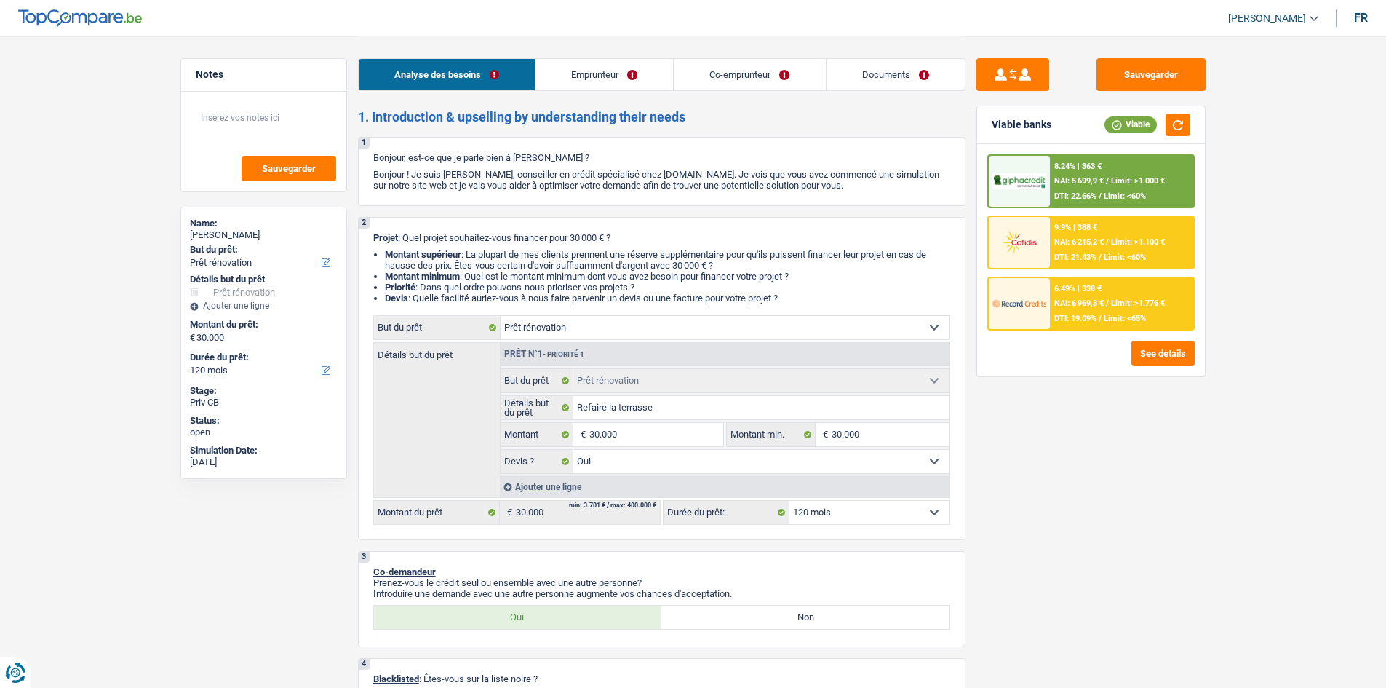
click at [1144, 181] on span "Limit: >1.000 €" at bounding box center [1138, 180] width 54 height 9
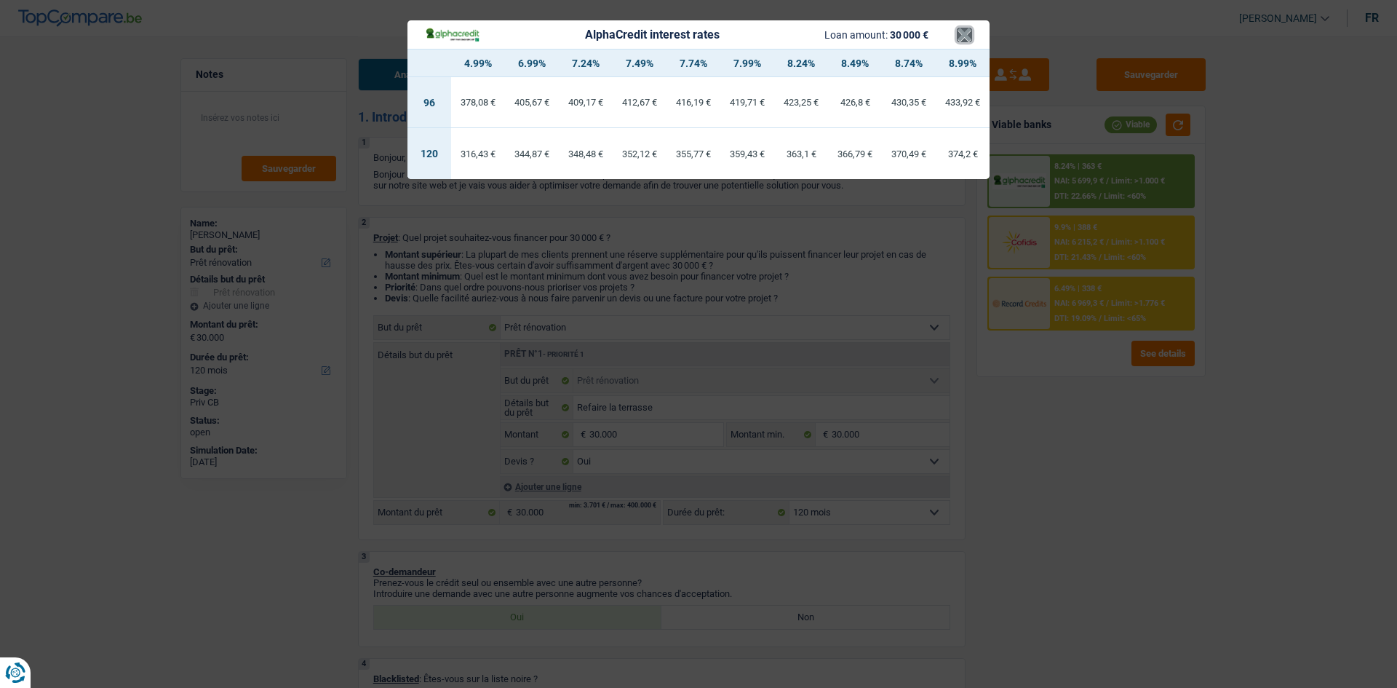
click at [966, 38] on button "×" at bounding box center [964, 35] width 15 height 15
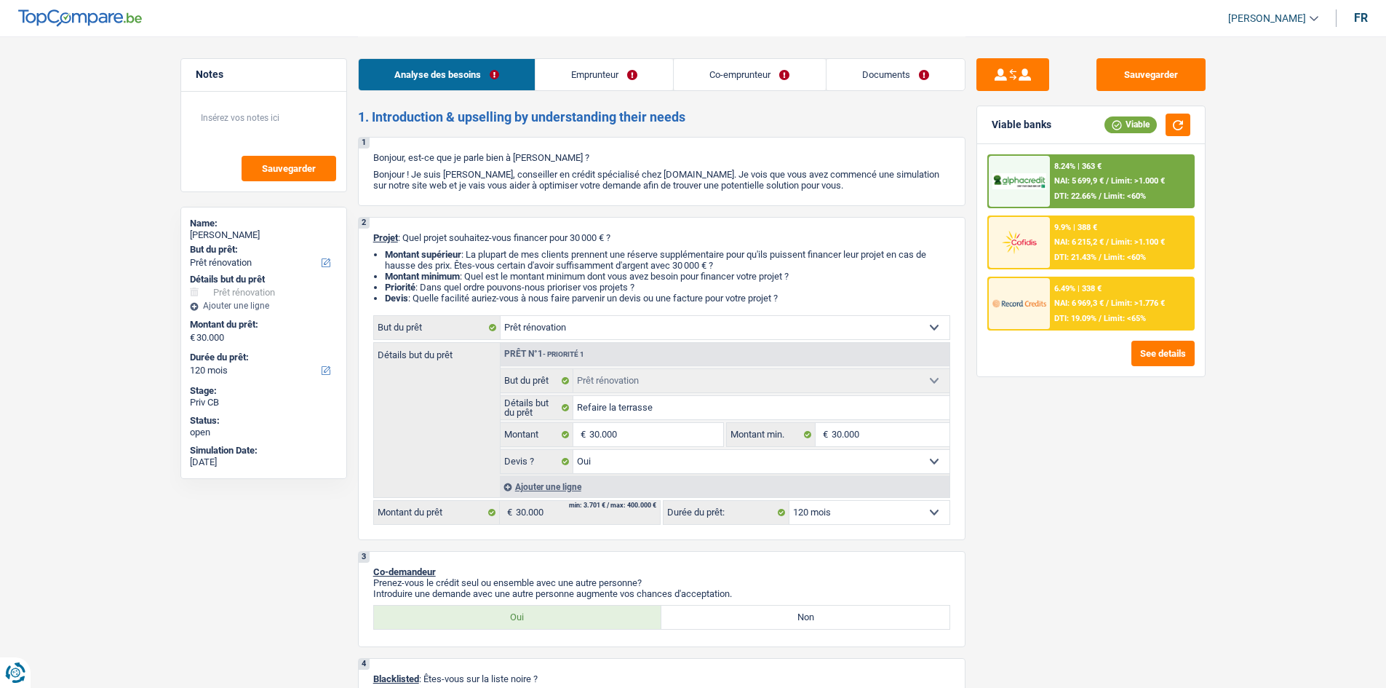
click at [884, 511] on select "12 mois 18 mois 24 mois 30 mois 36 mois 42 mois 48 mois 60 mois 72 mois 84 mois…" at bounding box center [869, 512] width 160 height 23
click at [789, 501] on select "12 mois 18 mois 24 mois 30 mois 36 mois 42 mois 48 mois 60 mois 72 mois 84 mois…" at bounding box center [869, 512] width 160 height 23
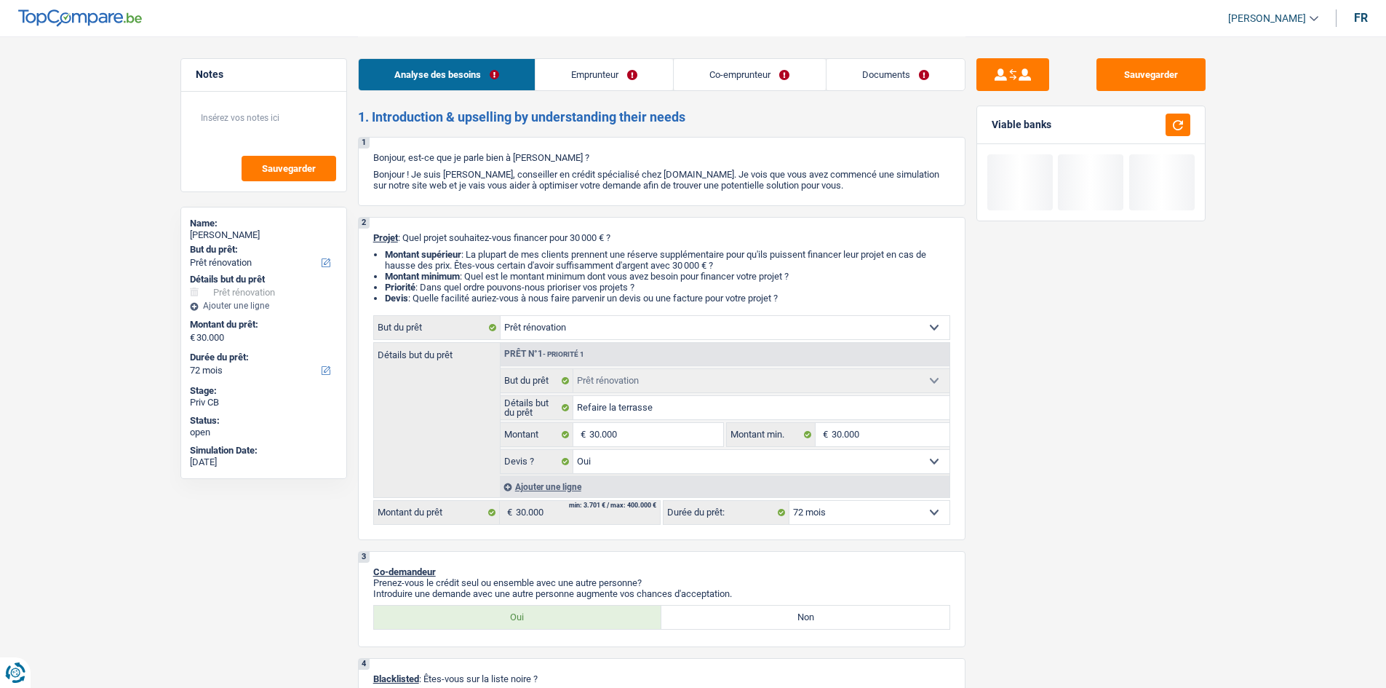
click at [859, 519] on select "12 mois 18 mois 24 mois 30 mois 36 mois 42 mois 48 mois 60 mois 72 mois 84 mois…" at bounding box center [869, 512] width 160 height 23
click at [789, 501] on select "12 mois 18 mois 24 mois 30 mois 36 mois 42 mois 48 mois 60 mois 72 mois 84 mois…" at bounding box center [869, 512] width 160 height 23
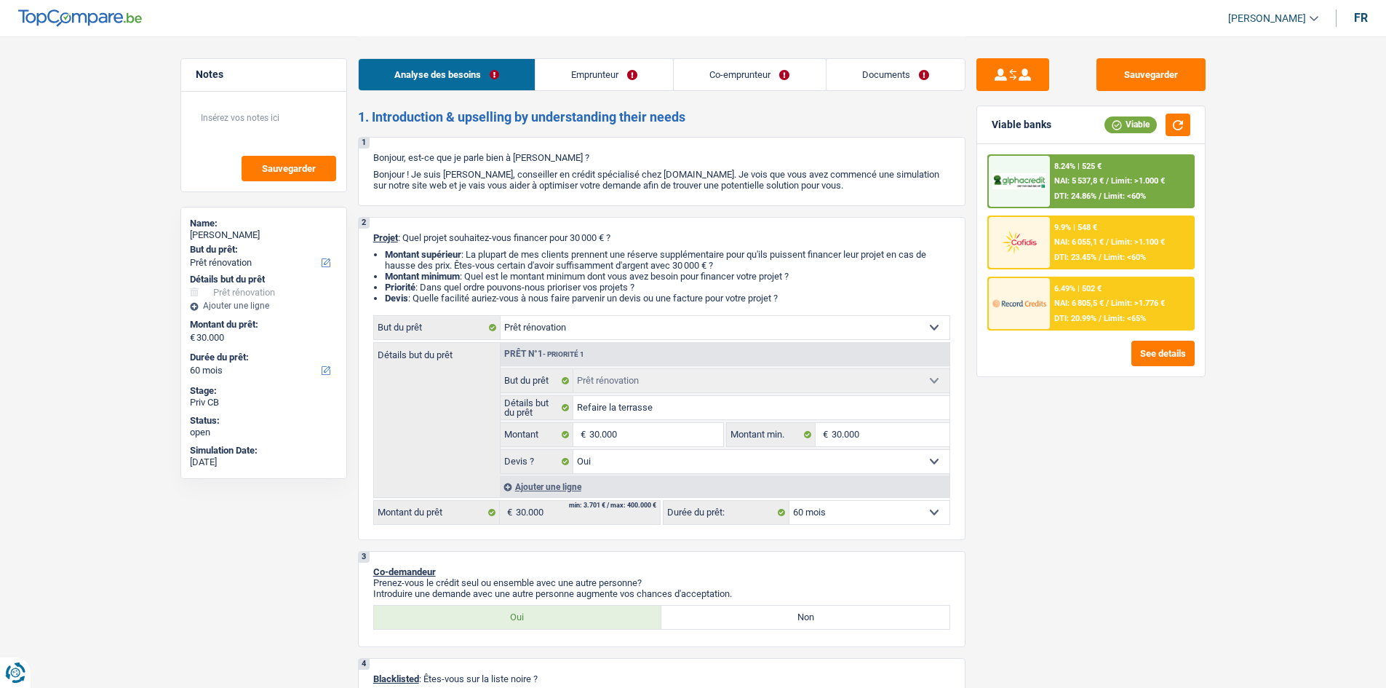
click at [1147, 303] on span "Limit: >1.776 €" at bounding box center [1138, 302] width 54 height 9
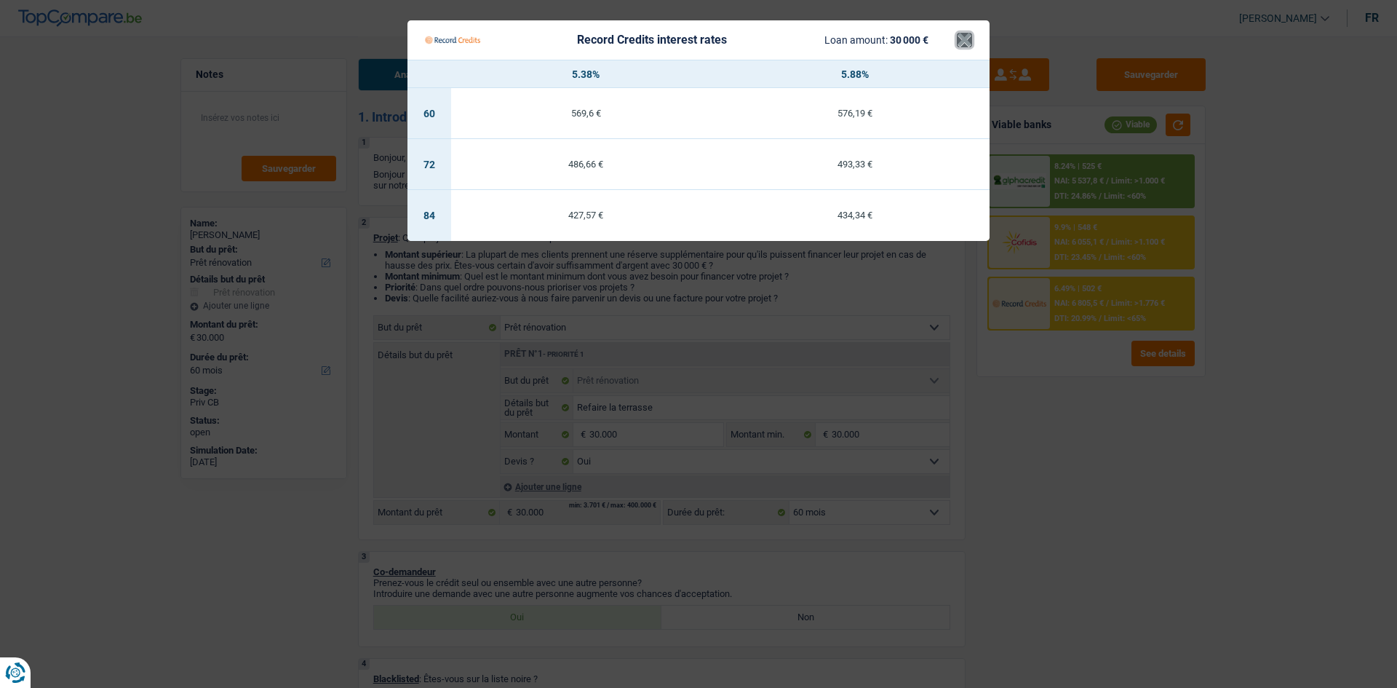
click at [965, 37] on button "×" at bounding box center [964, 40] width 15 height 15
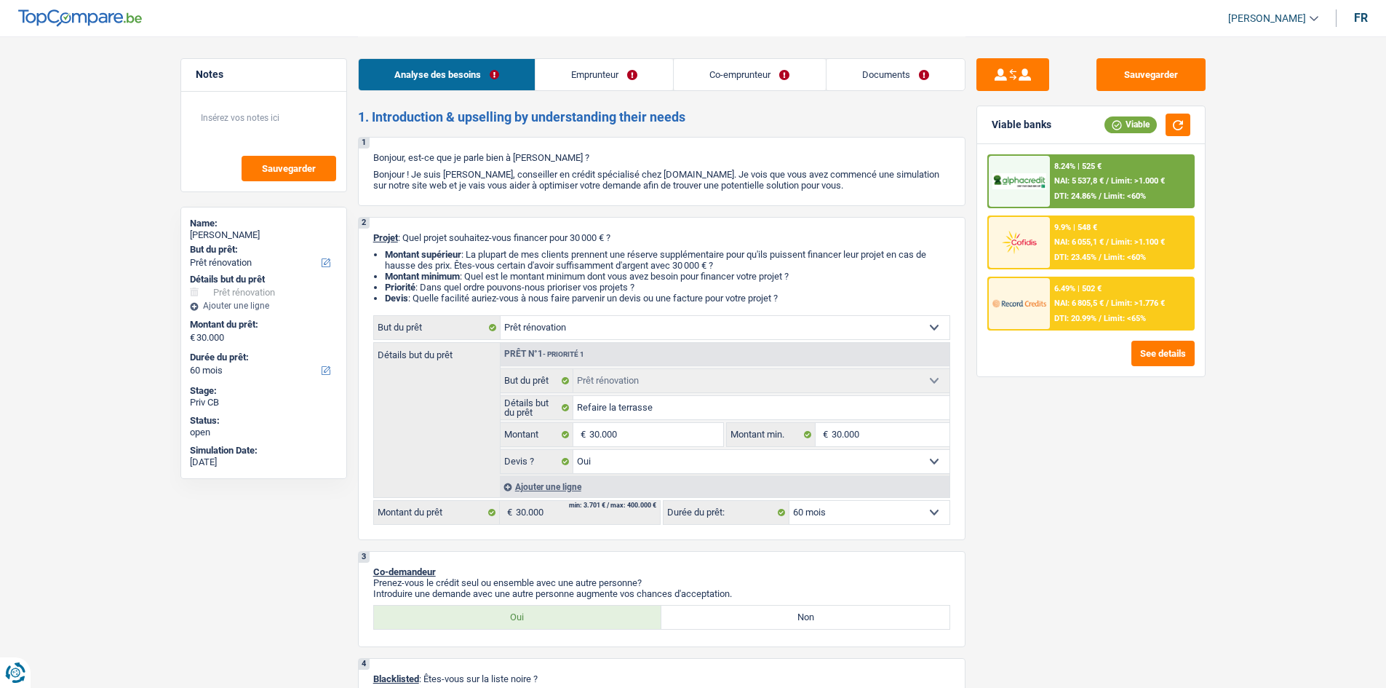
click at [1071, 235] on div "9.9% | 548 € NAI: 6 055,1 € / Limit: >1.100 € DTI: 23.45% / Limit: <60%" at bounding box center [1121, 242] width 143 height 51
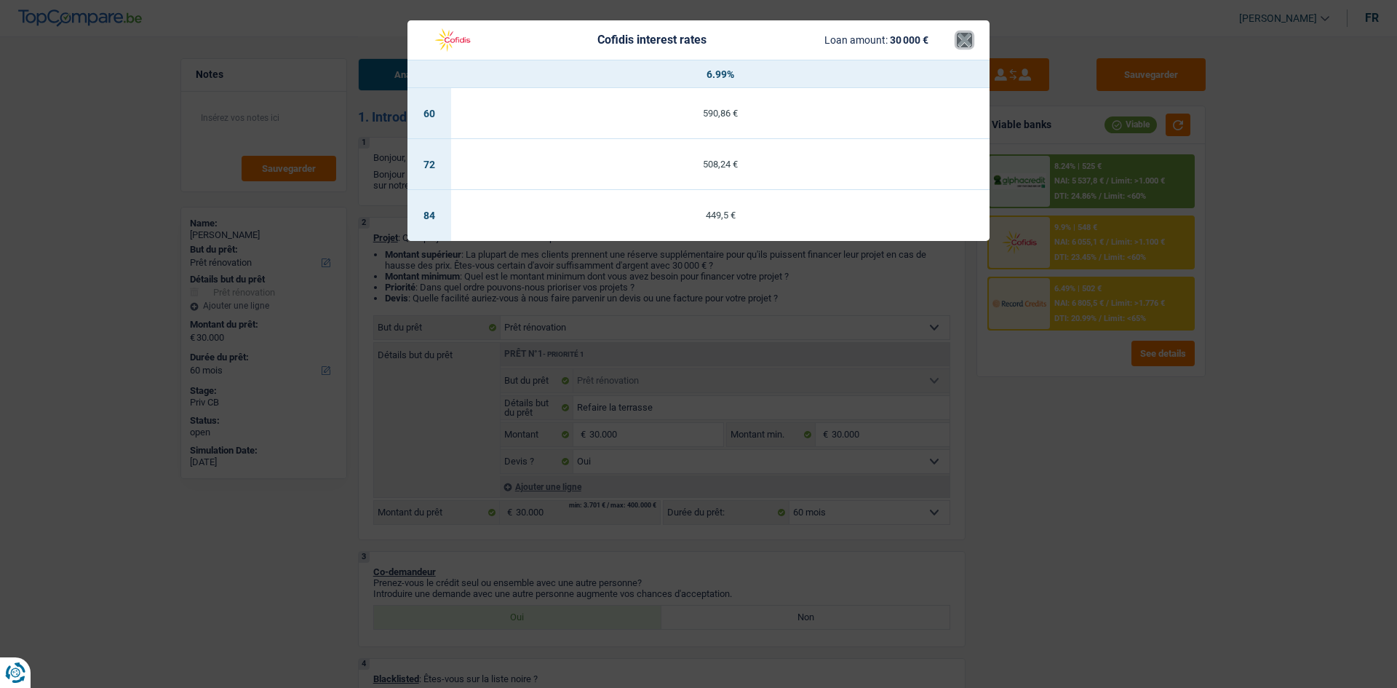
click at [958, 37] on button "×" at bounding box center [964, 40] width 15 height 15
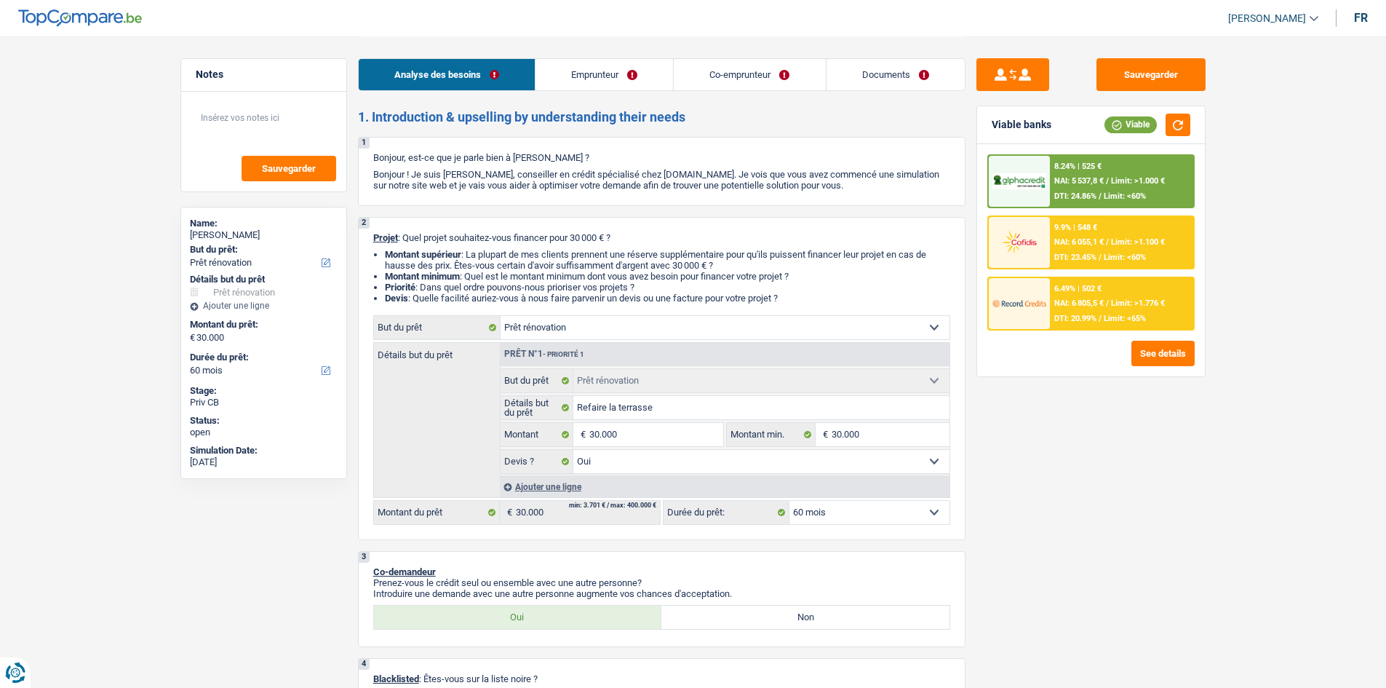
click at [1080, 167] on div "8.24% | 525 €" at bounding box center [1077, 166] width 47 height 9
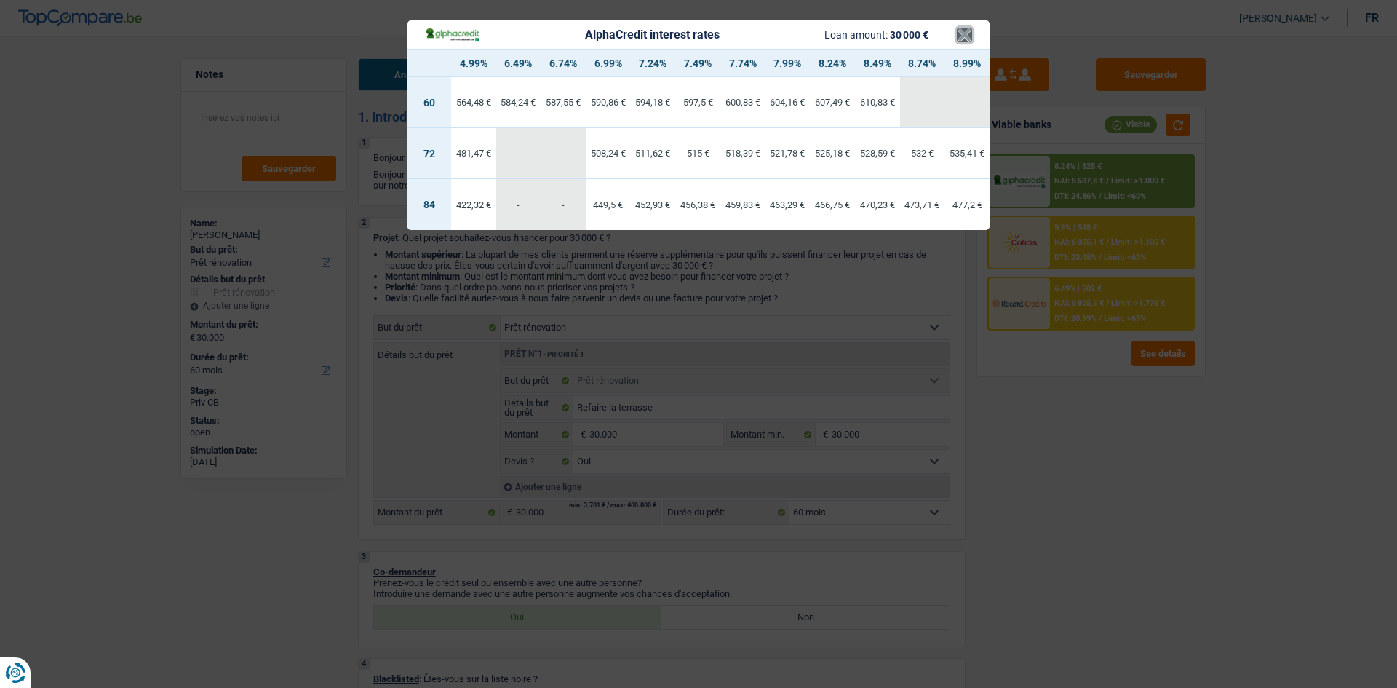
click at [963, 37] on button "×" at bounding box center [964, 35] width 15 height 15
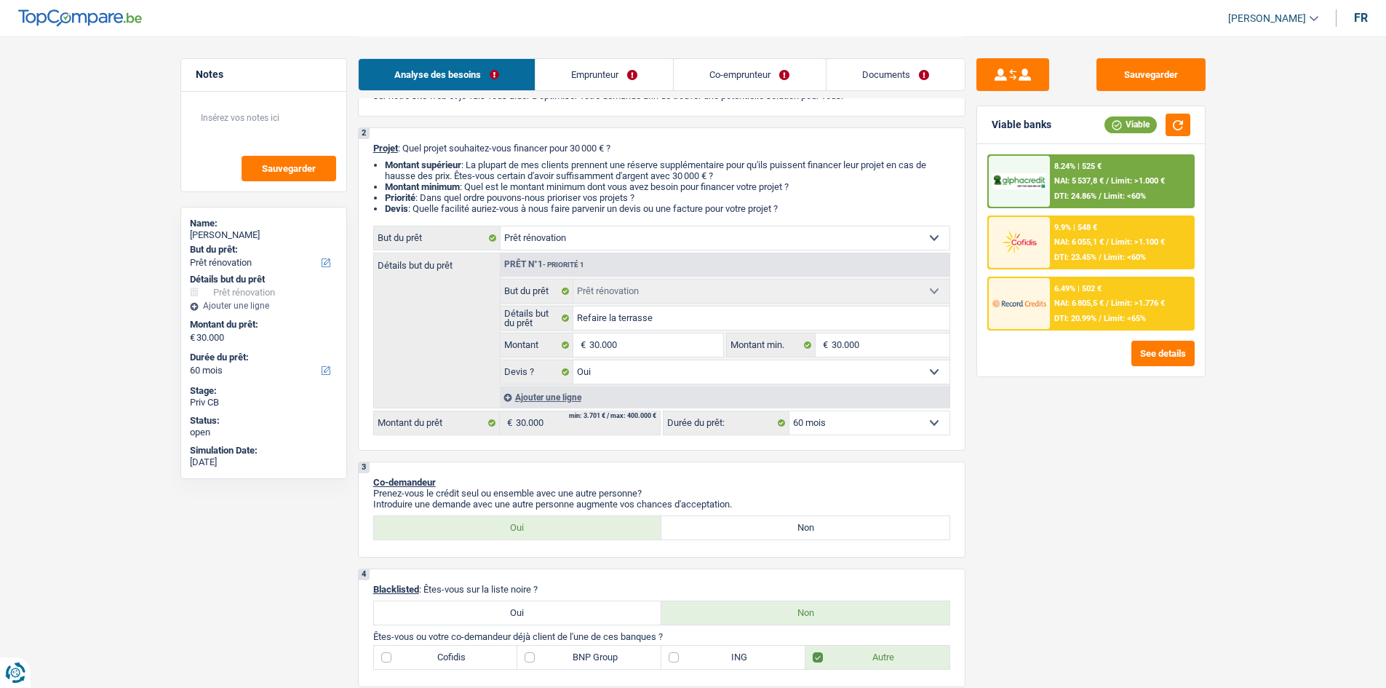
scroll to position [73, 0]
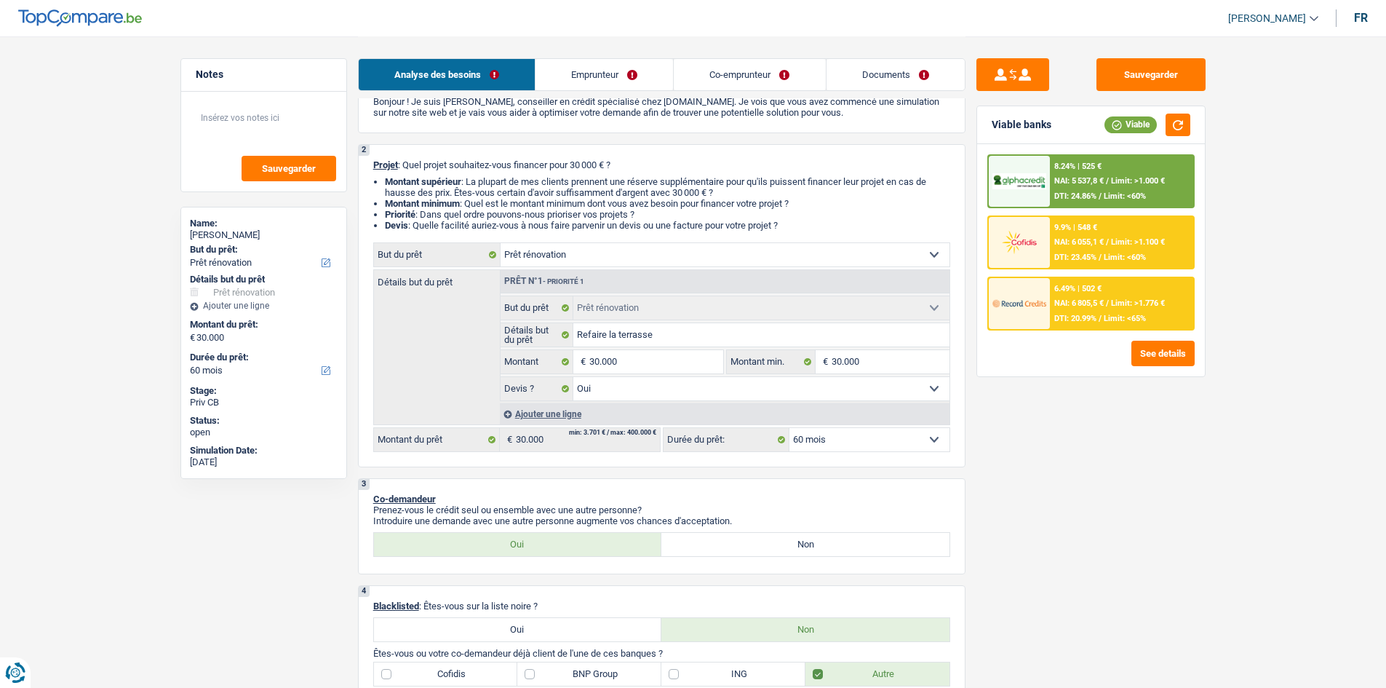
click at [1071, 178] on span "NAI: 5 537,8 €" at bounding box center [1078, 180] width 49 height 9
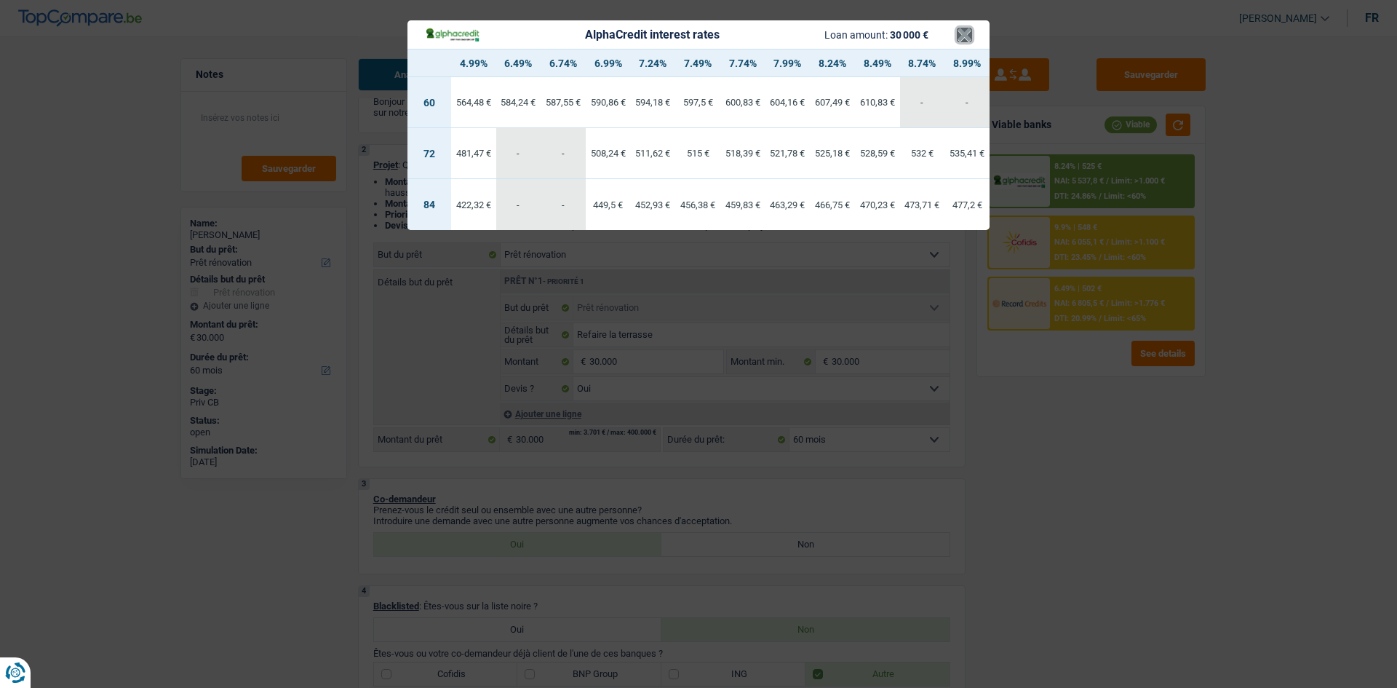
click at [962, 34] on button "×" at bounding box center [964, 35] width 15 height 15
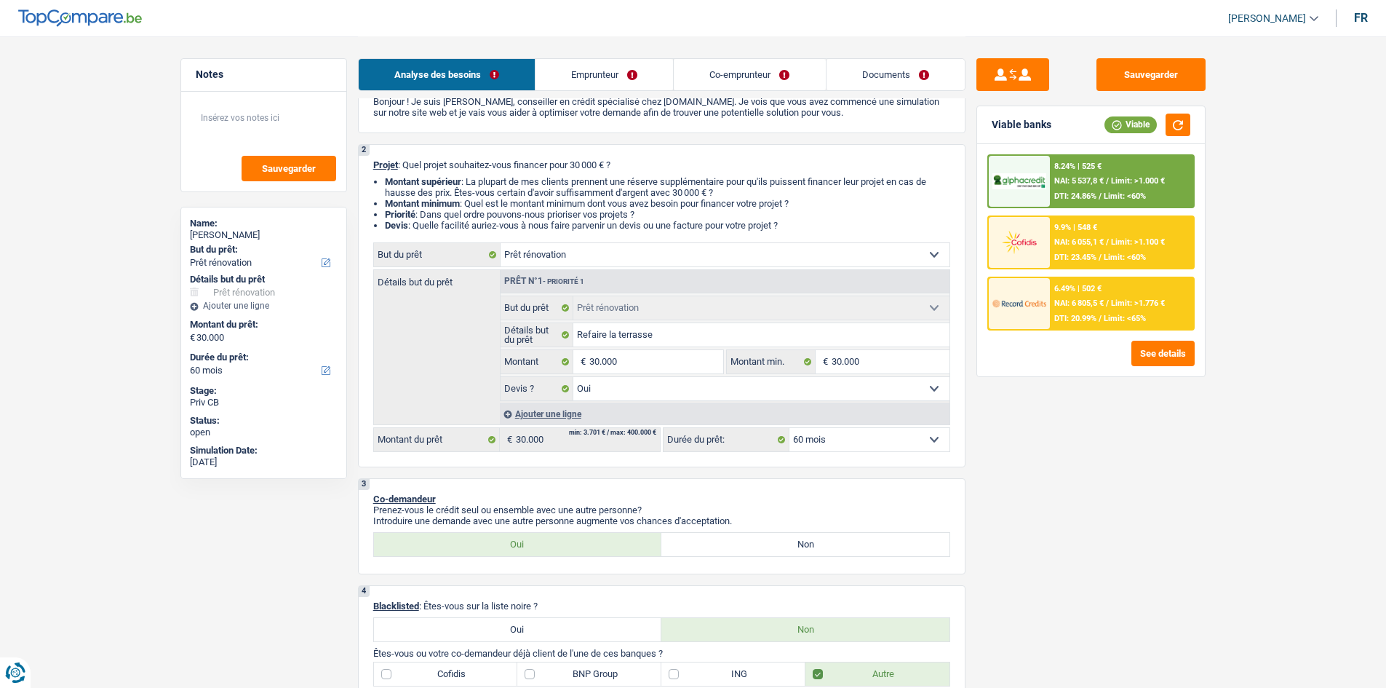
click at [1104, 244] on span "NAI: 6 055,1 €" at bounding box center [1078, 241] width 49 height 9
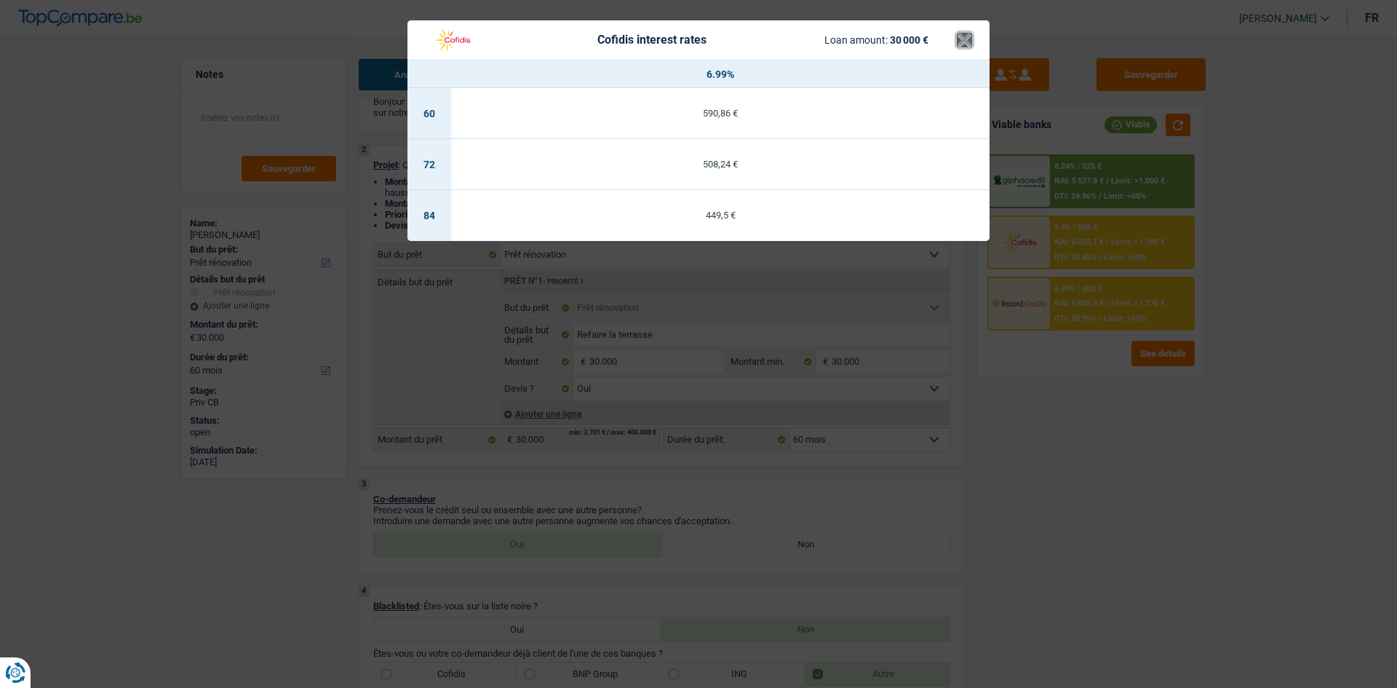
click at [969, 36] on button "×" at bounding box center [964, 40] width 15 height 15
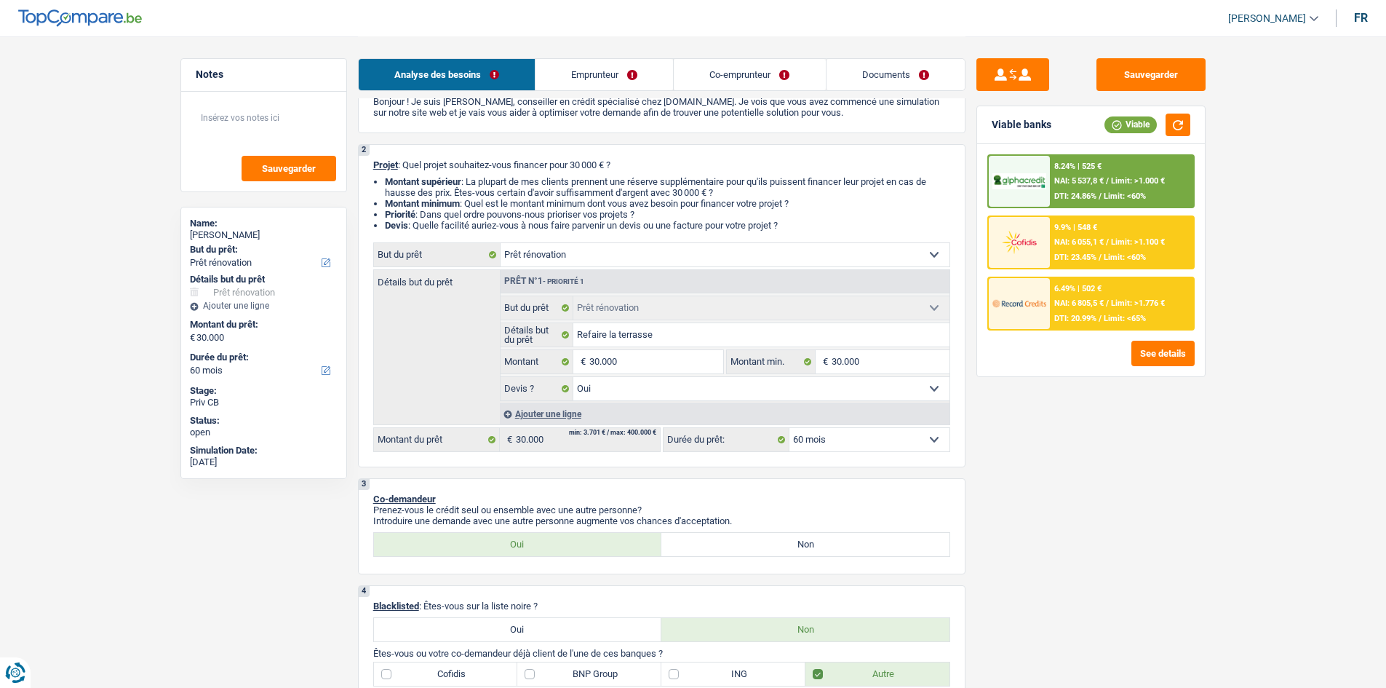
click at [1109, 309] on div "6.49% | 502 € NAI: 6 805,5 € / Limit: >1.776 € DTI: 20.99% / Limit: <65%" at bounding box center [1121, 303] width 143 height 51
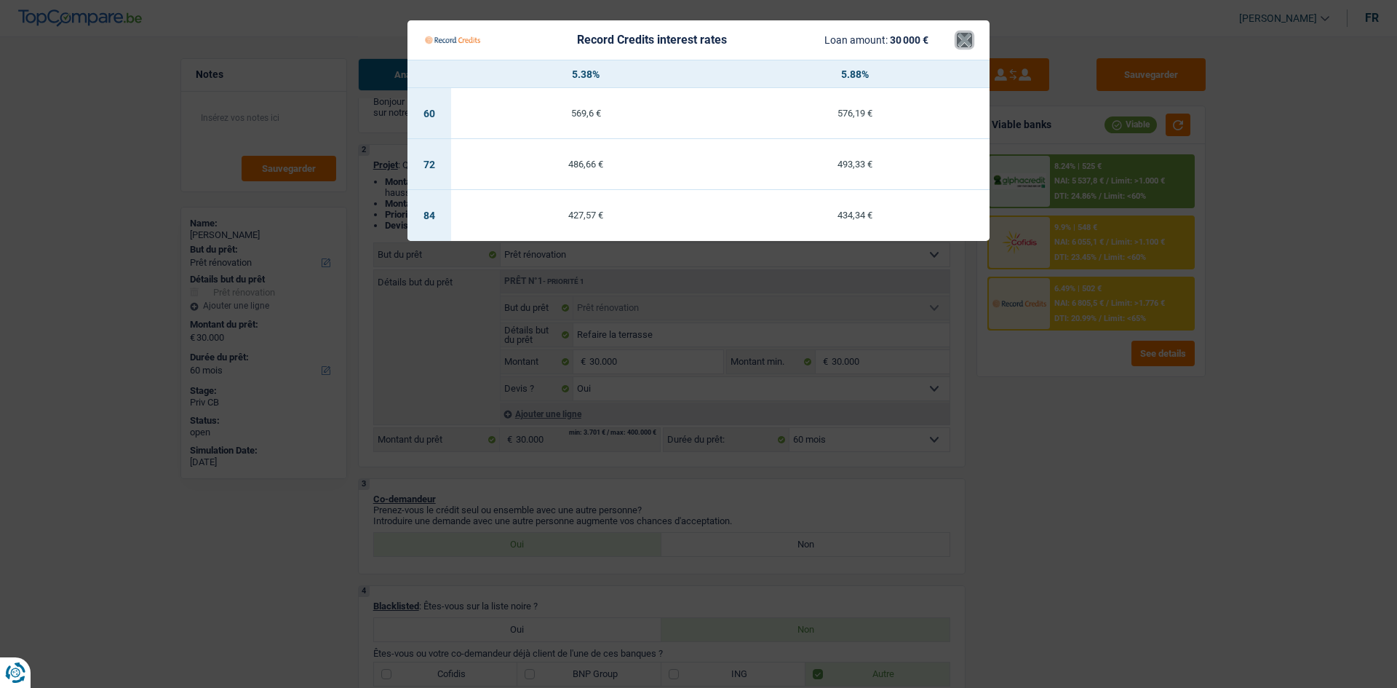
click at [960, 44] on button "×" at bounding box center [964, 40] width 15 height 15
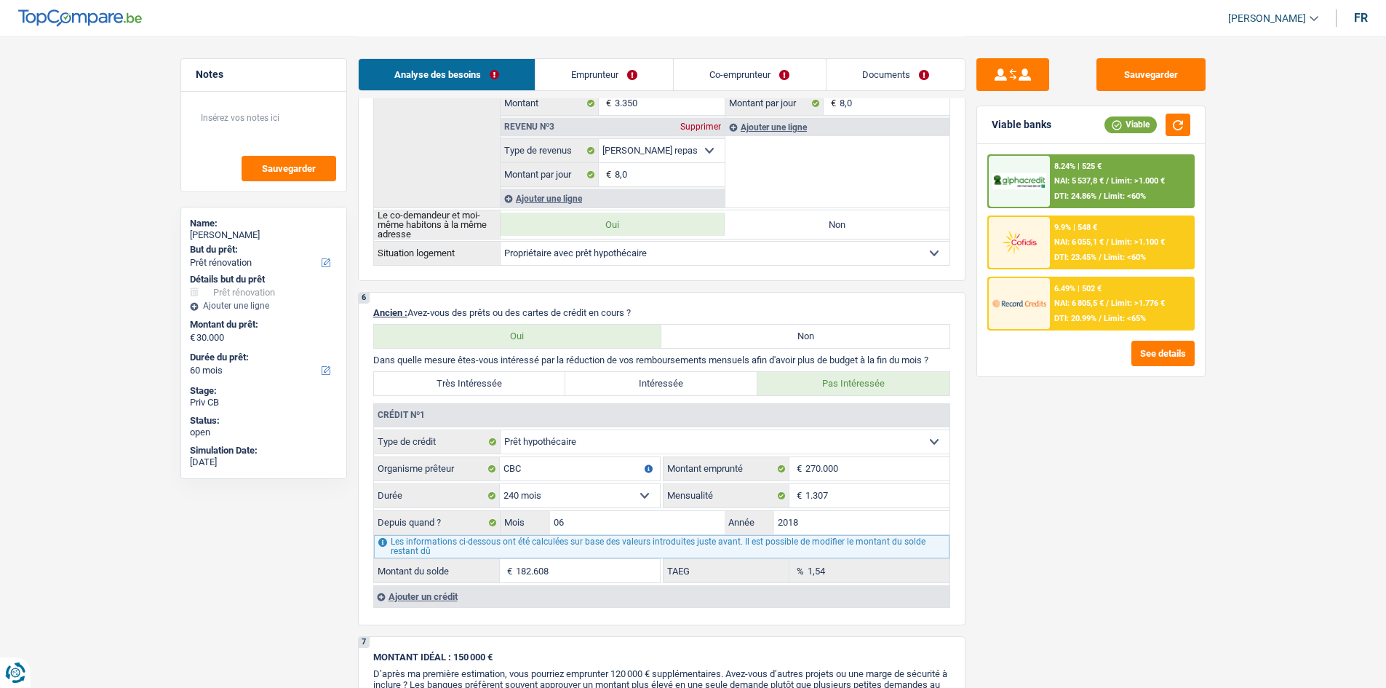
scroll to position [929, 0]
click at [1122, 81] on button "Sauvegarder" at bounding box center [1150, 74] width 109 height 33
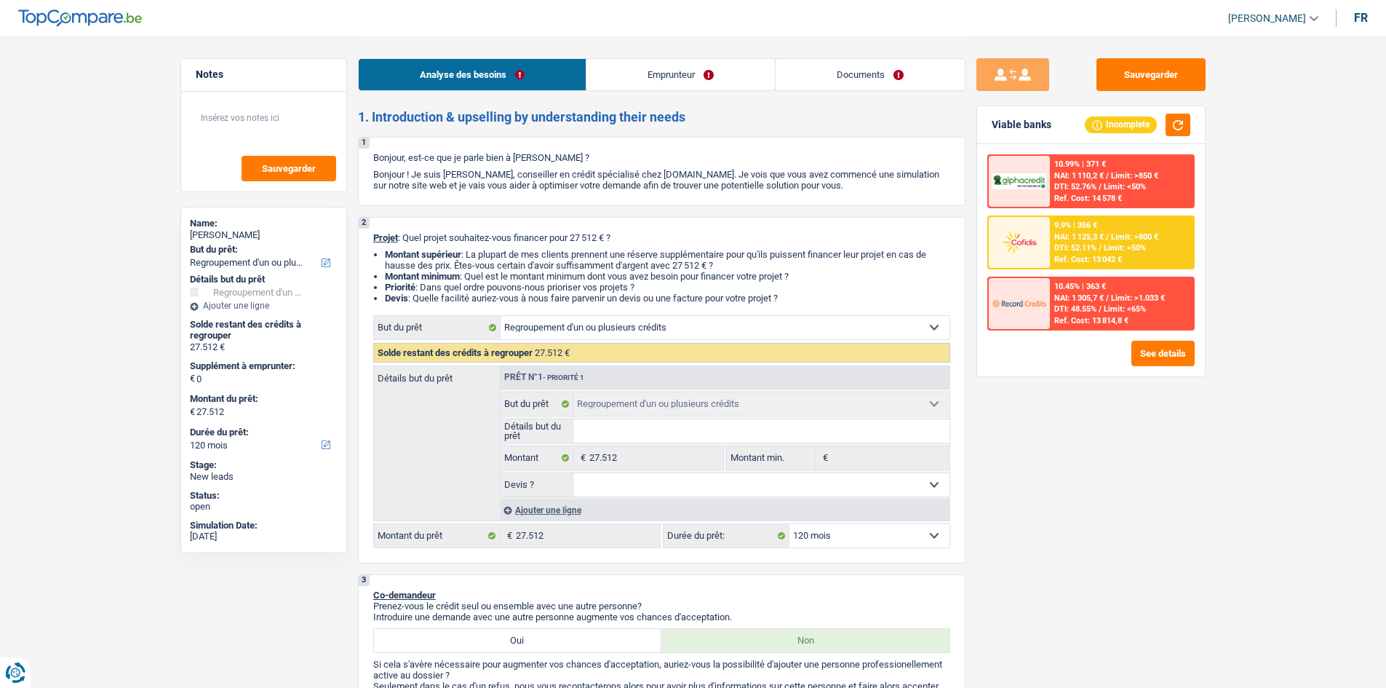
select select "refinancing"
select select "120"
select select "refinancing"
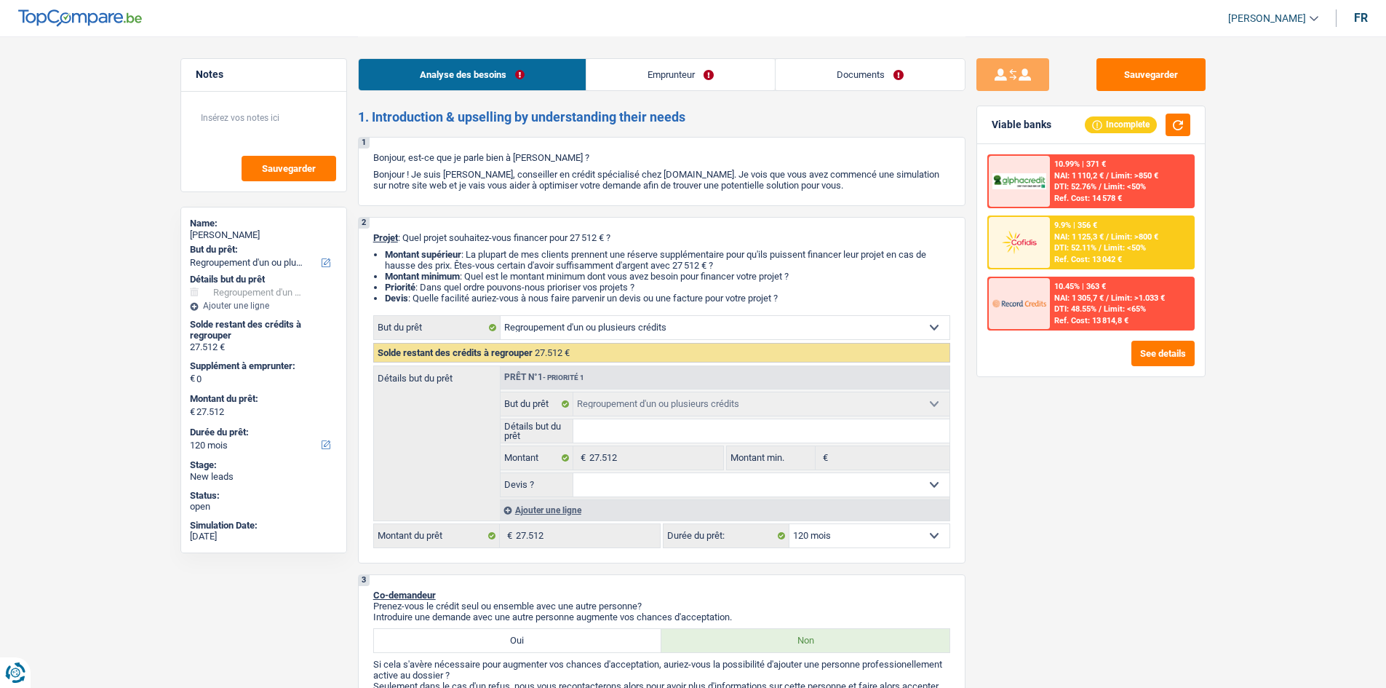
select select "120"
select select "worker"
select select "netSalary"
select select "rents"
select select "carLoan"
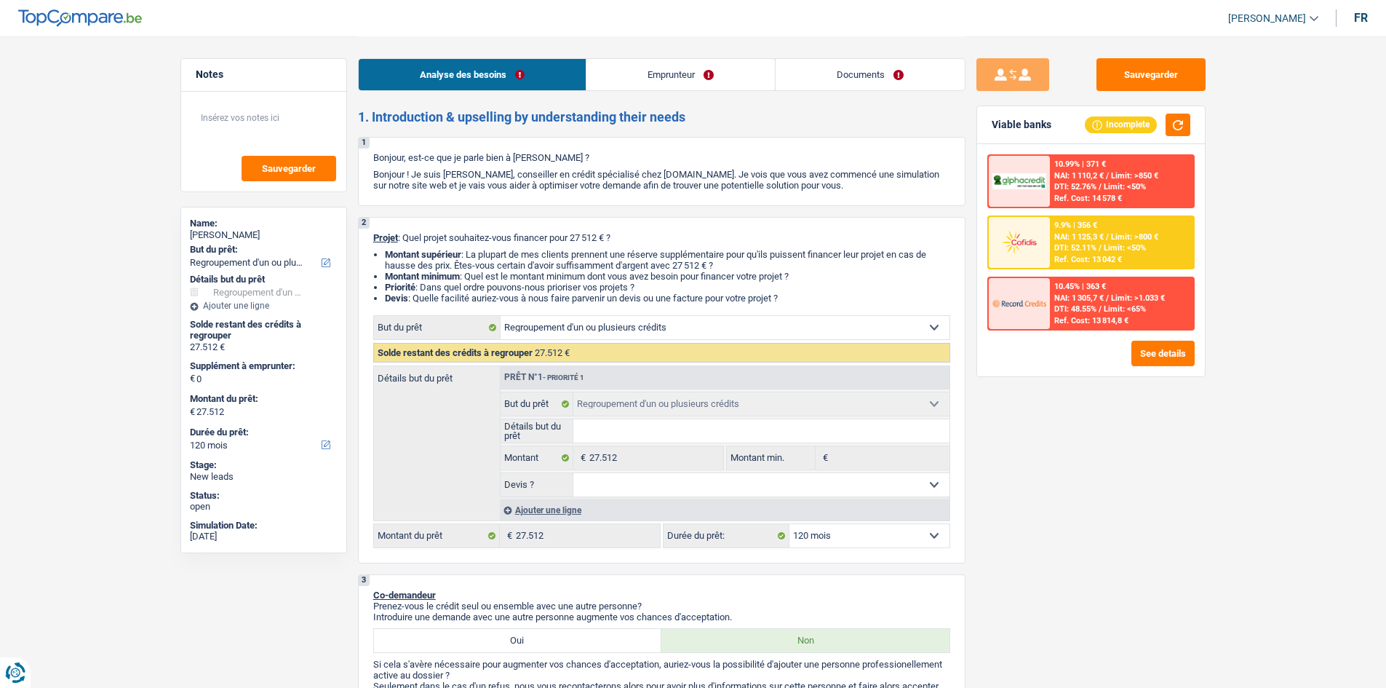
select select "72"
select select "personalLoan"
select select "familyEvent"
select select "36"
select select "cardOrCredit"
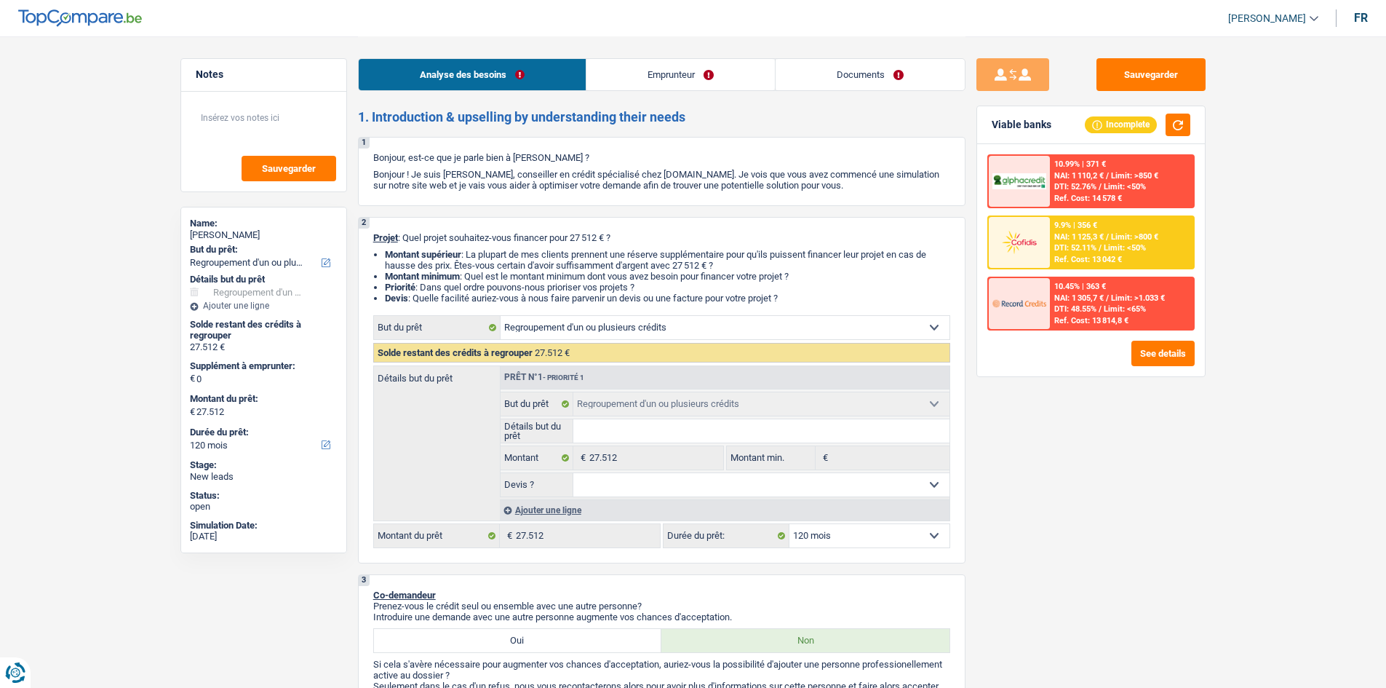
select select "personalLoan"
select select "carRestore"
select select "30"
select select "refinancing"
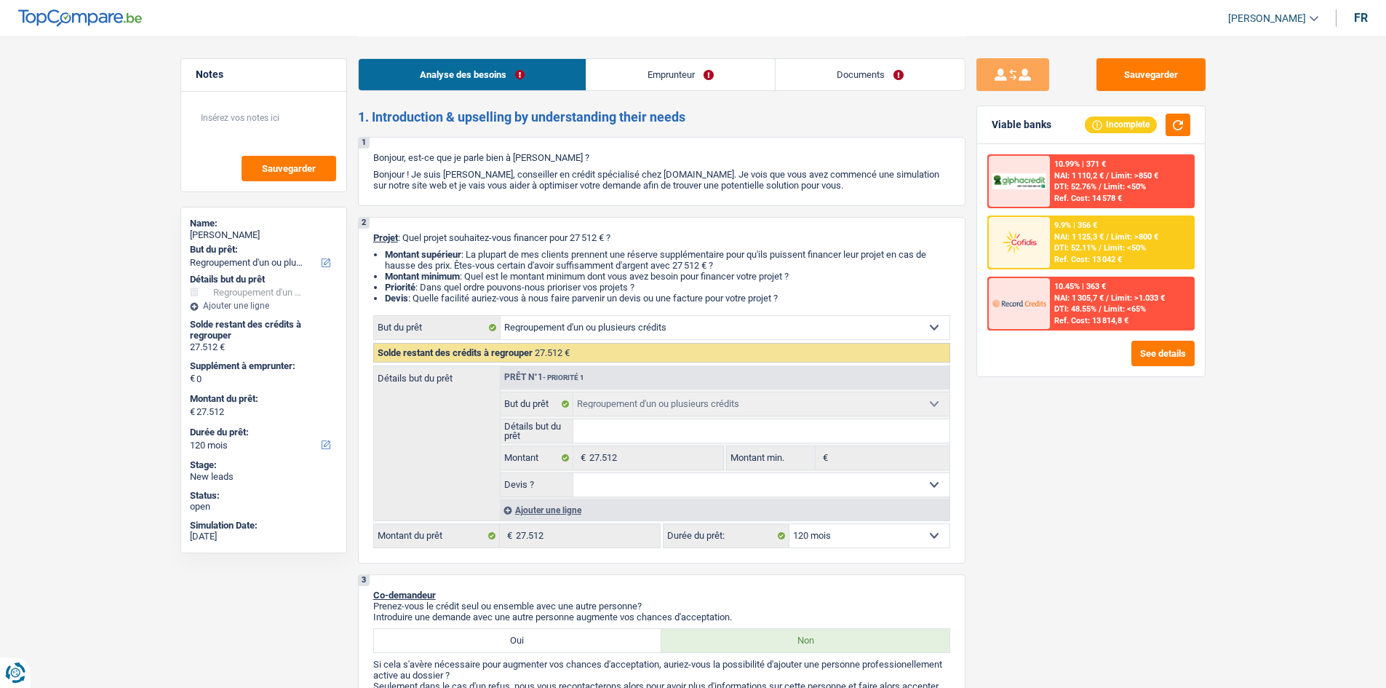
select select "120"
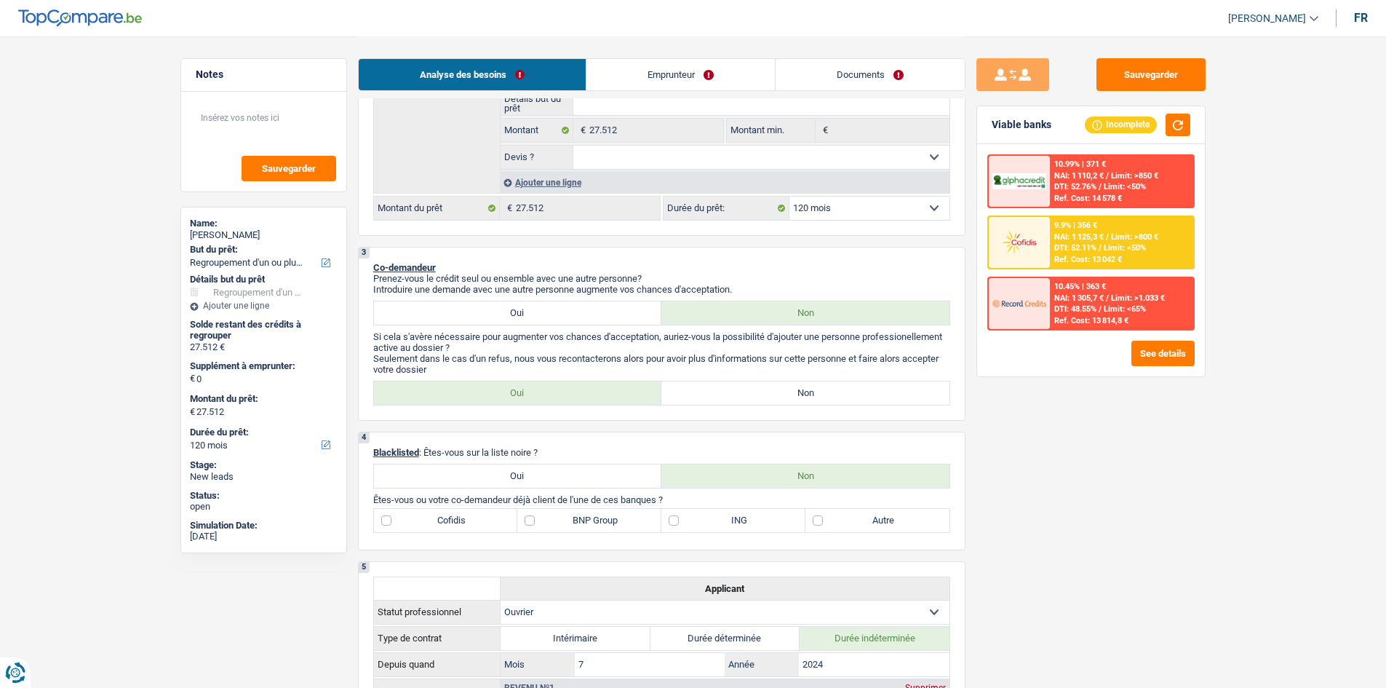
scroll to position [400, 0]
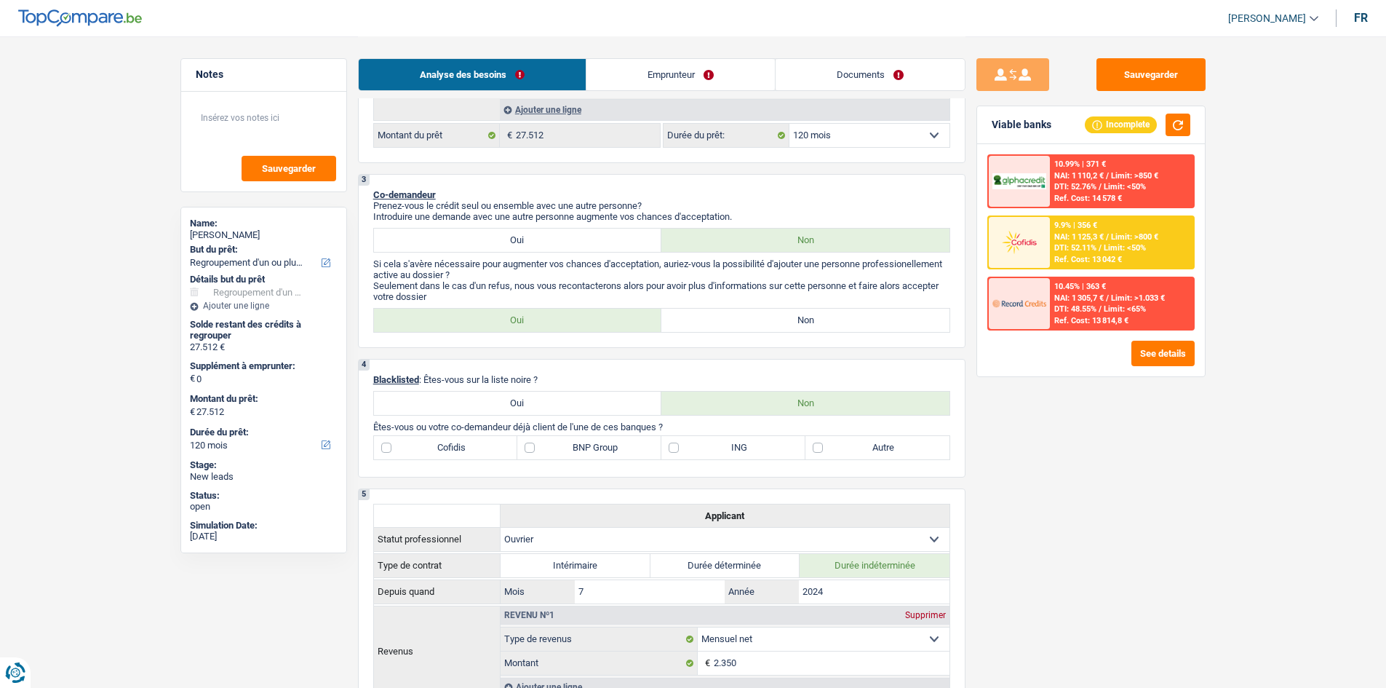
click at [757, 318] on label "Non" at bounding box center [805, 319] width 288 height 23
click at [757, 318] on input "Non" at bounding box center [805, 319] width 288 height 23
radio input "true"
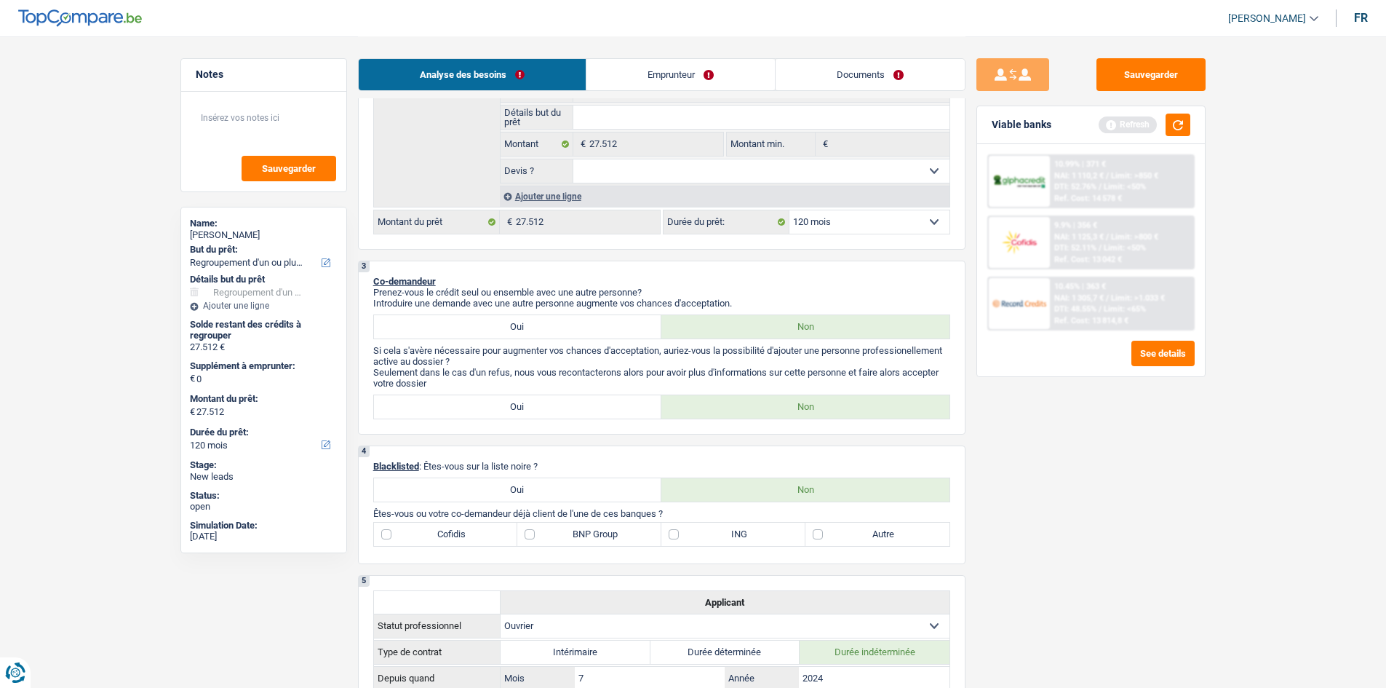
scroll to position [327, 0]
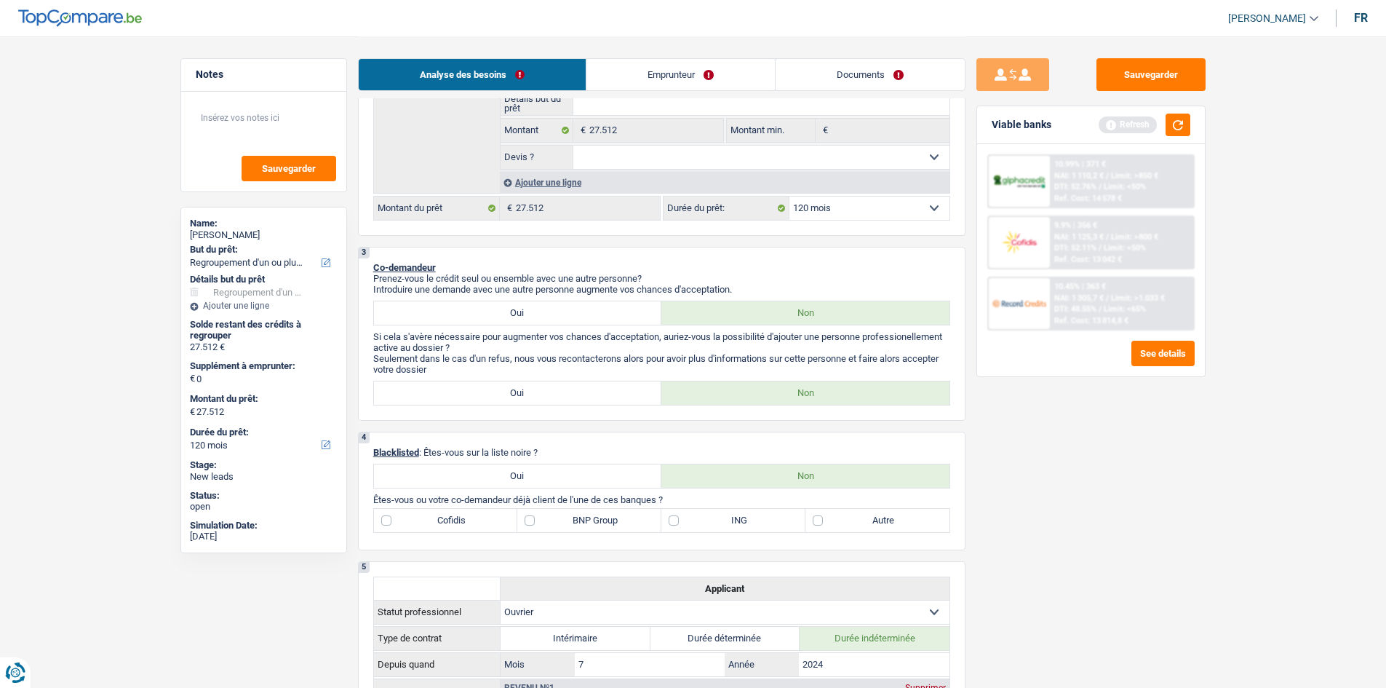
click at [540, 514] on label "BNP Group" at bounding box center [589, 520] width 144 height 23
click at [540, 514] on input "BNP Group" at bounding box center [589, 520] width 144 height 23
checkbox input "true"
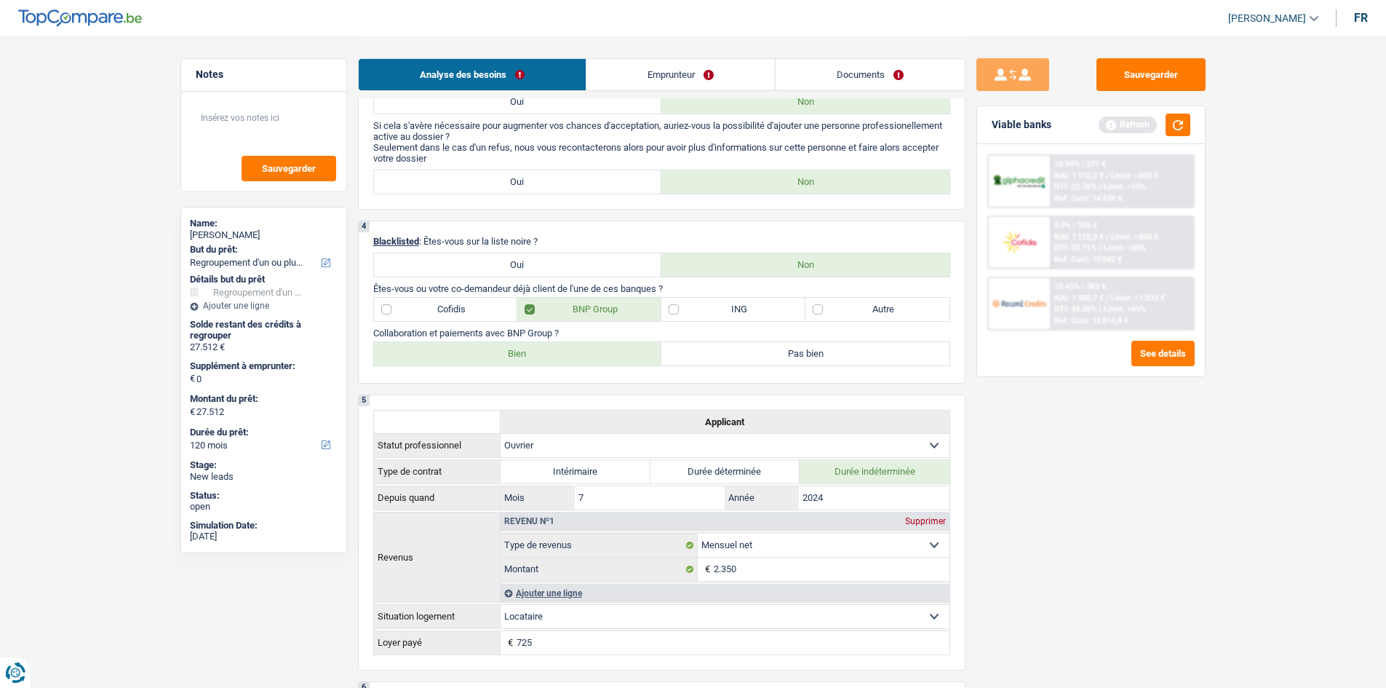
scroll to position [546, 0]
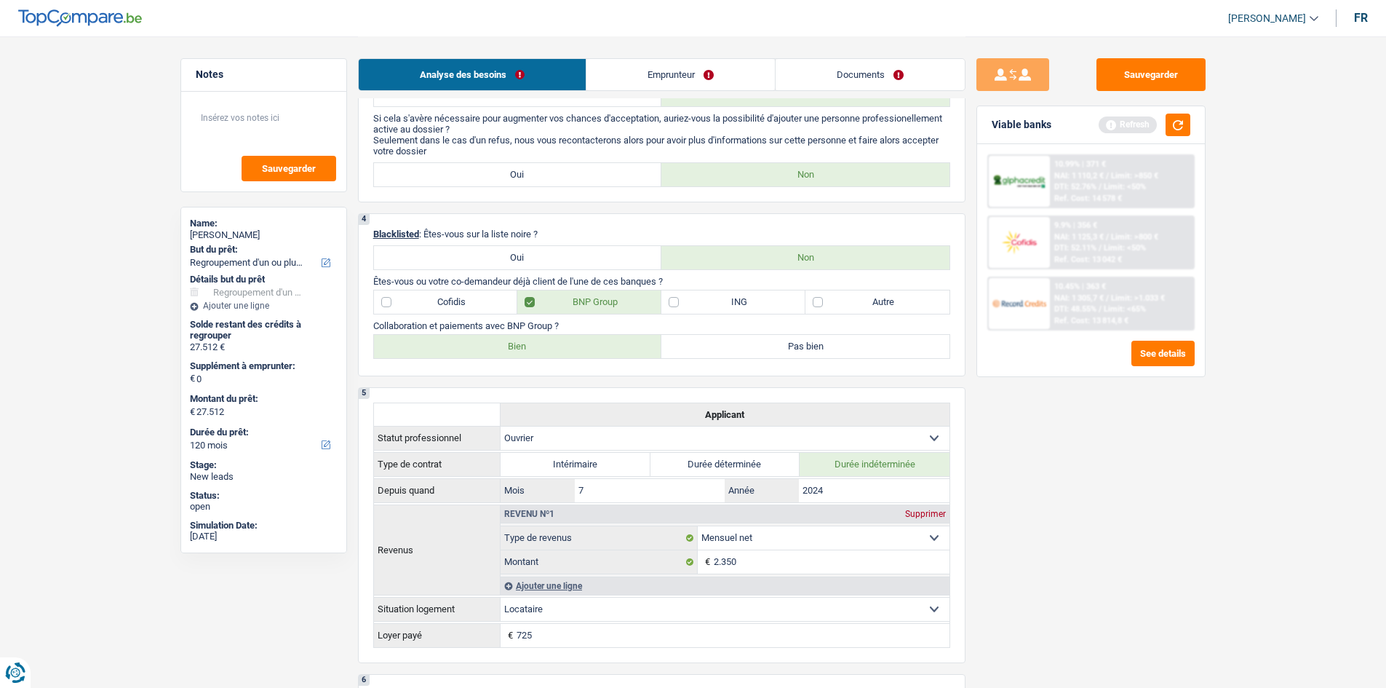
click at [829, 303] on label "Autre" at bounding box center [877, 301] width 144 height 23
click at [829, 303] on input "Autre" at bounding box center [877, 301] width 144 height 23
checkbox input "true"
click at [544, 346] on label "Bien" at bounding box center [518, 346] width 288 height 23
click at [544, 346] on input "Bien" at bounding box center [518, 346] width 288 height 23
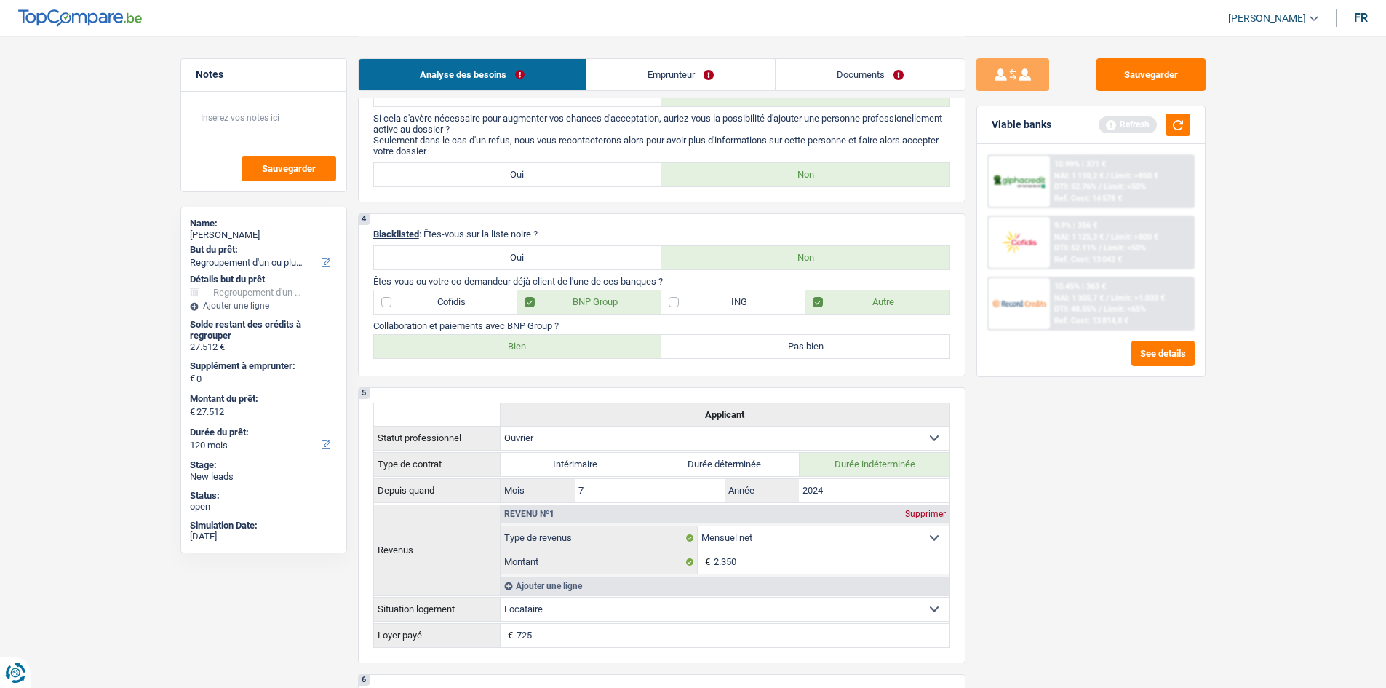
radio input "true"
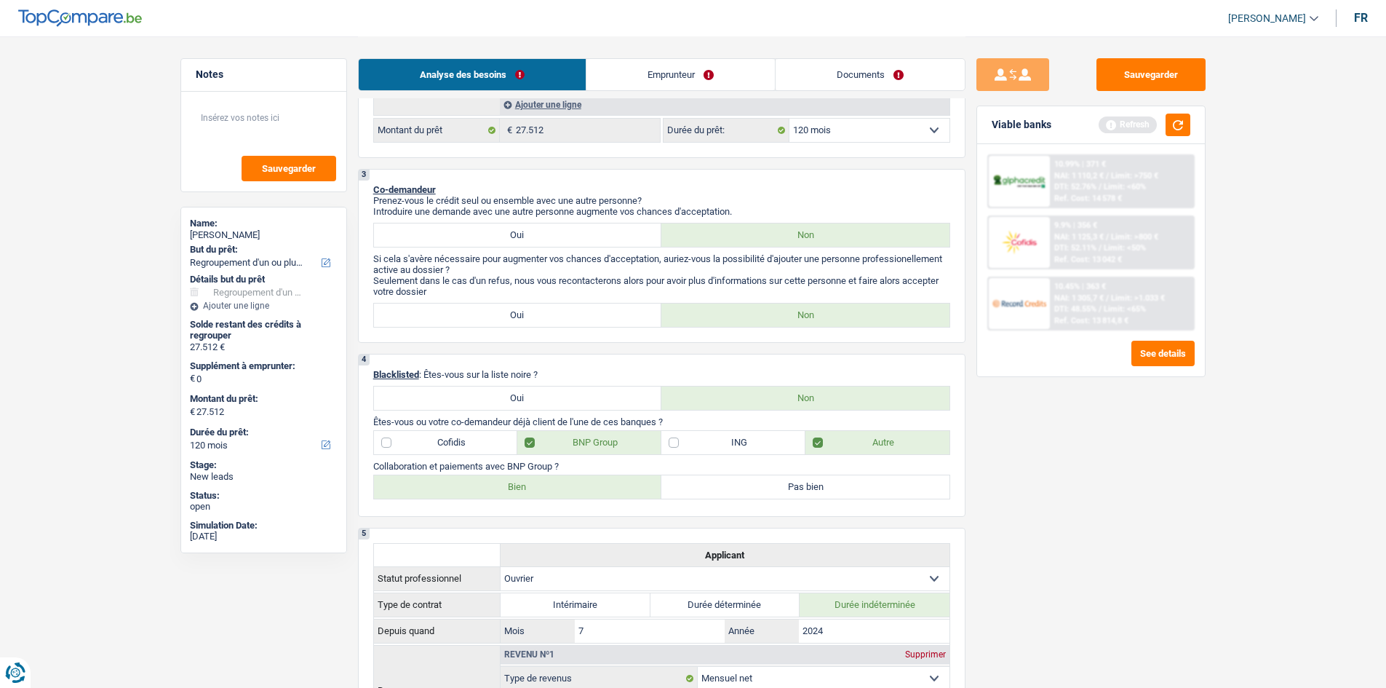
scroll to position [400, 0]
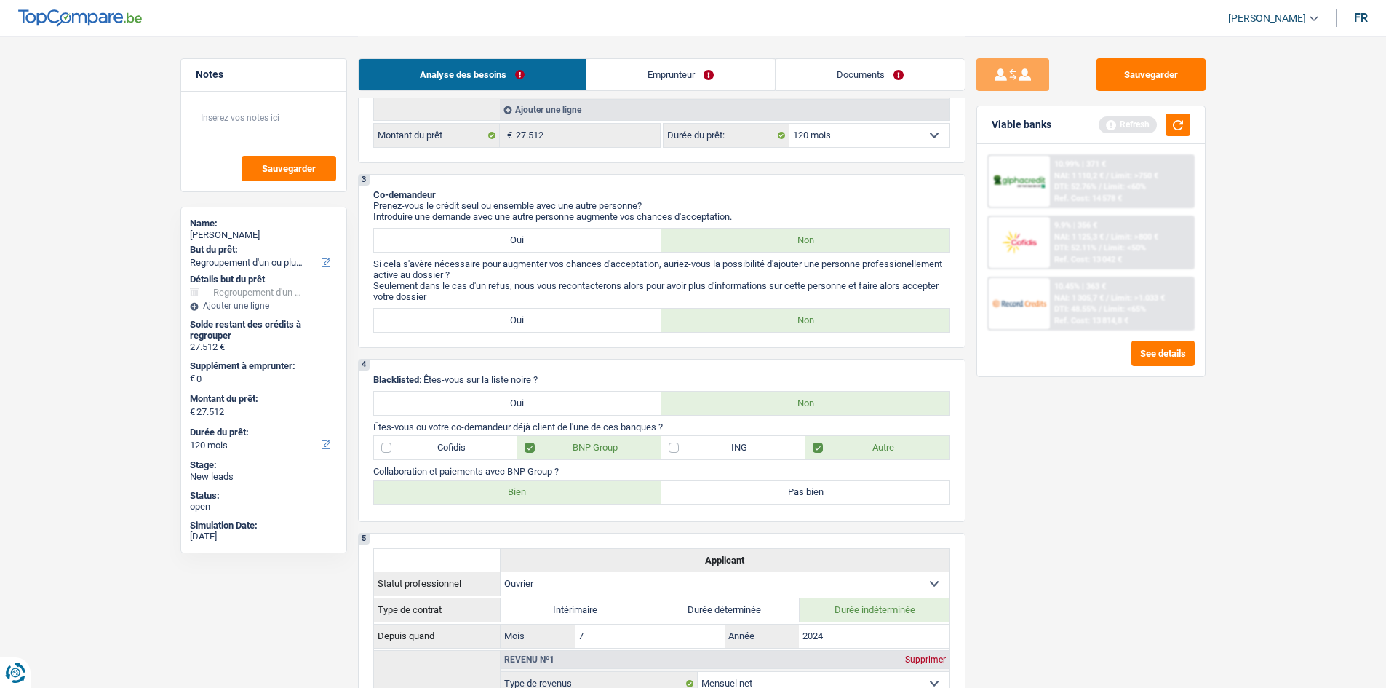
click at [452, 444] on label "Cofidis" at bounding box center [446, 447] width 144 height 23
click at [452, 444] on input "Cofidis" at bounding box center [446, 447] width 144 height 23
checkbox input "true"
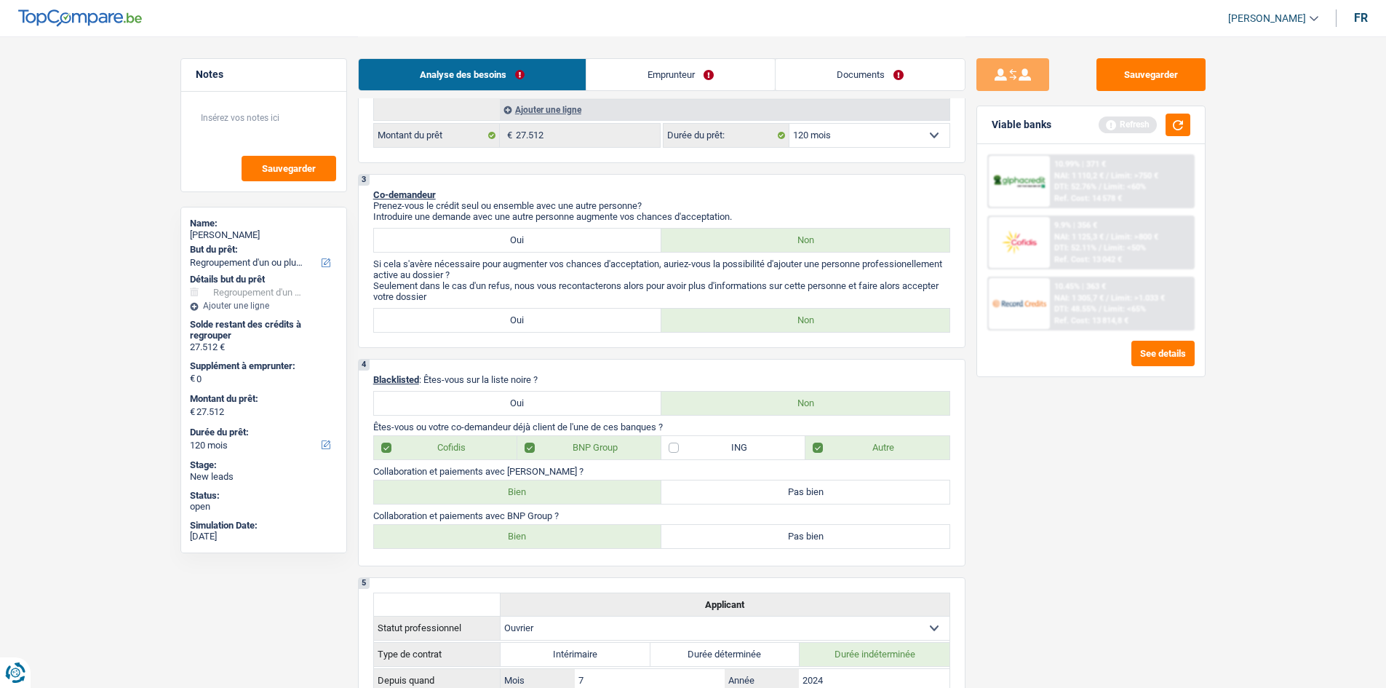
click at [534, 494] on label "Bien" at bounding box center [518, 491] width 288 height 23
click at [534, 494] on input "Bien" at bounding box center [518, 491] width 288 height 23
radio input "true"
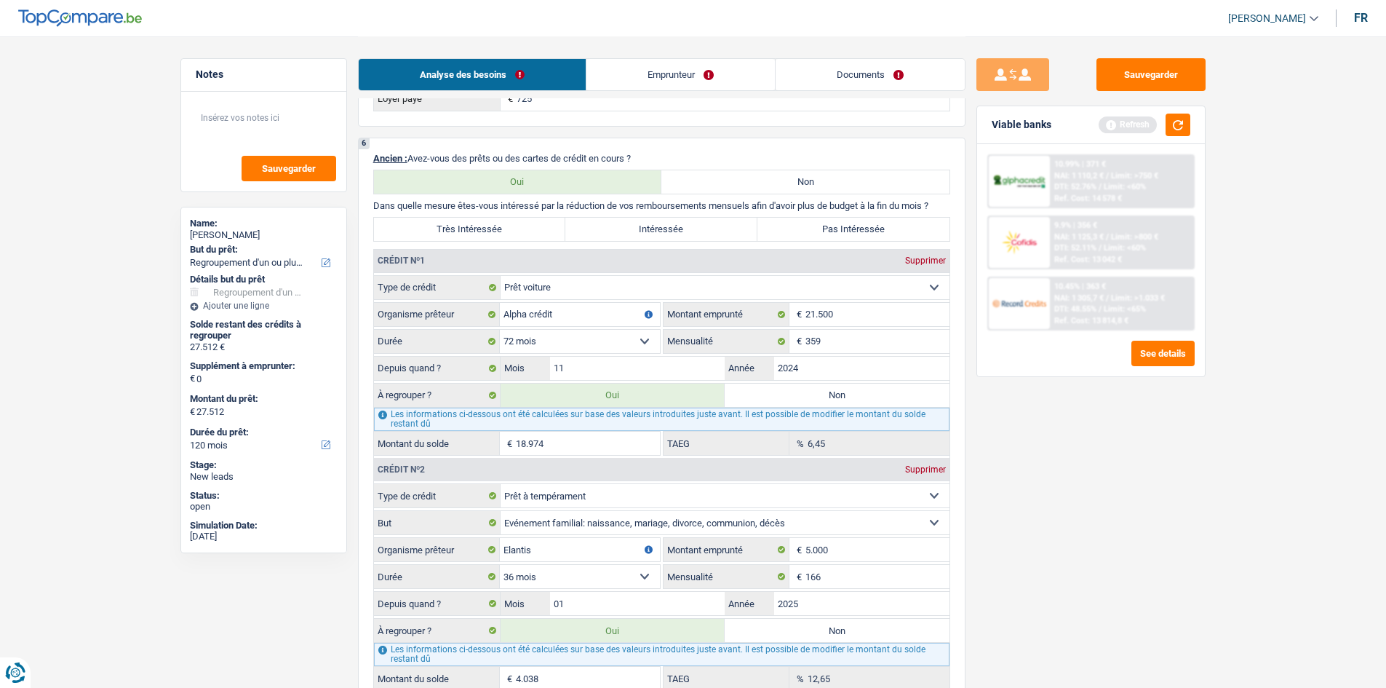
scroll to position [1128, 0]
click at [531, 226] on label "Très Intéressée" at bounding box center [470, 227] width 192 height 23
click at [531, 226] on input "Très Intéressée" at bounding box center [470, 227] width 192 height 23
radio input "true"
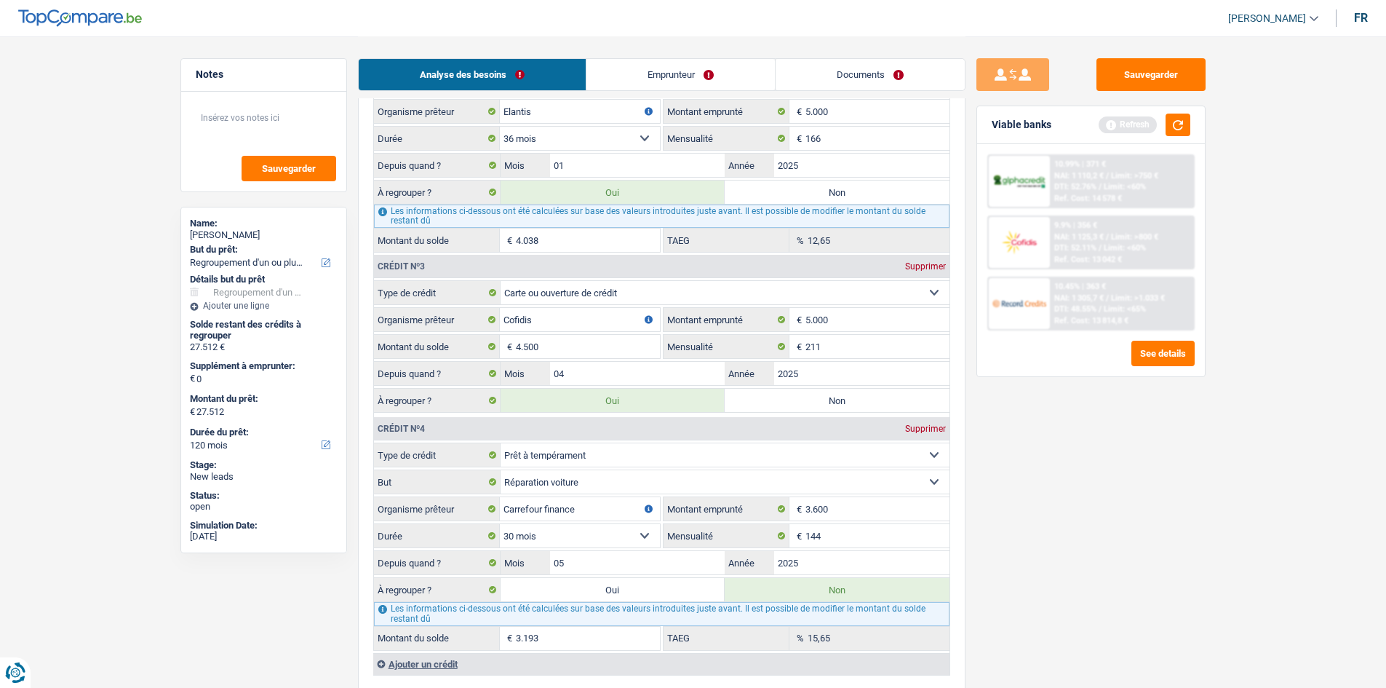
scroll to position [1637, 0]
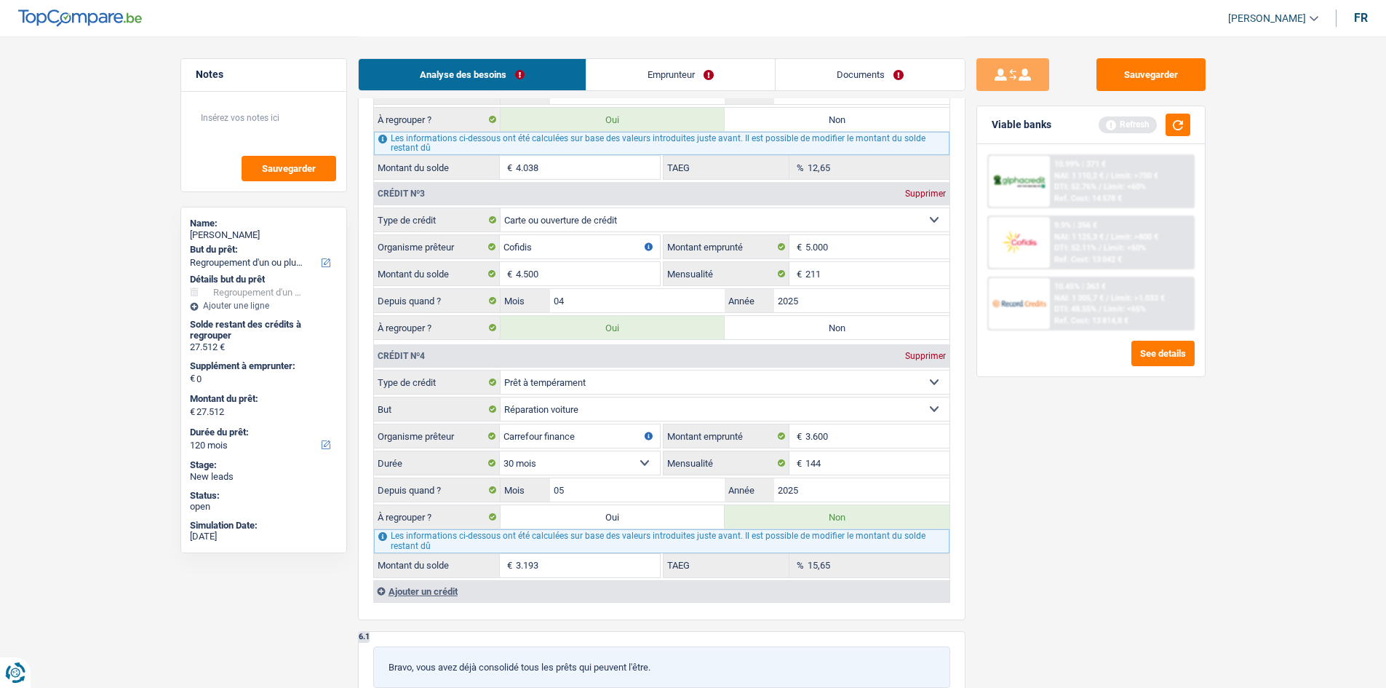
click at [637, 525] on label "Oui" at bounding box center [613, 516] width 225 height 23
click at [637, 525] on input "Oui" at bounding box center [613, 516] width 225 height 23
radio input "true"
type input "30.705"
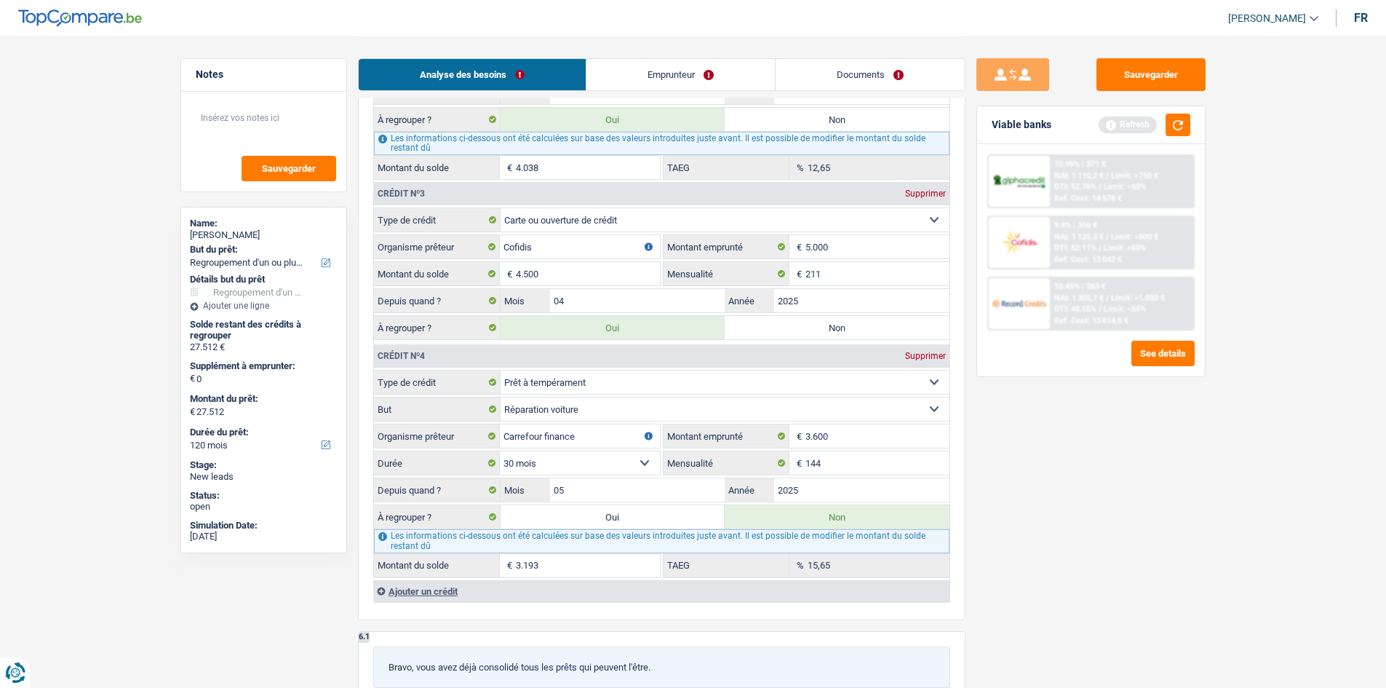
type input "30.705"
radio input "false"
type input "30.705"
